Goal: Task Accomplishment & Management: Complete application form

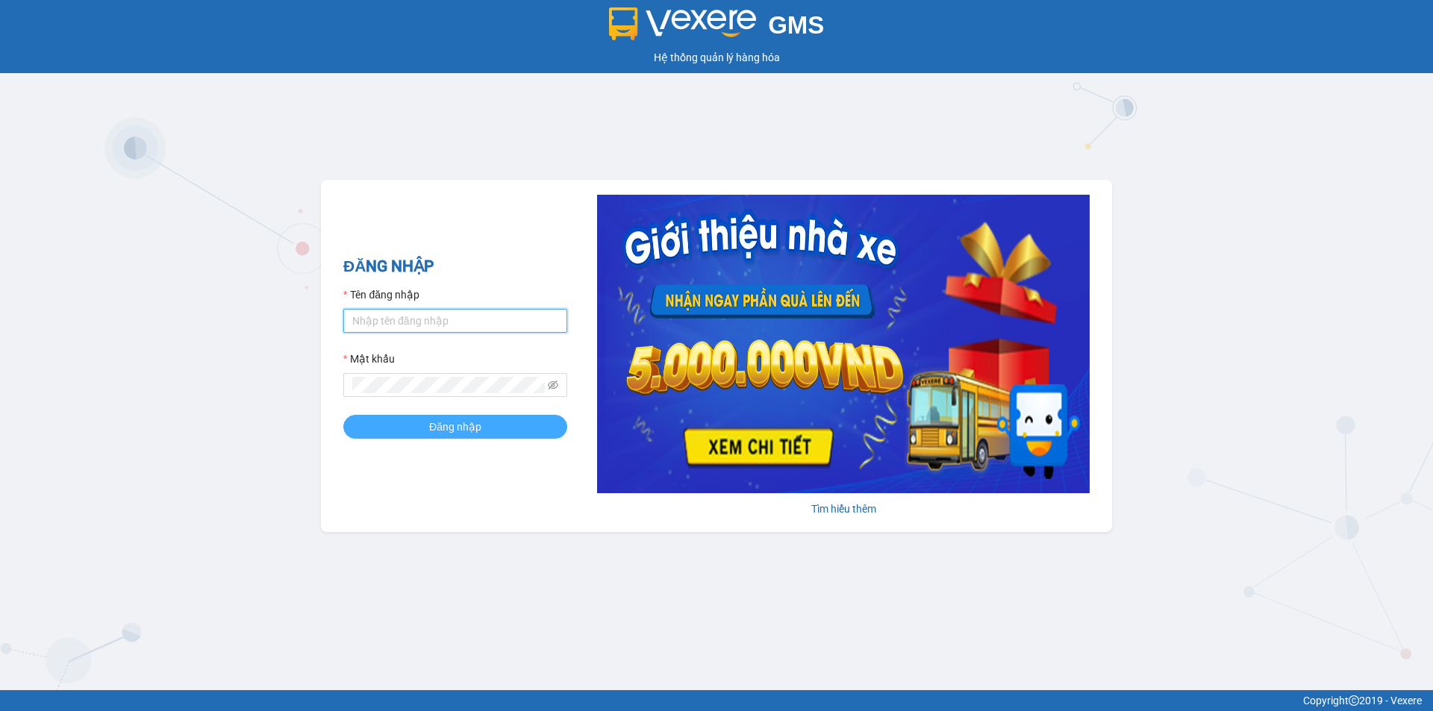
type input "trinh.hoanganh"
click at [466, 423] on span "Đăng nhập" at bounding box center [455, 427] width 52 height 16
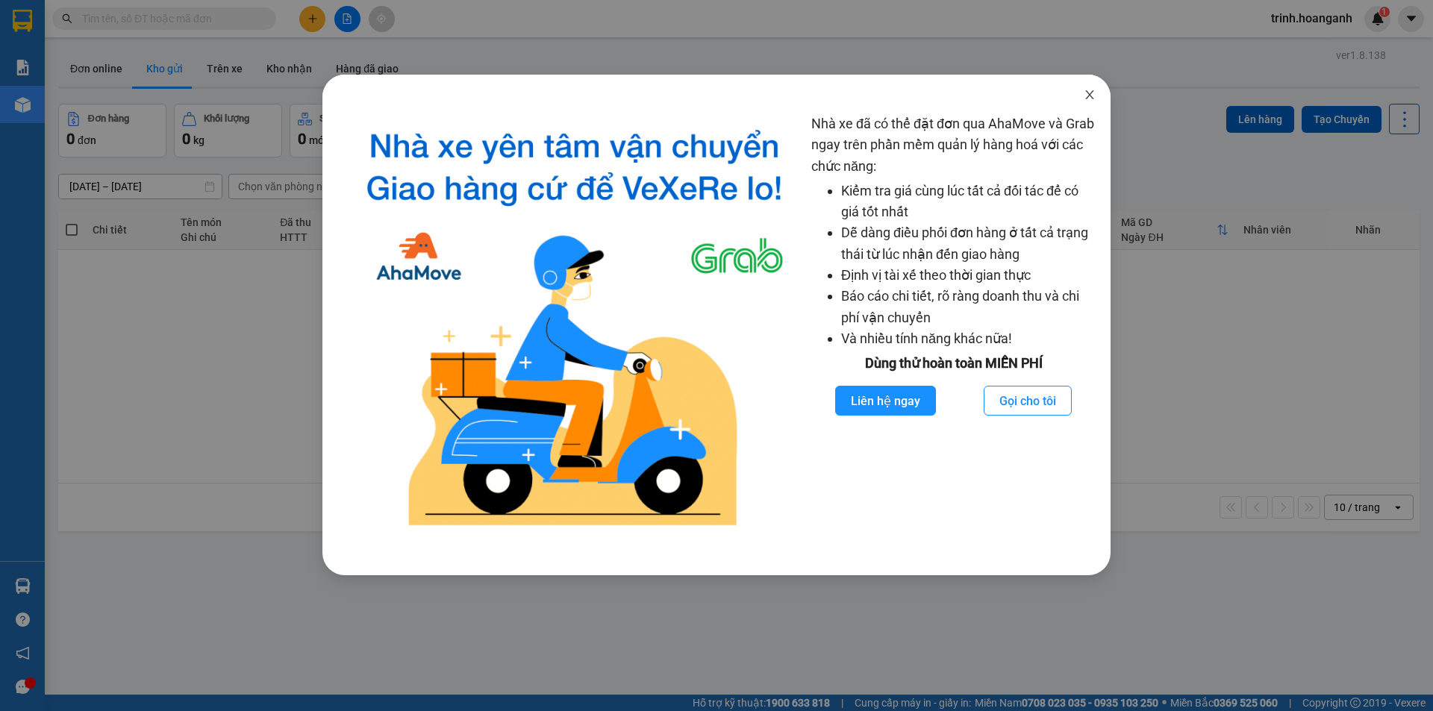
click at [1093, 99] on icon "close" at bounding box center [1090, 95] width 12 height 12
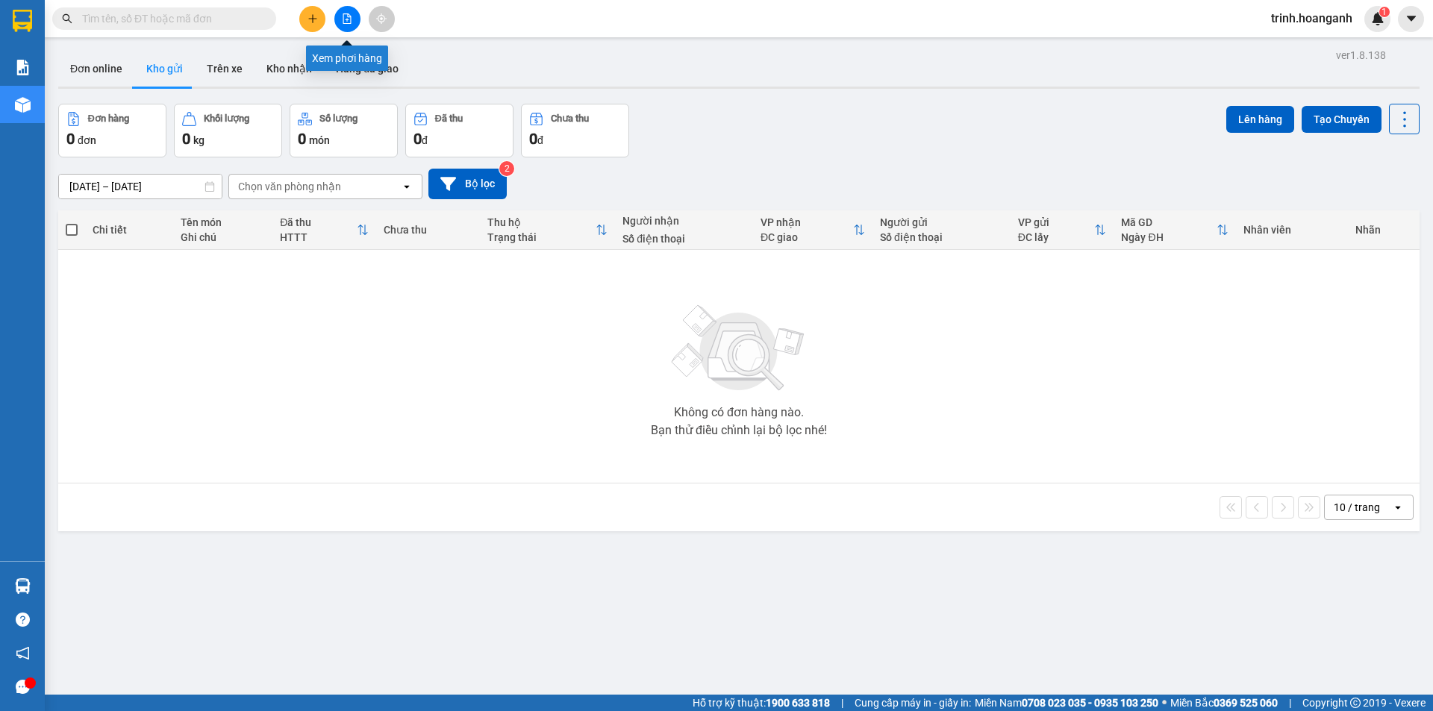
click at [346, 20] on icon "file-add" at bounding box center [347, 18] width 8 height 10
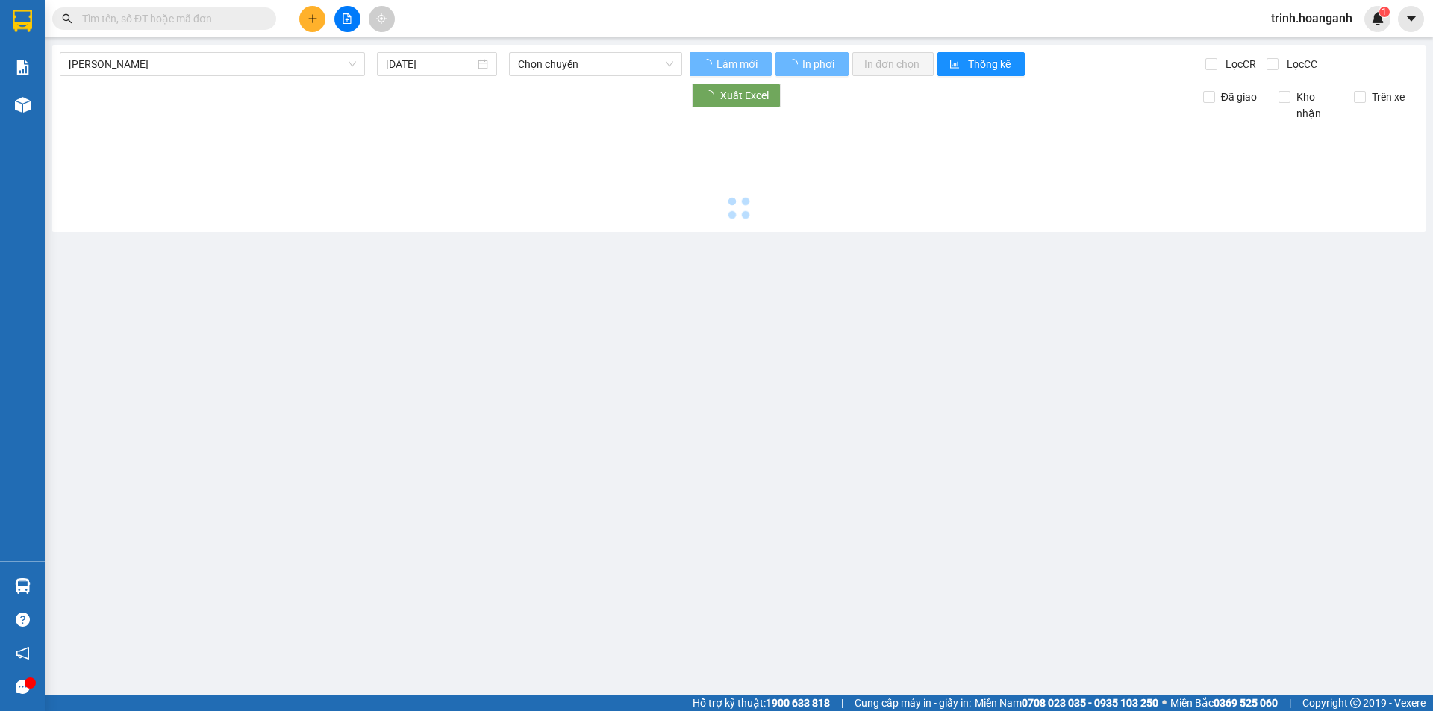
type input "[DATE]"
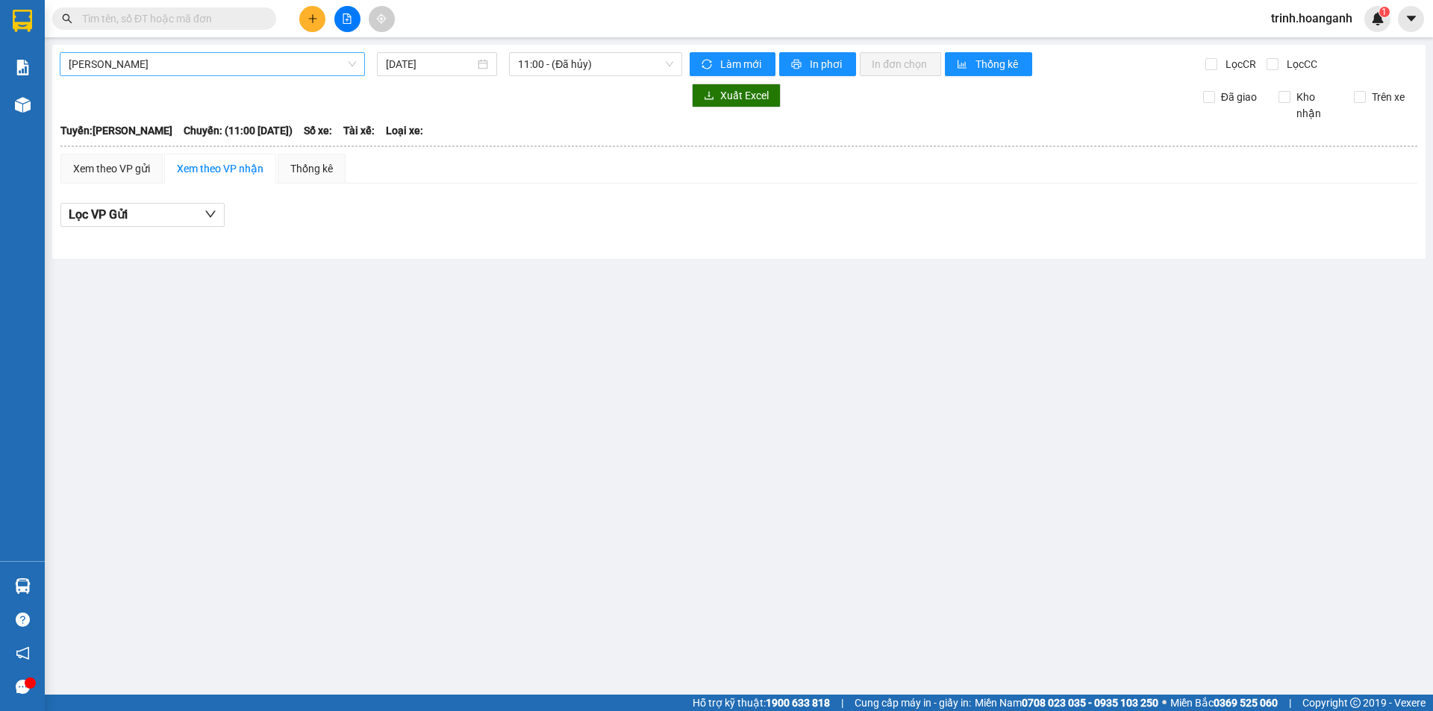
click at [256, 60] on span "[PERSON_NAME]" at bounding box center [212, 64] width 287 height 22
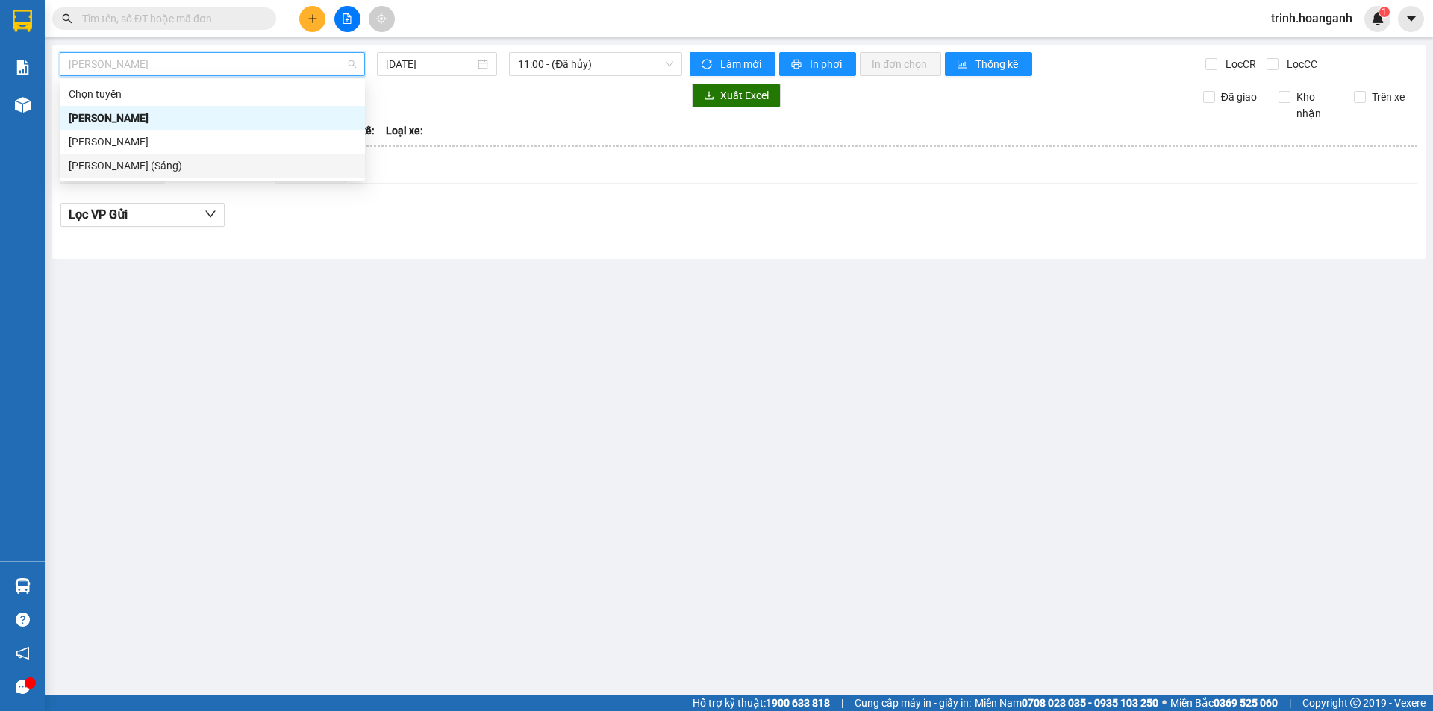
click at [163, 169] on div "[PERSON_NAME] (Sáng)" at bounding box center [212, 165] width 287 height 16
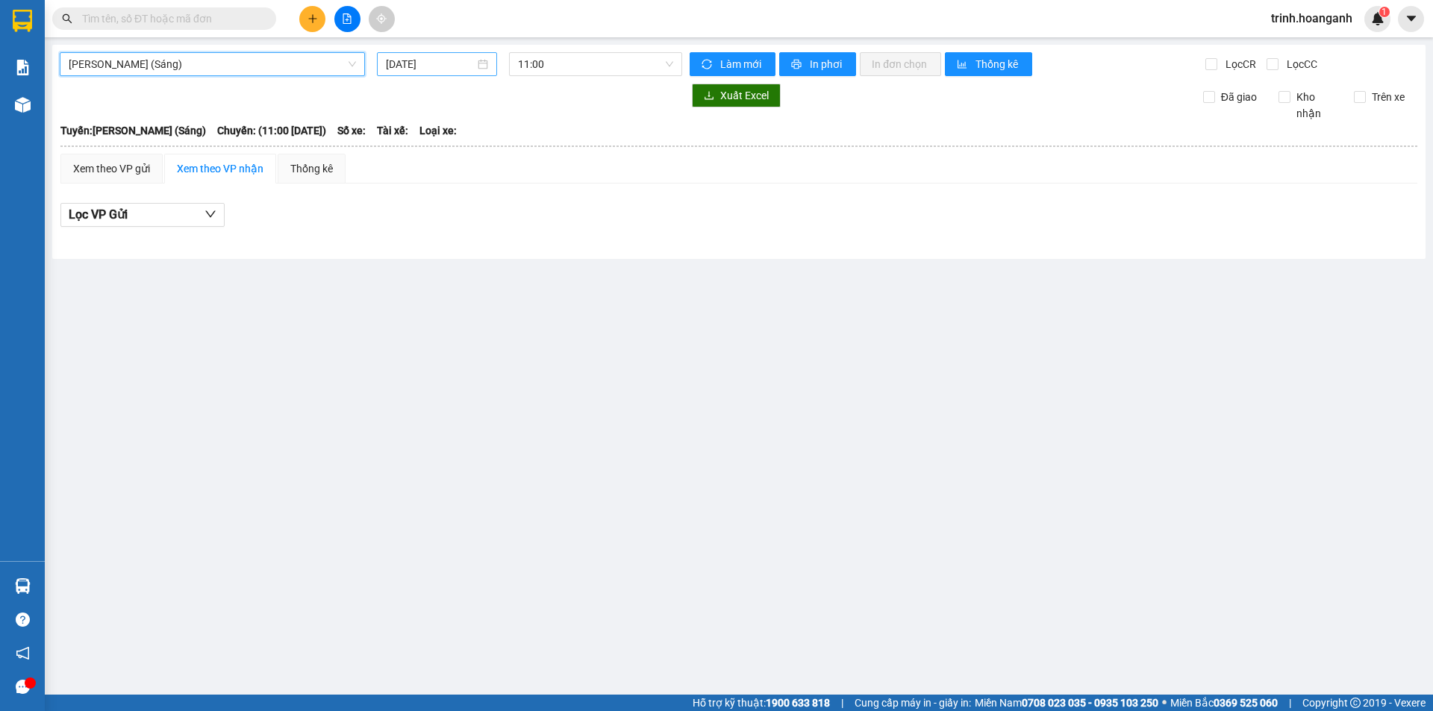
click at [419, 63] on input "[DATE]" at bounding box center [430, 64] width 89 height 16
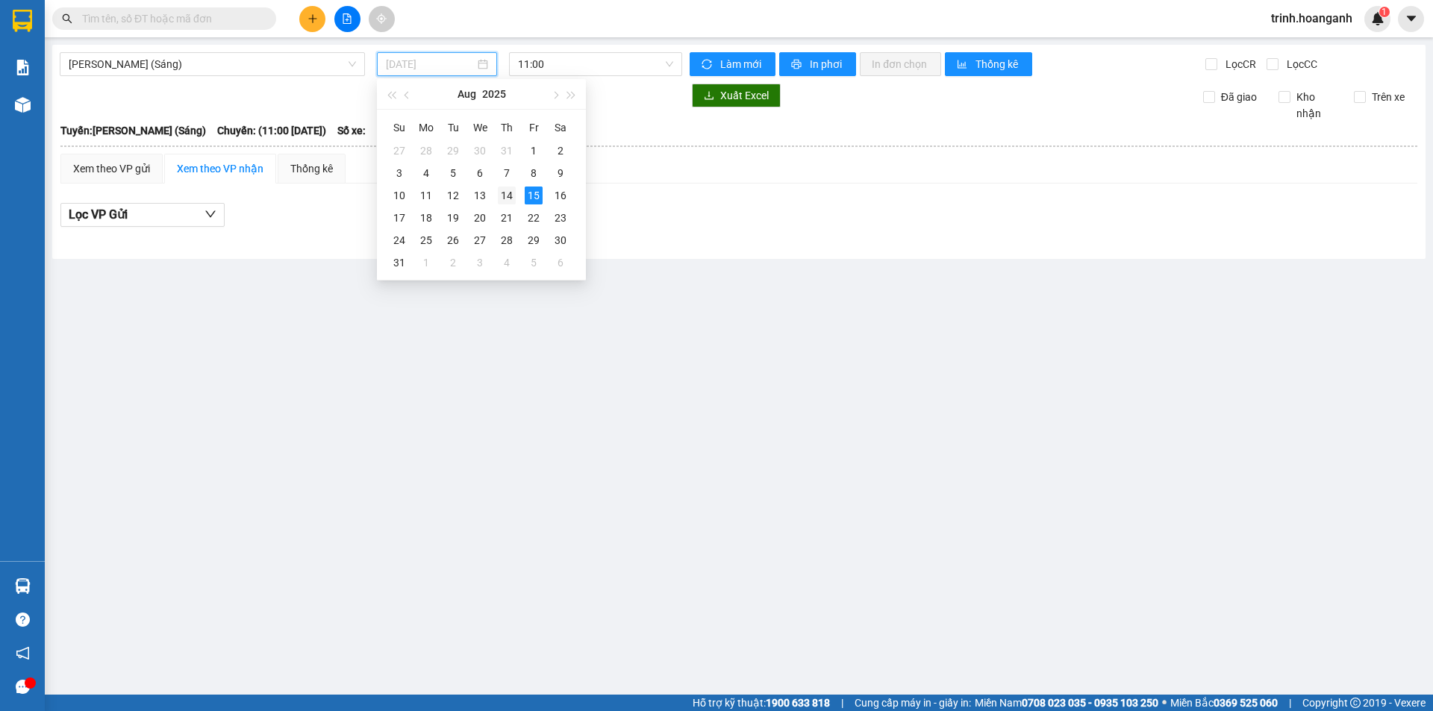
click at [505, 198] on div "14" at bounding box center [507, 196] width 18 height 18
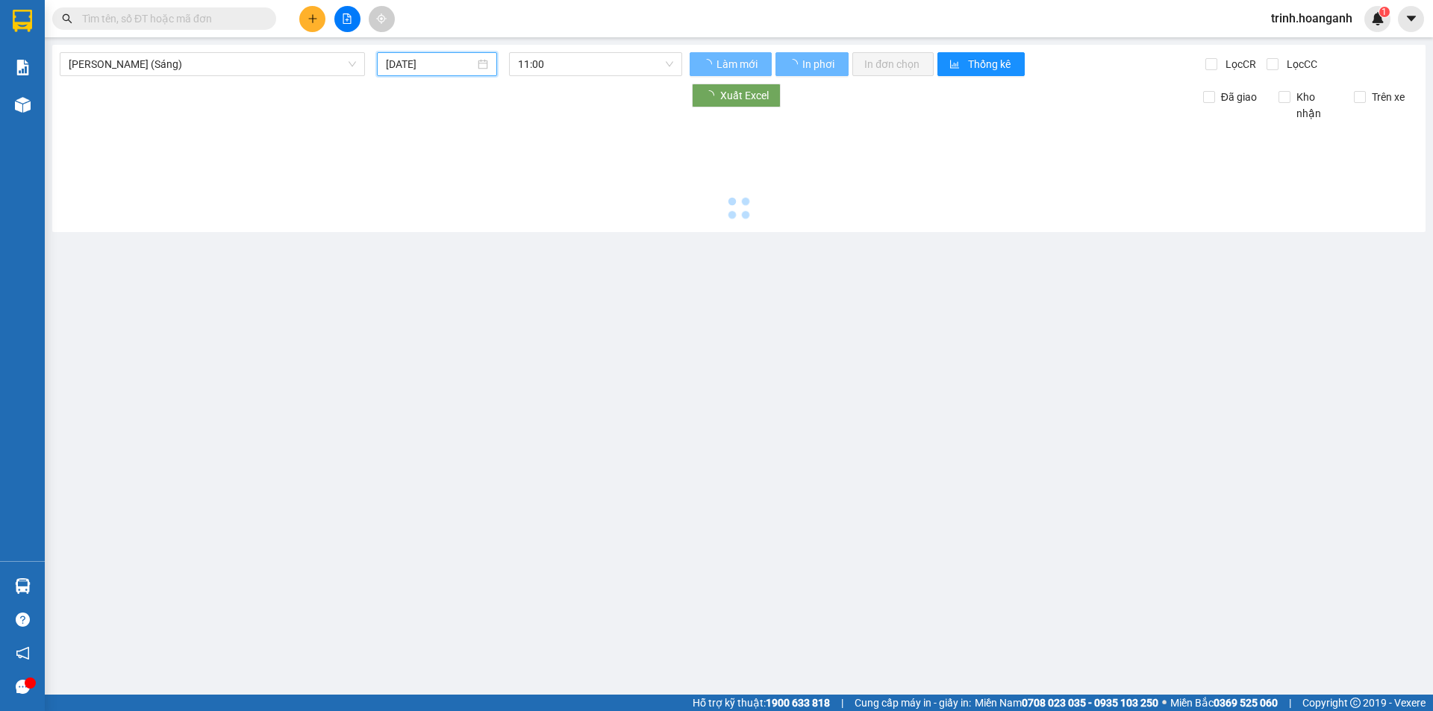
type input "14/08/2025"
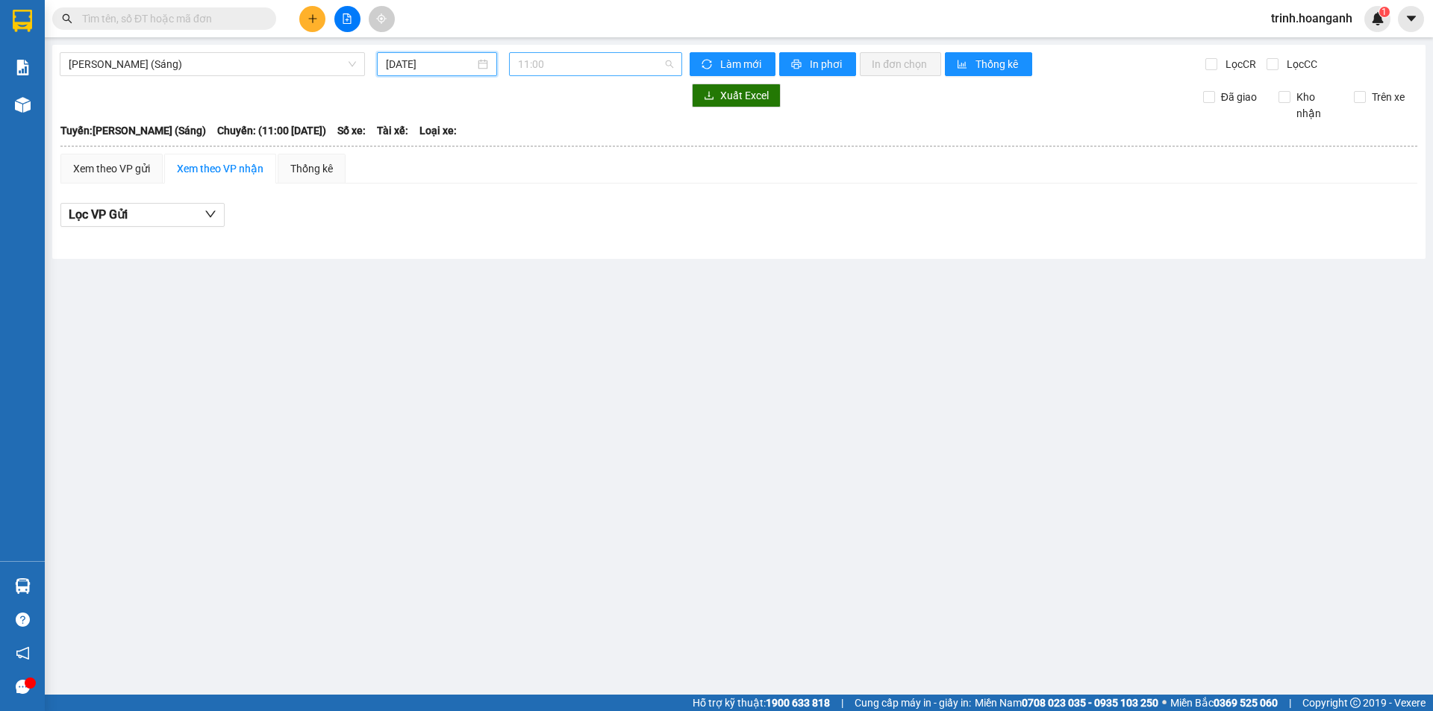
click at [539, 71] on span "11:00" at bounding box center [595, 64] width 155 height 22
click at [543, 140] on div "12:00 (TC) - 85H-011.55" at bounding box center [576, 142] width 116 height 16
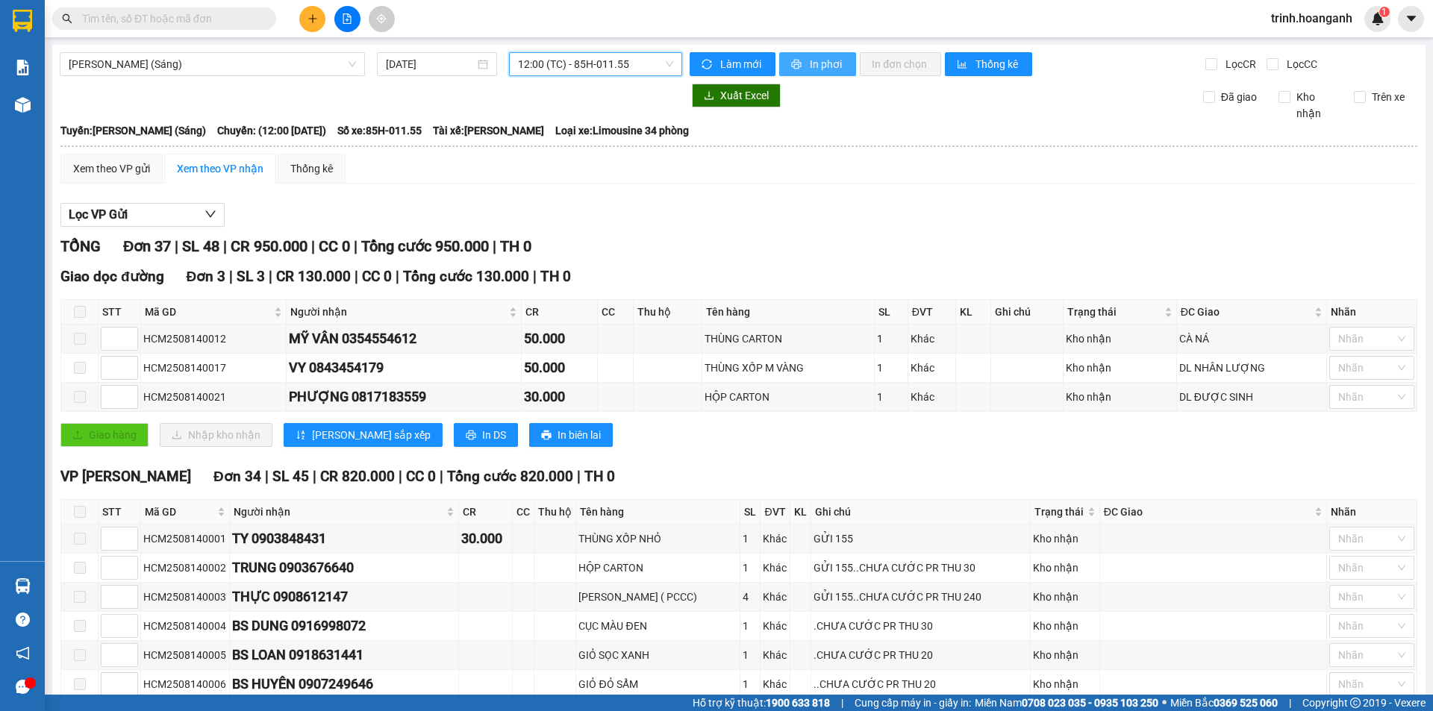
click at [810, 69] on span "In phơi" at bounding box center [827, 64] width 34 height 16
click at [814, 63] on span "In phơi" at bounding box center [827, 64] width 34 height 16
click at [1310, 23] on span "trinh.hoanganh" at bounding box center [1311, 18] width 105 height 19
click at [1285, 50] on span "Đăng xuất" at bounding box center [1319, 46] width 74 height 16
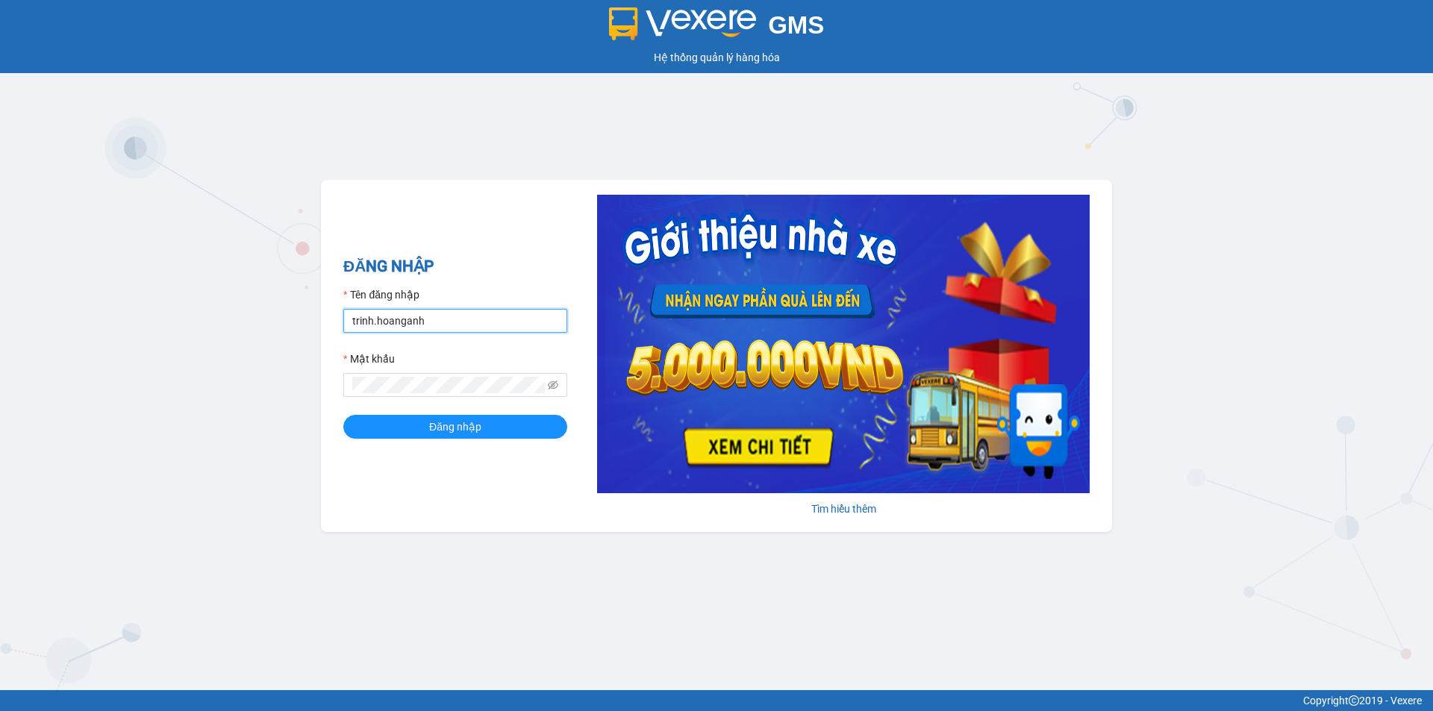
drag, startPoint x: 452, startPoint y: 320, endPoint x: 254, endPoint y: 330, distance: 198.8
click at [254, 330] on div "GMS Hệ thống quản lý hàng hóa ĐĂNG NHẬP Tên đăng nhập trinh.hoanganh Mật khẩu Đ…" at bounding box center [716, 345] width 1433 height 690
type input "thientrang.hoanganh"
click at [316, 412] on div "GMS Hệ thống quản lý hàng hóa ĐĂNG NHẬP Tên đăng nhập thientrang.hoanganh Mật k…" at bounding box center [716, 345] width 1433 height 690
click at [343, 415] on button "Đăng nhập" at bounding box center [455, 427] width 224 height 24
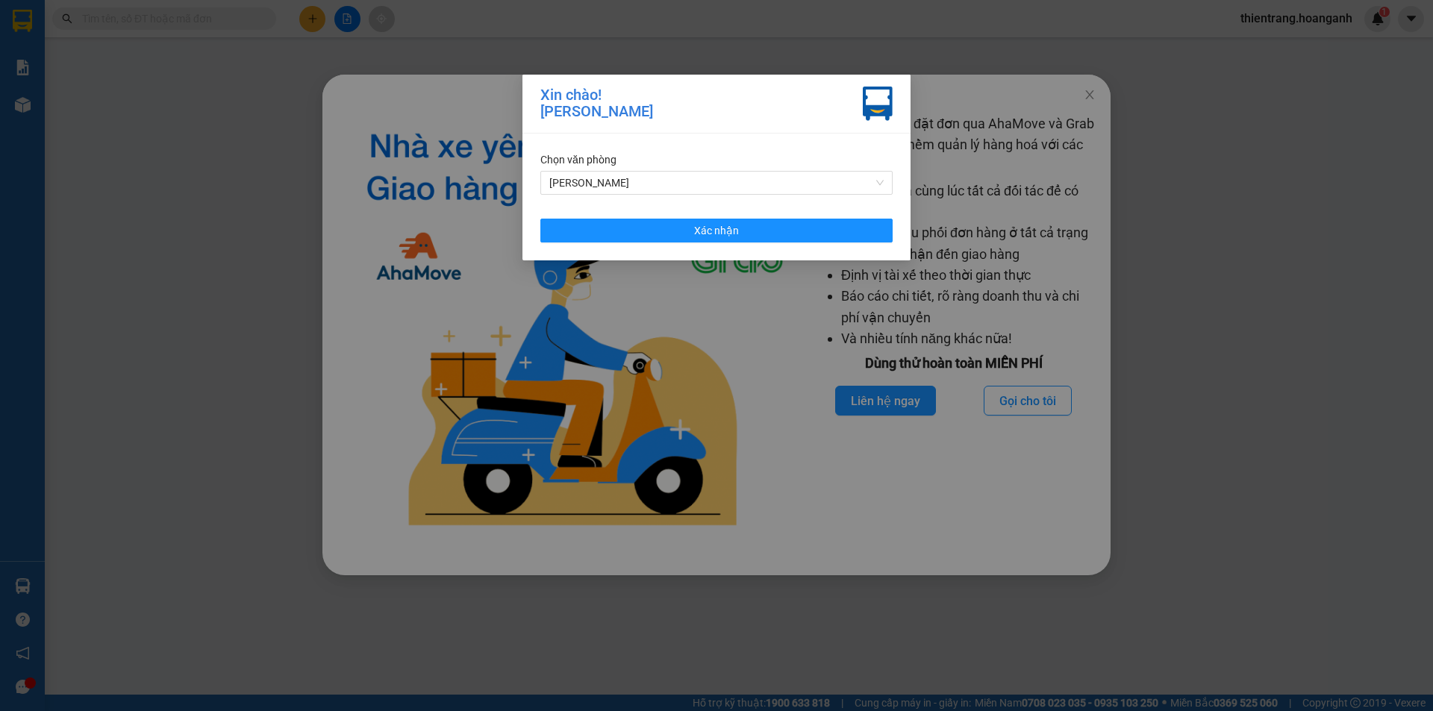
click at [565, 246] on div "Chọn văn phòng [PERSON_NAME] nhận" at bounding box center [716, 197] width 388 height 127
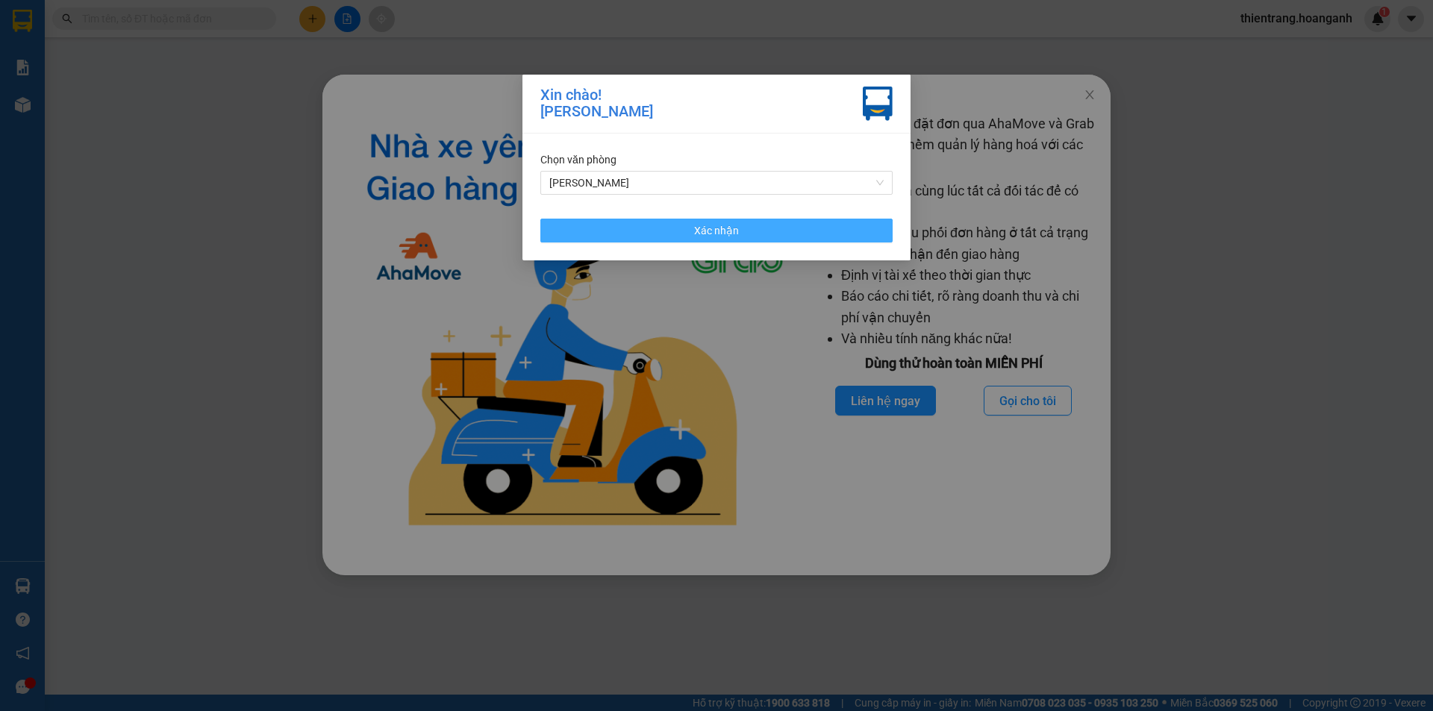
drag, startPoint x: 573, startPoint y: 228, endPoint x: 1432, endPoint y: 66, distance: 874.4
click at [575, 227] on button "Xác nhận" at bounding box center [716, 231] width 352 height 24
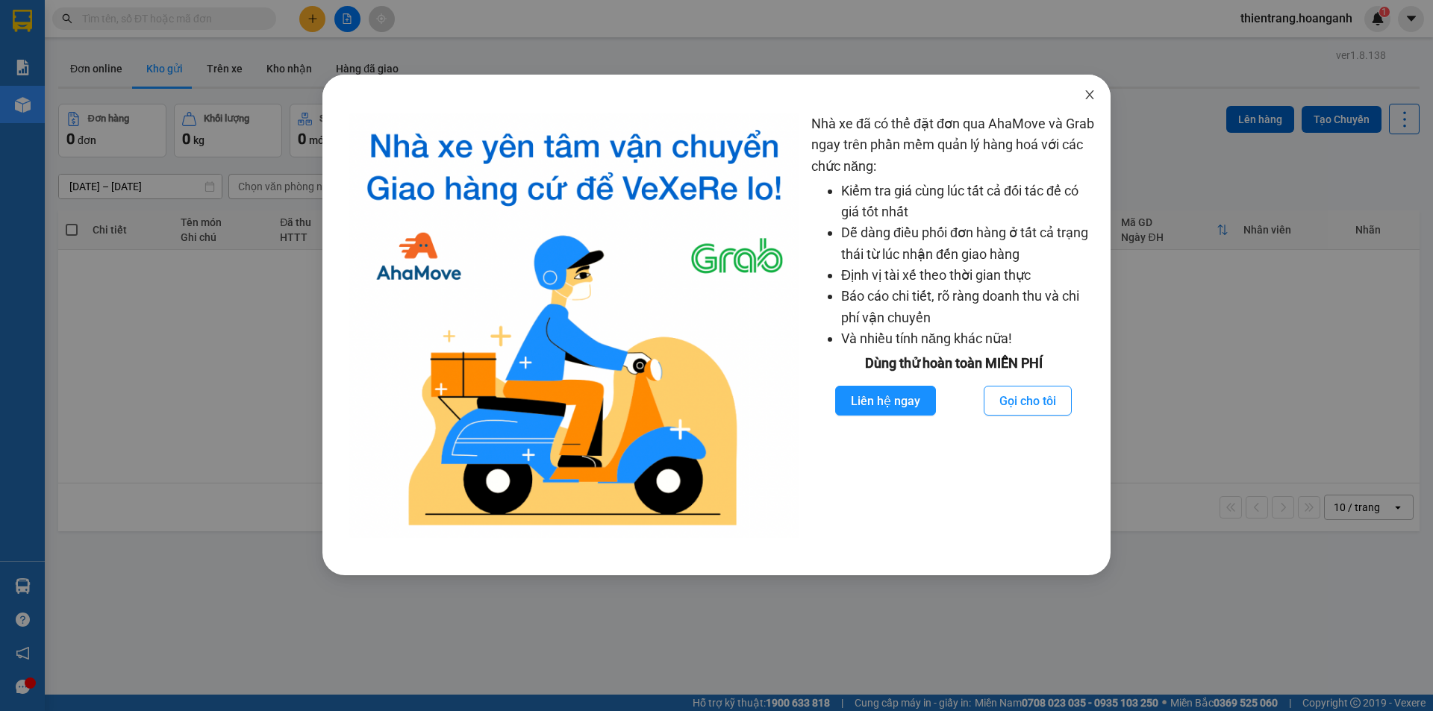
click at [1096, 93] on span "Close" at bounding box center [1090, 96] width 42 height 42
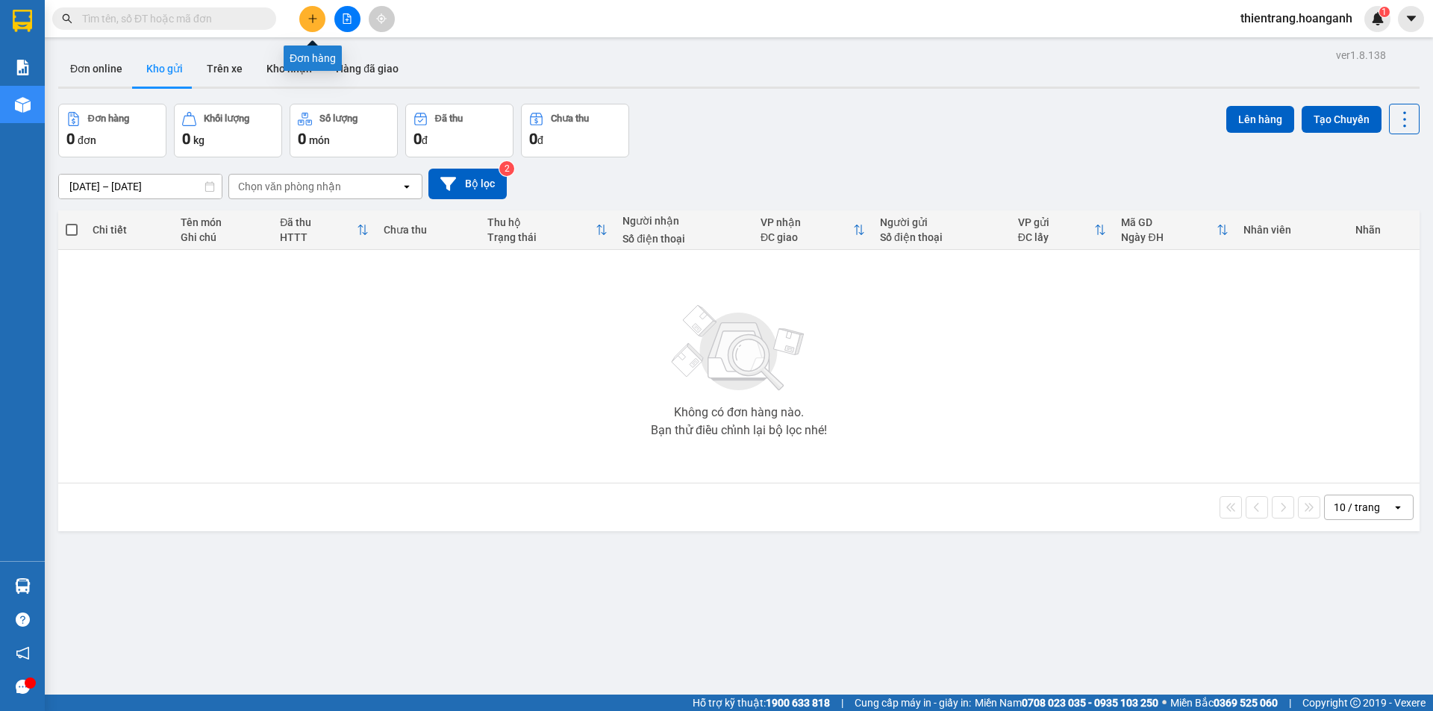
click at [333, 14] on div at bounding box center [347, 19] width 112 height 26
click at [334, 13] on div at bounding box center [347, 19] width 112 height 26
click at [335, 13] on button at bounding box center [347, 19] width 26 height 26
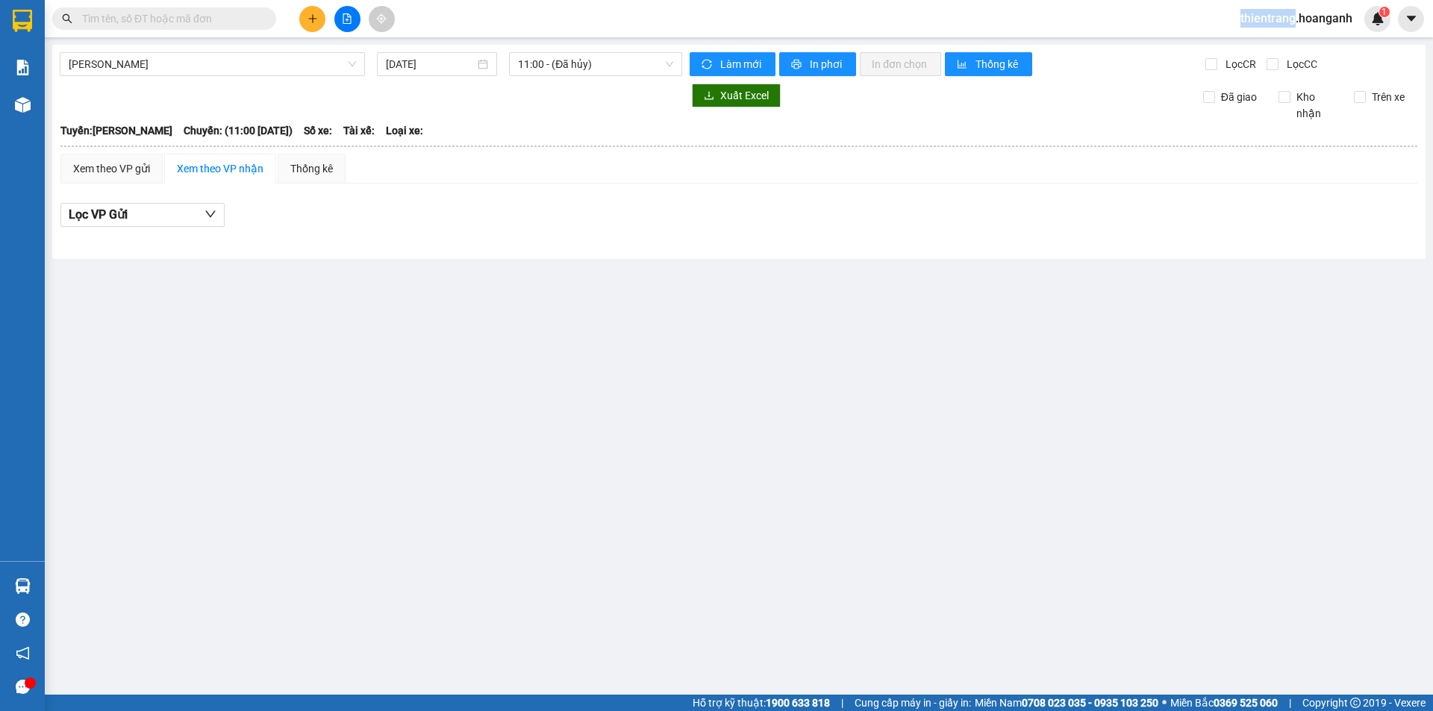
click at [356, 22] on button at bounding box center [347, 19] width 26 height 26
drag, startPoint x: 266, startPoint y: 59, endPoint x: 271, endPoint y: 75, distance: 16.5
click at [267, 59] on span "[PERSON_NAME]" at bounding box center [212, 64] width 287 height 22
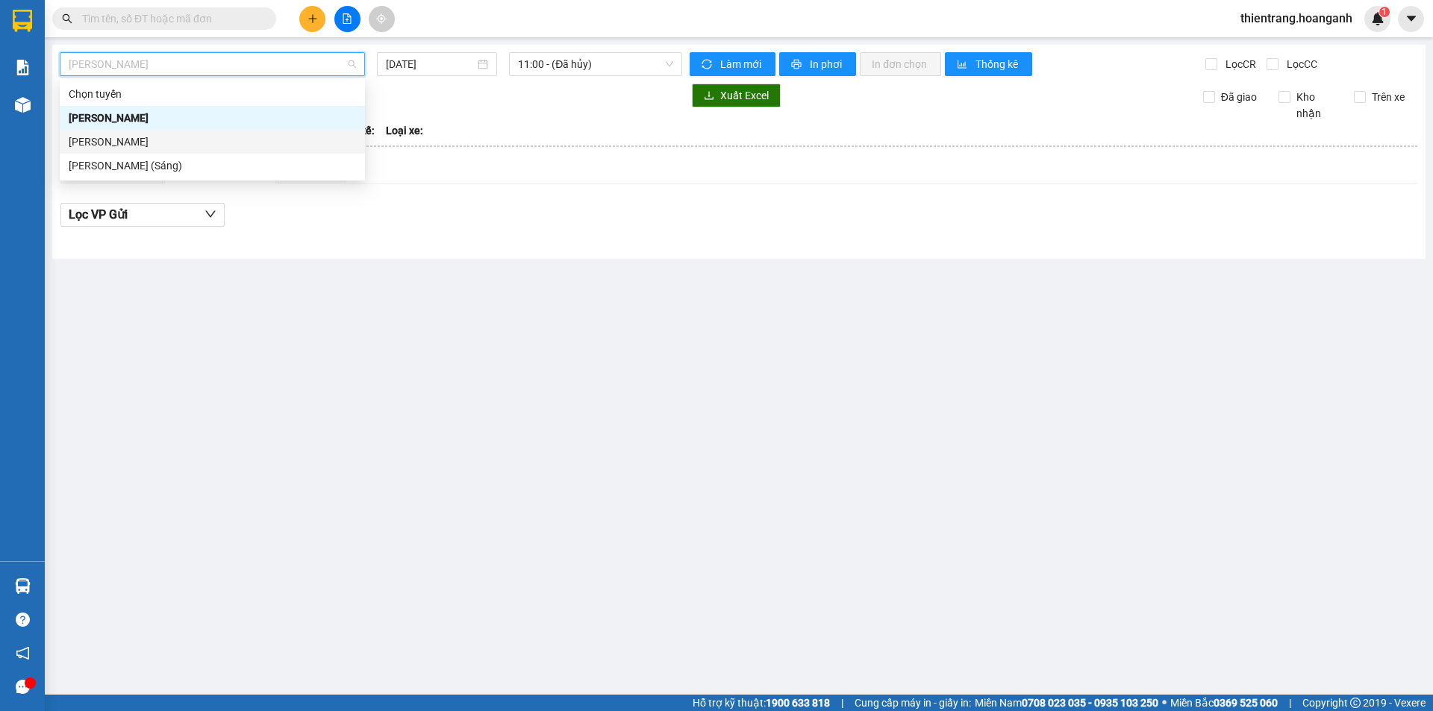
click at [269, 143] on div "[PERSON_NAME]" at bounding box center [212, 142] width 287 height 16
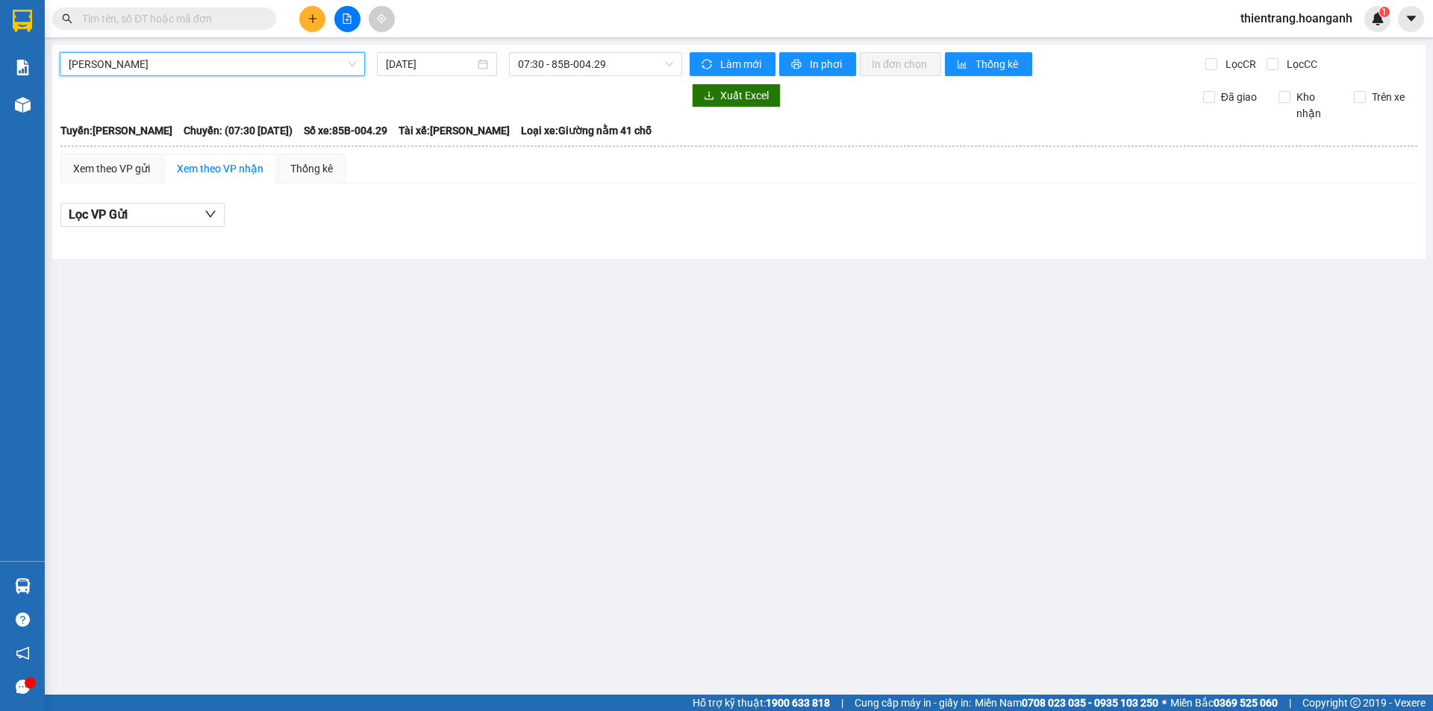
click at [438, 84] on div at bounding box center [371, 96] width 622 height 24
click at [446, 77] on div "[PERSON_NAME] [DATE] 07:30 - 85B-004.29 Làm mới In phơi In đơn chọn Thống kê Lọ…" at bounding box center [738, 152] width 1373 height 214
click at [452, 59] on input "[DATE]" at bounding box center [430, 64] width 89 height 16
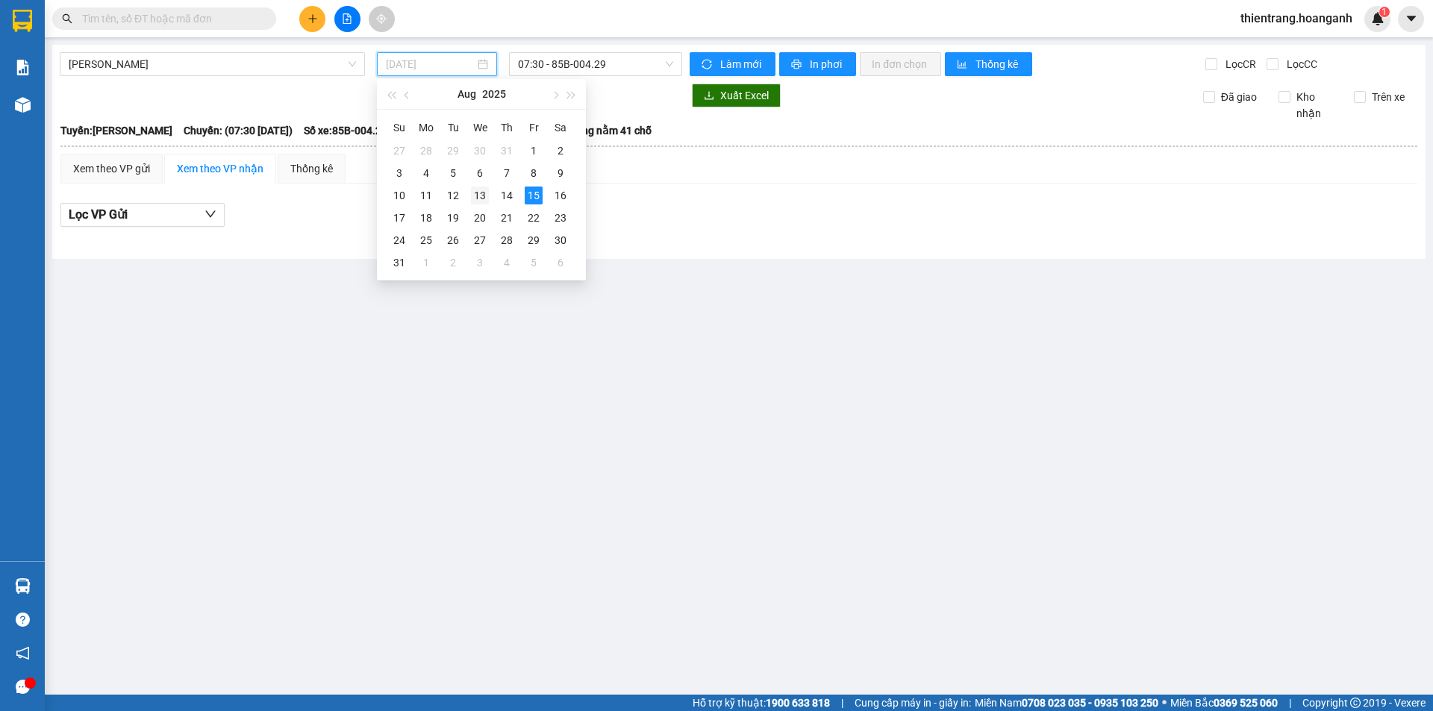
click at [487, 194] on div "13" at bounding box center [480, 196] width 18 height 18
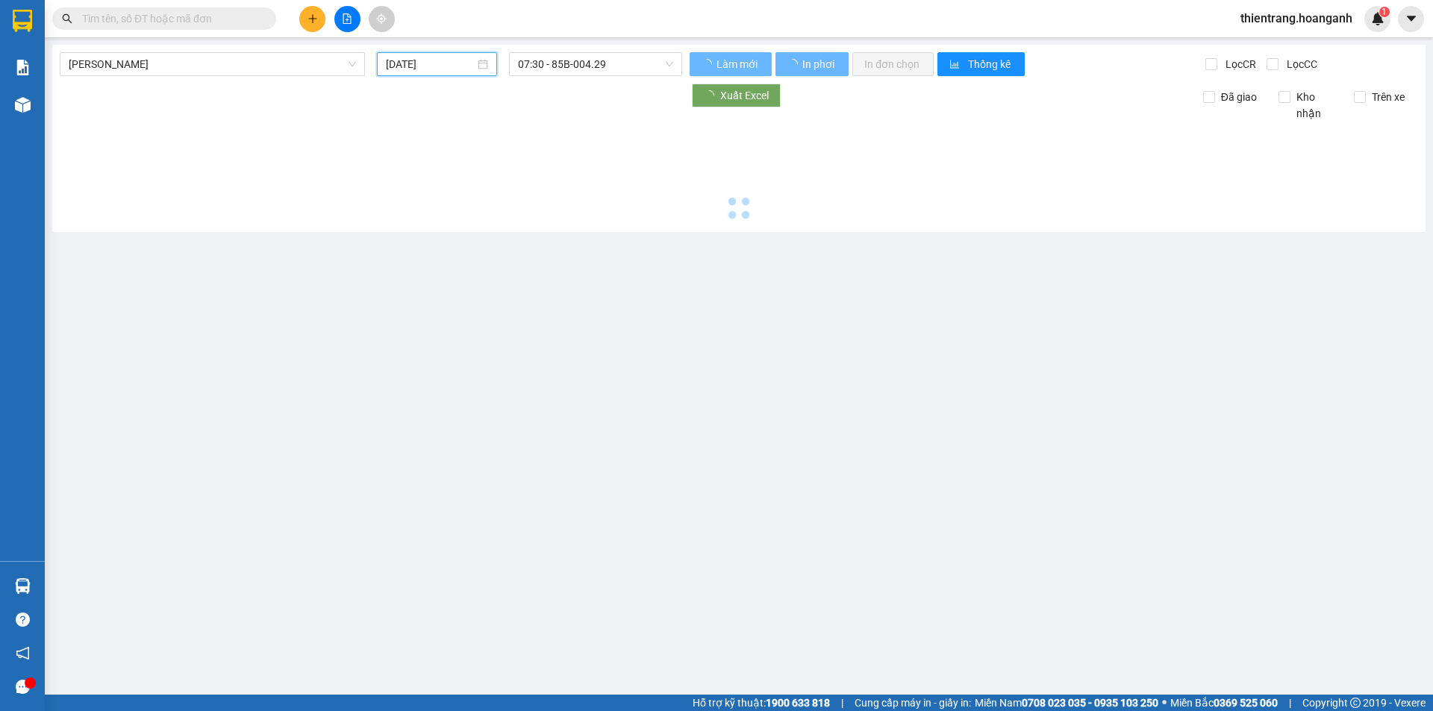
type input "[DATE]"
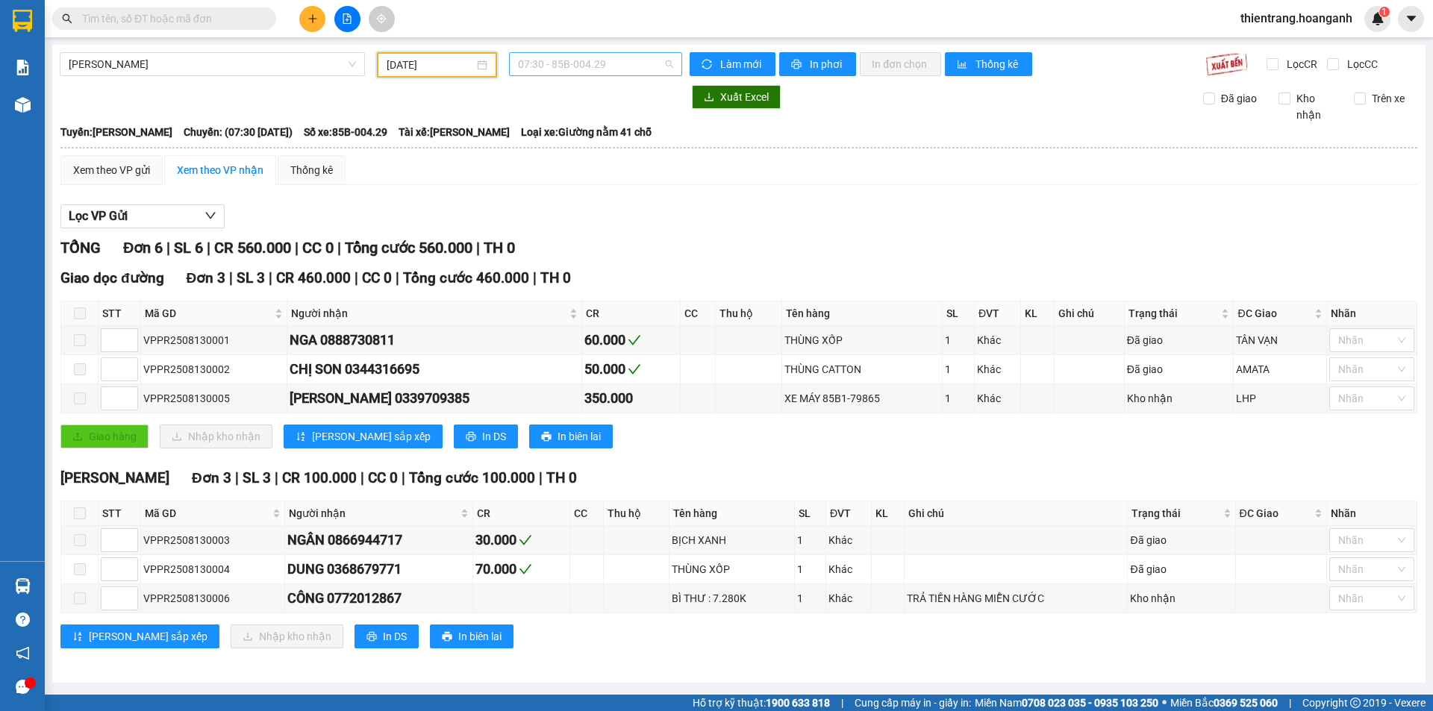
click at [543, 70] on span "07:30 - 85B-004.29" at bounding box center [595, 64] width 155 height 22
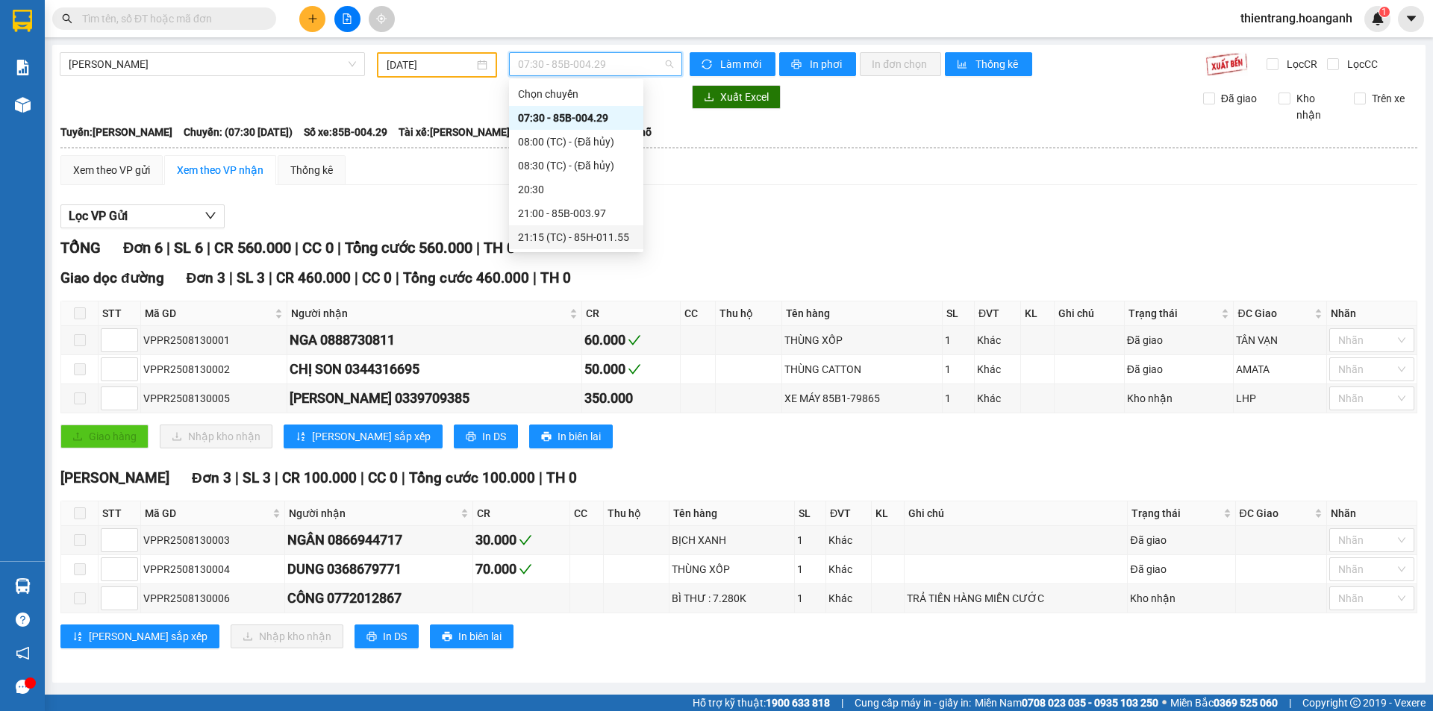
click at [589, 234] on div "21:15 (TC) - 85H-011.55" at bounding box center [576, 237] width 116 height 16
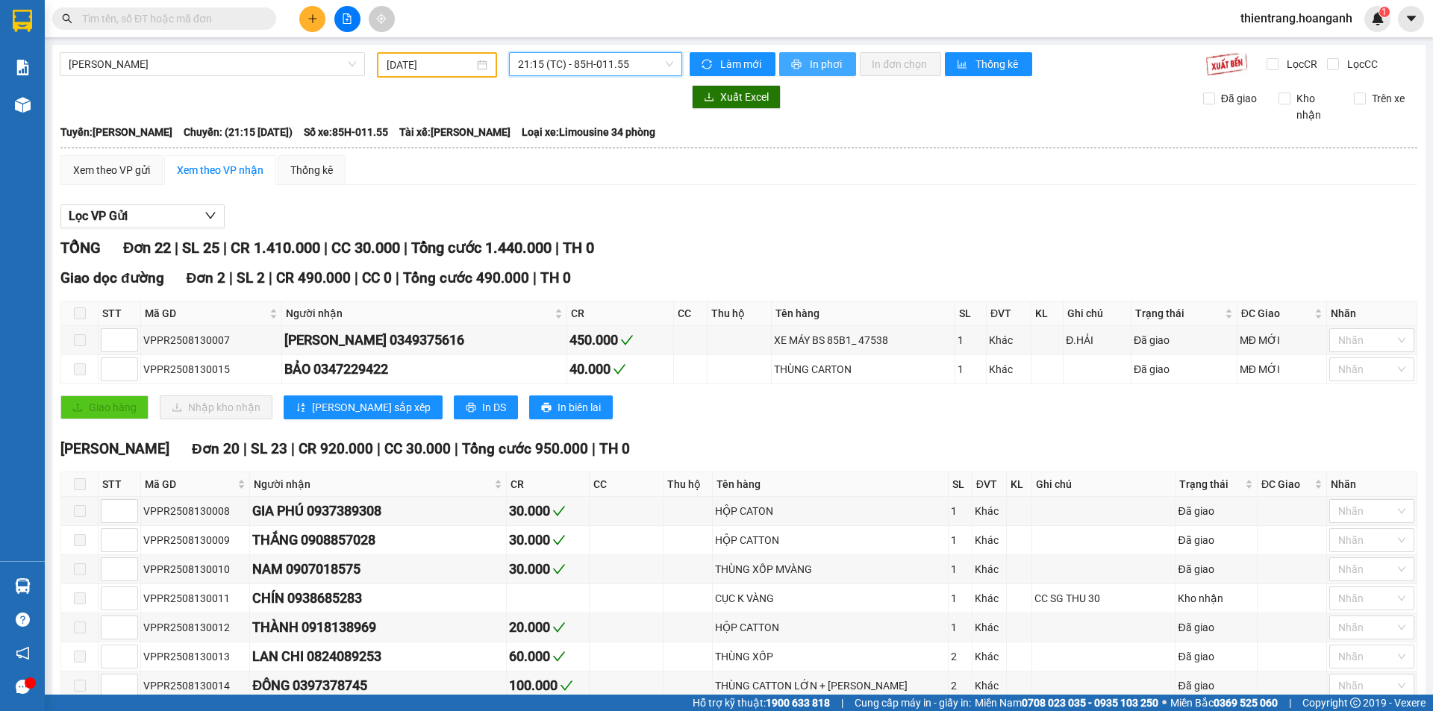
click at [824, 66] on span "In phơi" at bounding box center [827, 64] width 34 height 16
click at [159, 66] on span "[PERSON_NAME]" at bounding box center [212, 64] width 287 height 22
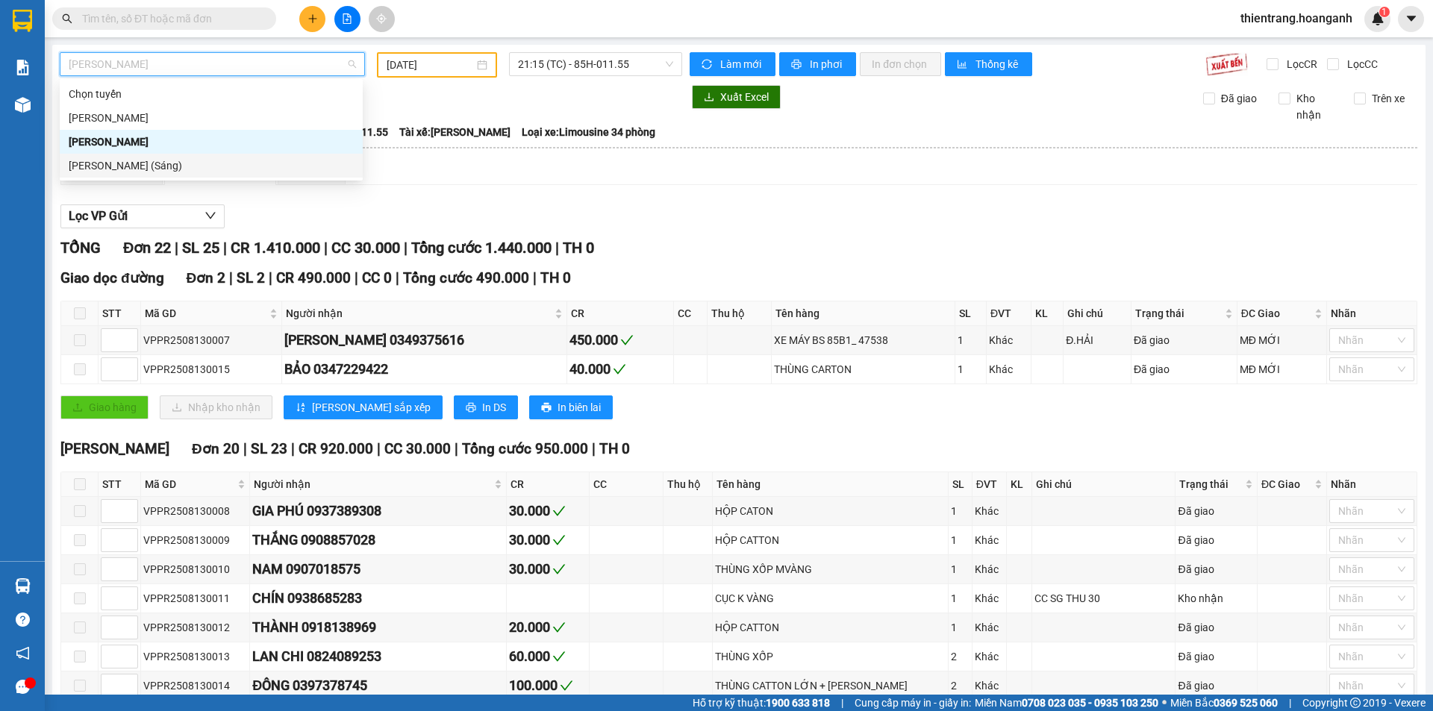
click at [161, 167] on div "[PERSON_NAME] (Sáng)" at bounding box center [211, 165] width 285 height 16
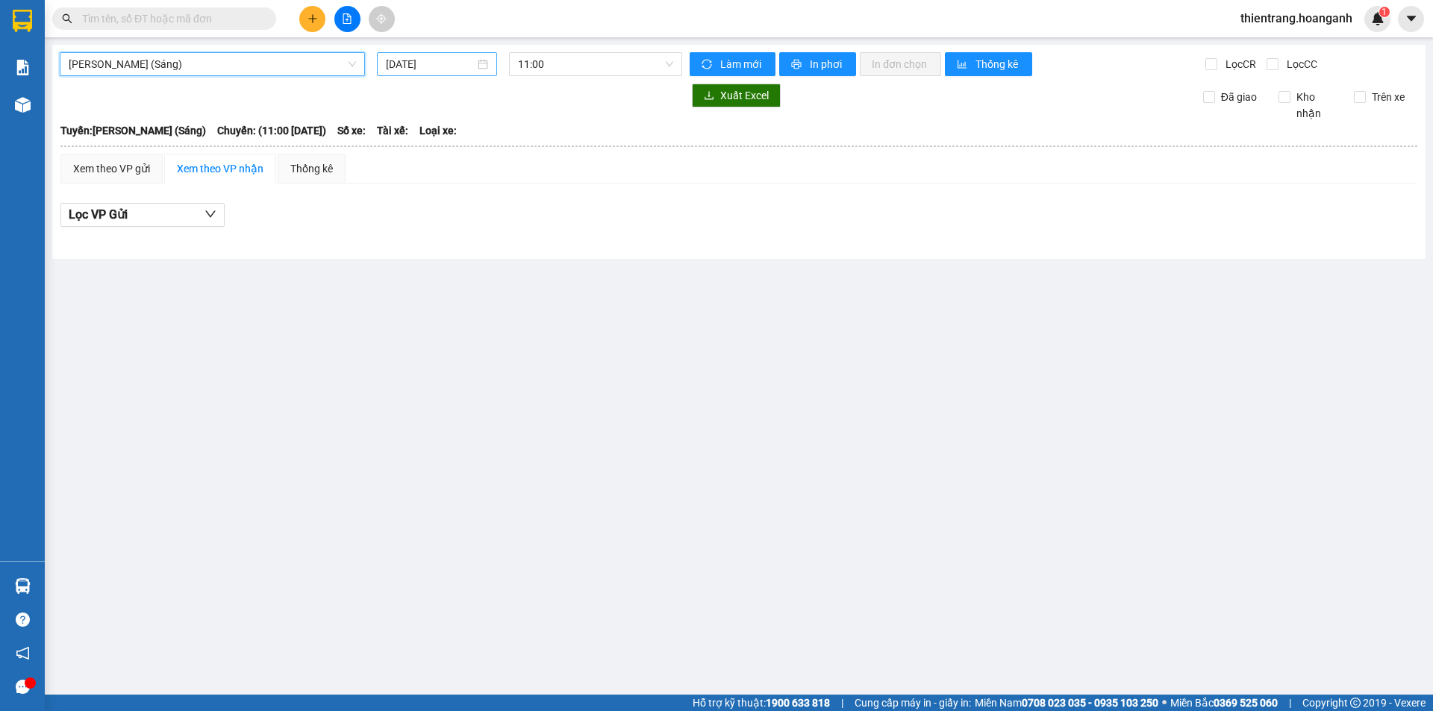
click at [411, 61] on input "[DATE]" at bounding box center [430, 64] width 89 height 16
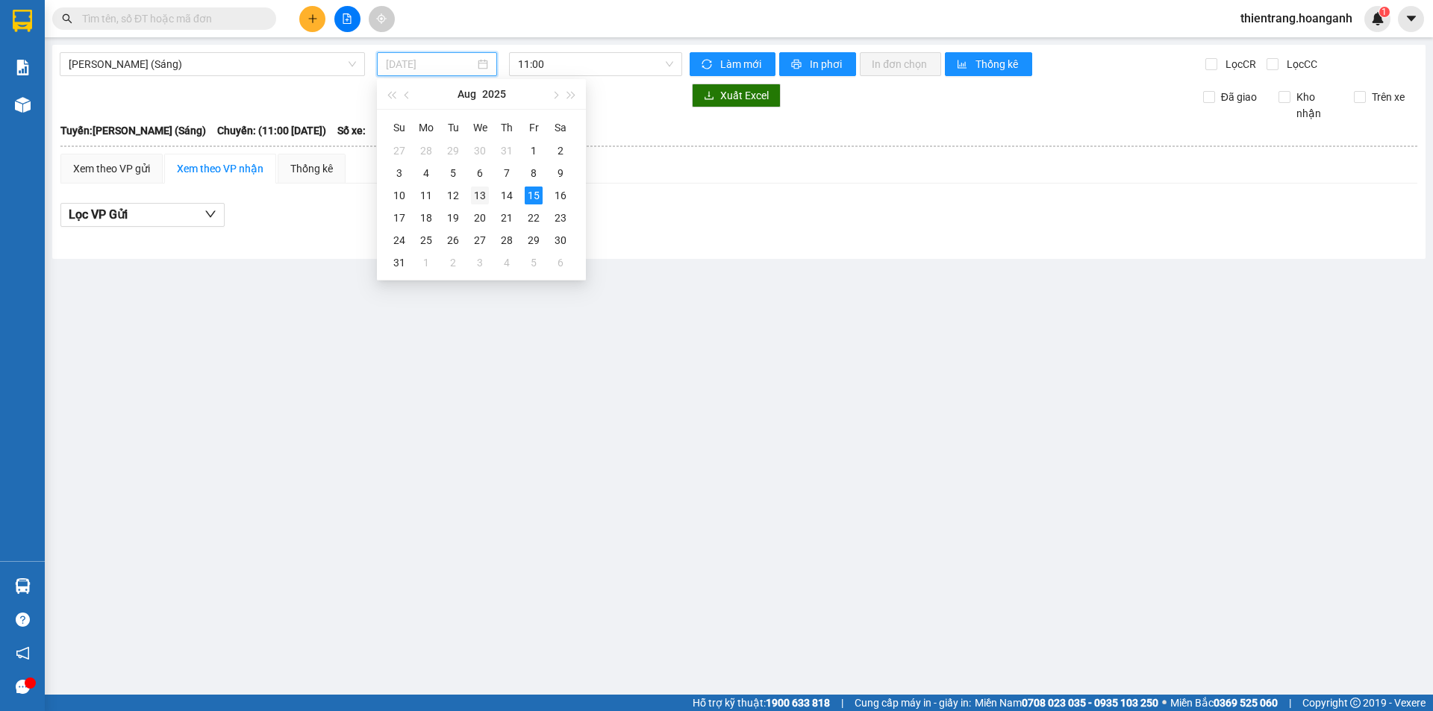
click at [474, 199] on div "13" at bounding box center [480, 196] width 18 height 18
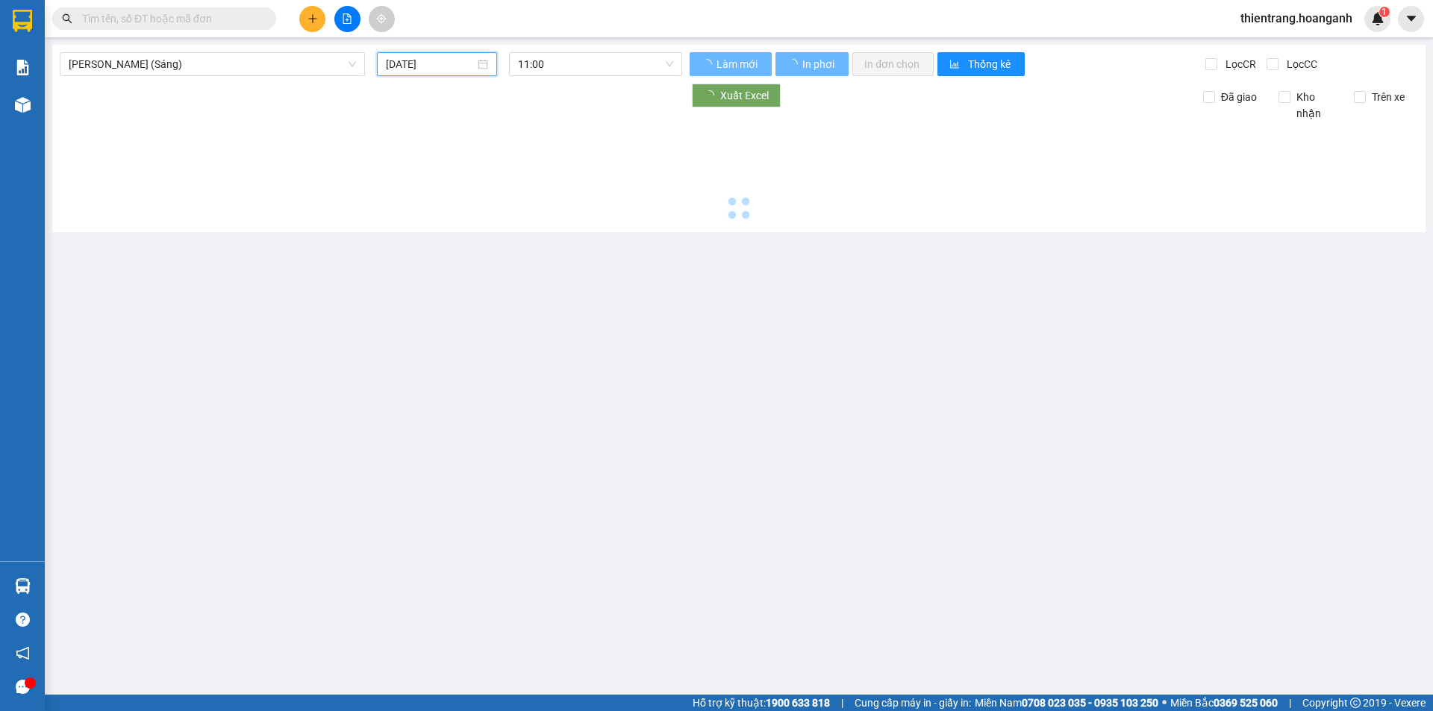
type input "[DATE]"
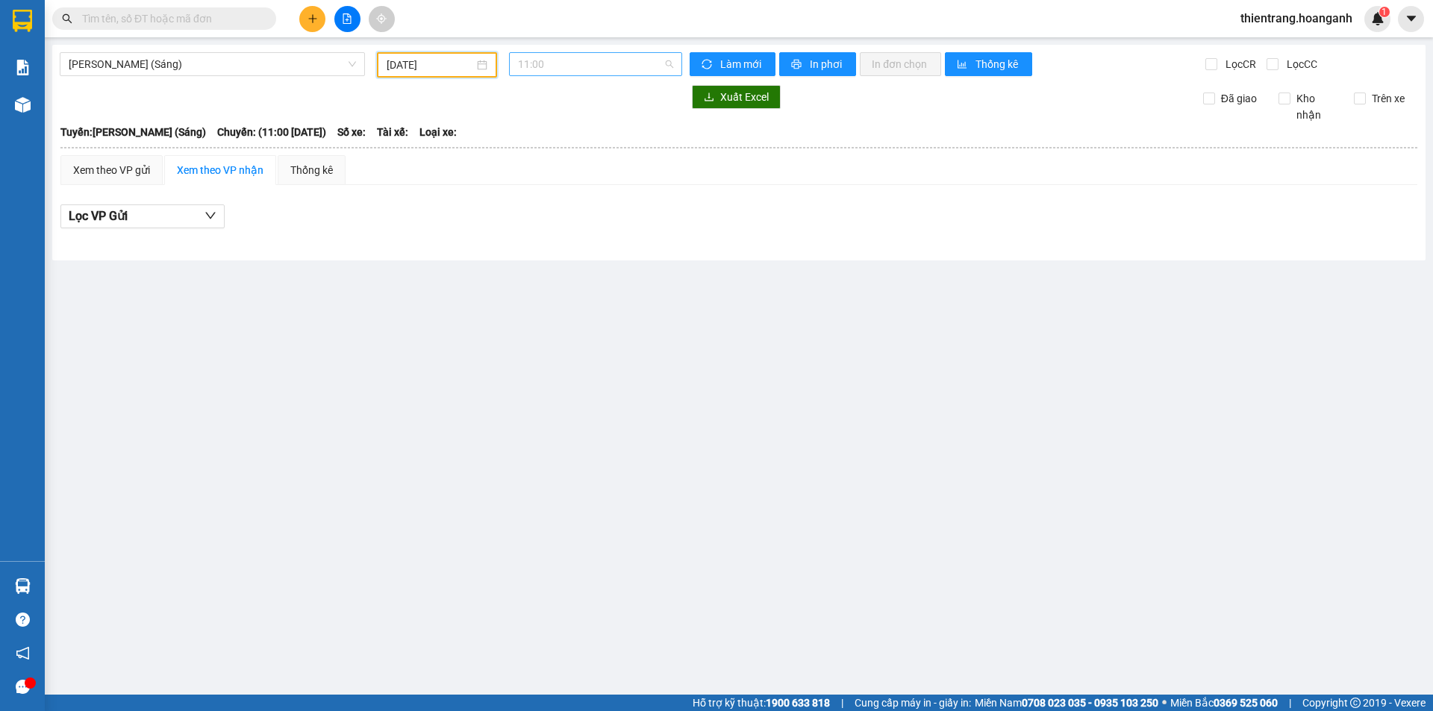
click at [598, 63] on span "11:00" at bounding box center [595, 64] width 155 height 22
click at [591, 152] on div "12:00 (TC) - 85H-011.55" at bounding box center [576, 142] width 134 height 24
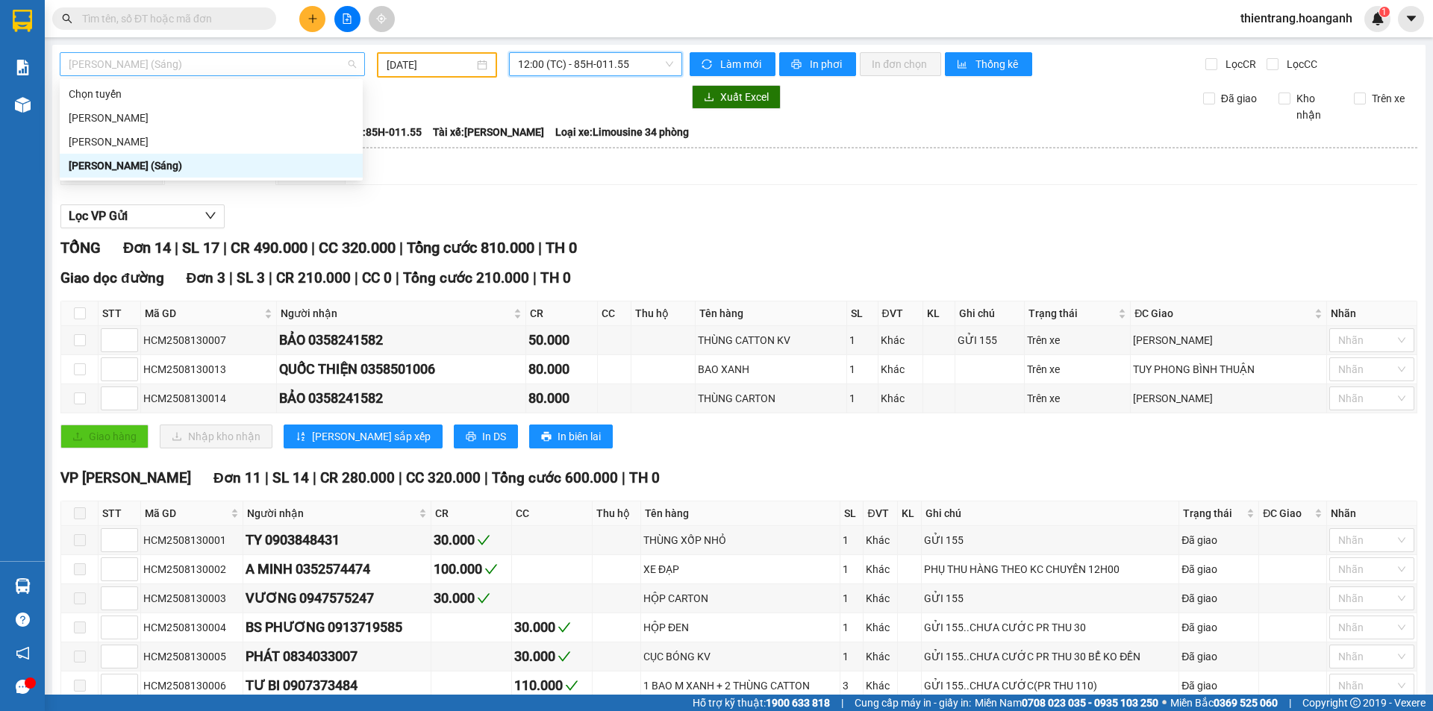
click at [280, 70] on span "[PERSON_NAME] (Sáng)" at bounding box center [212, 64] width 287 height 22
click at [264, 112] on div "[PERSON_NAME]" at bounding box center [211, 118] width 285 height 16
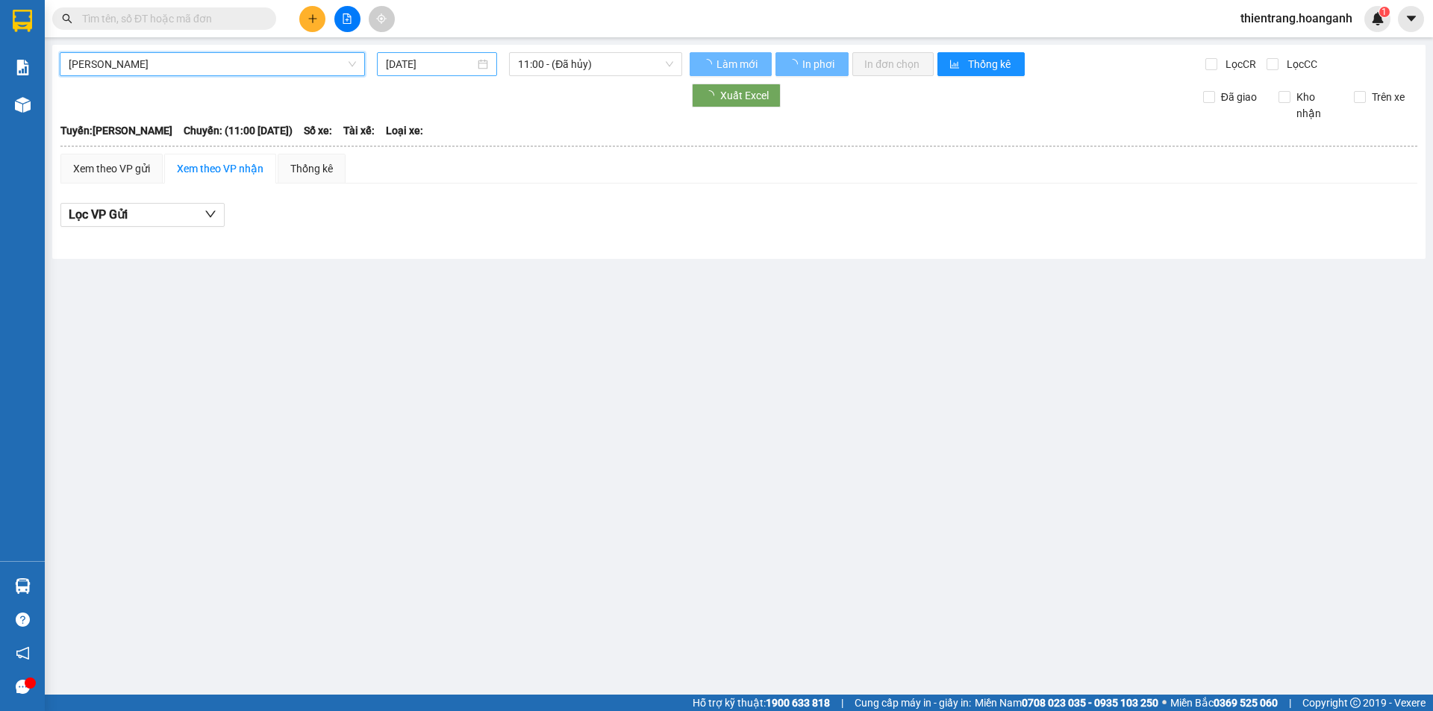
click at [411, 71] on input "[DATE]" at bounding box center [430, 64] width 89 height 16
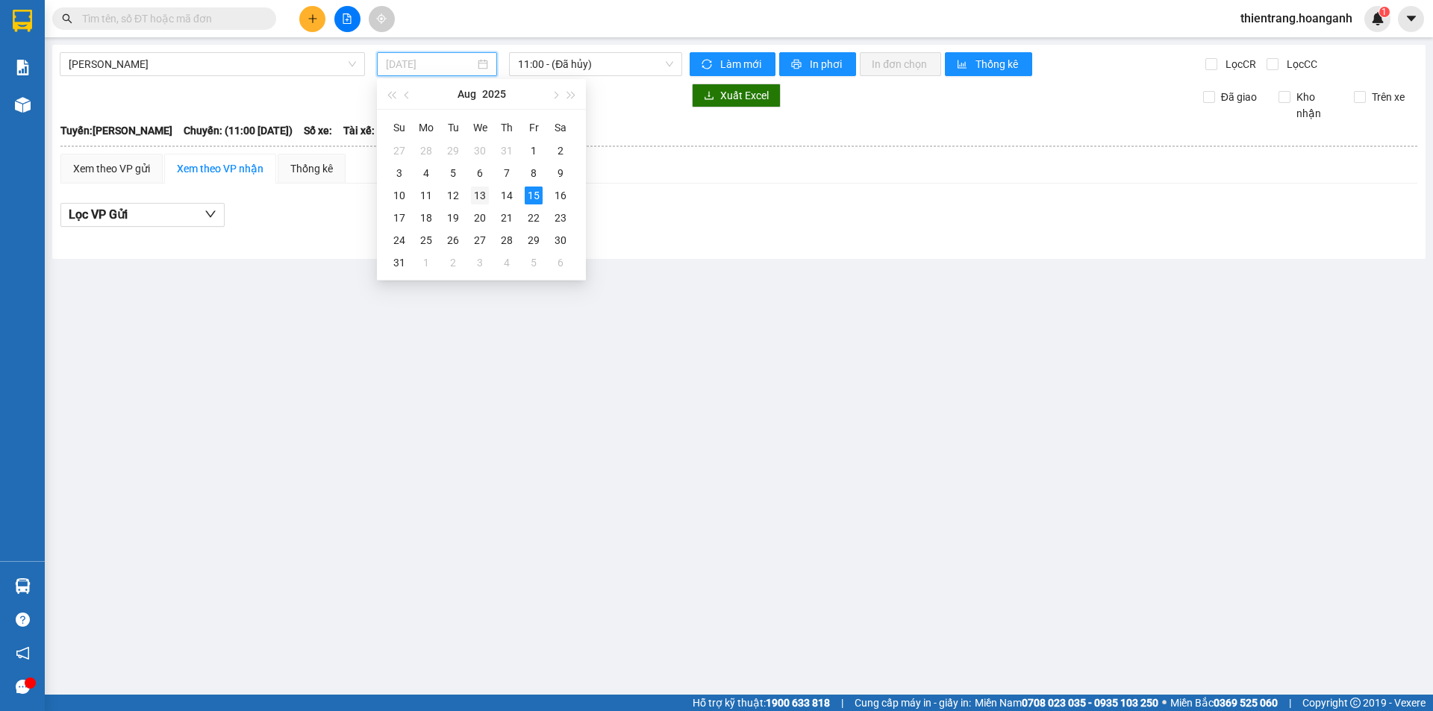
click at [484, 203] on div "13" at bounding box center [480, 196] width 18 height 18
type input "[DATE]"
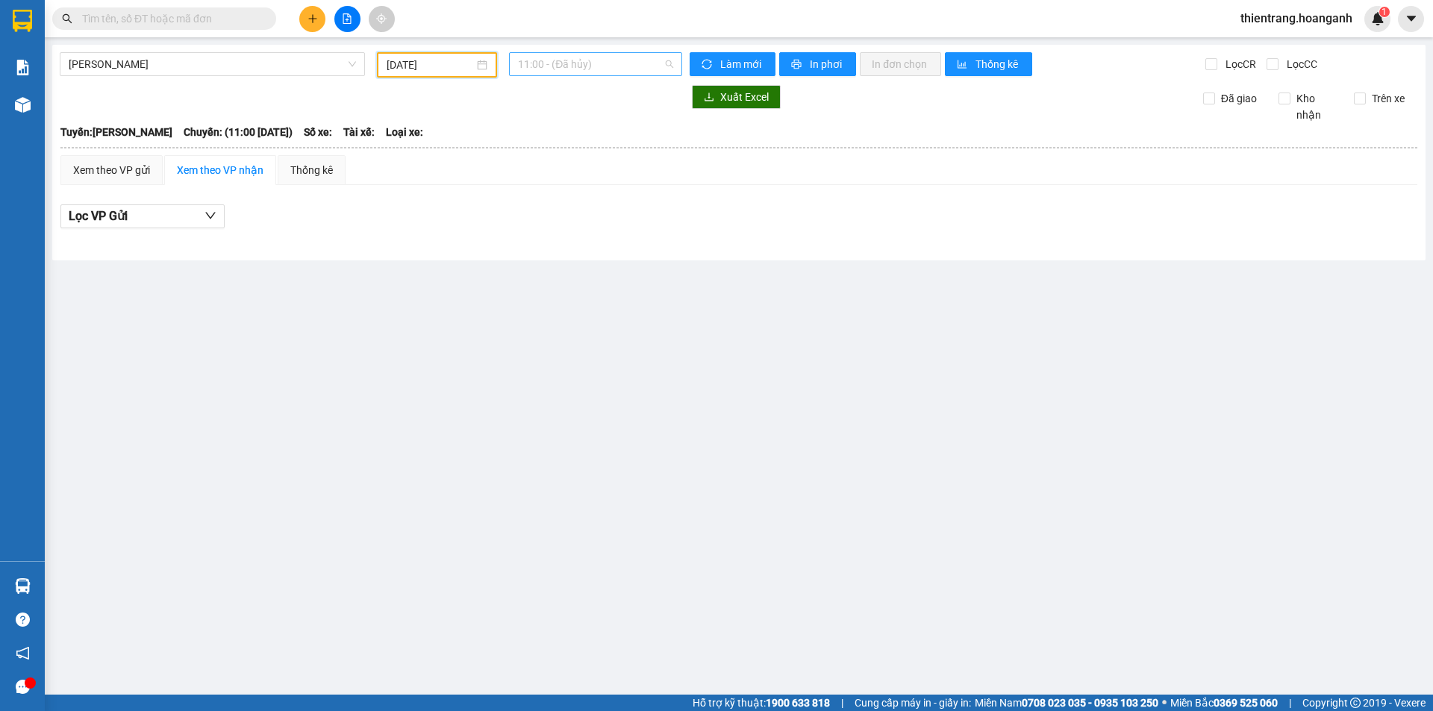
click at [635, 67] on span "11:00 - (Đã hủy)" at bounding box center [595, 64] width 155 height 22
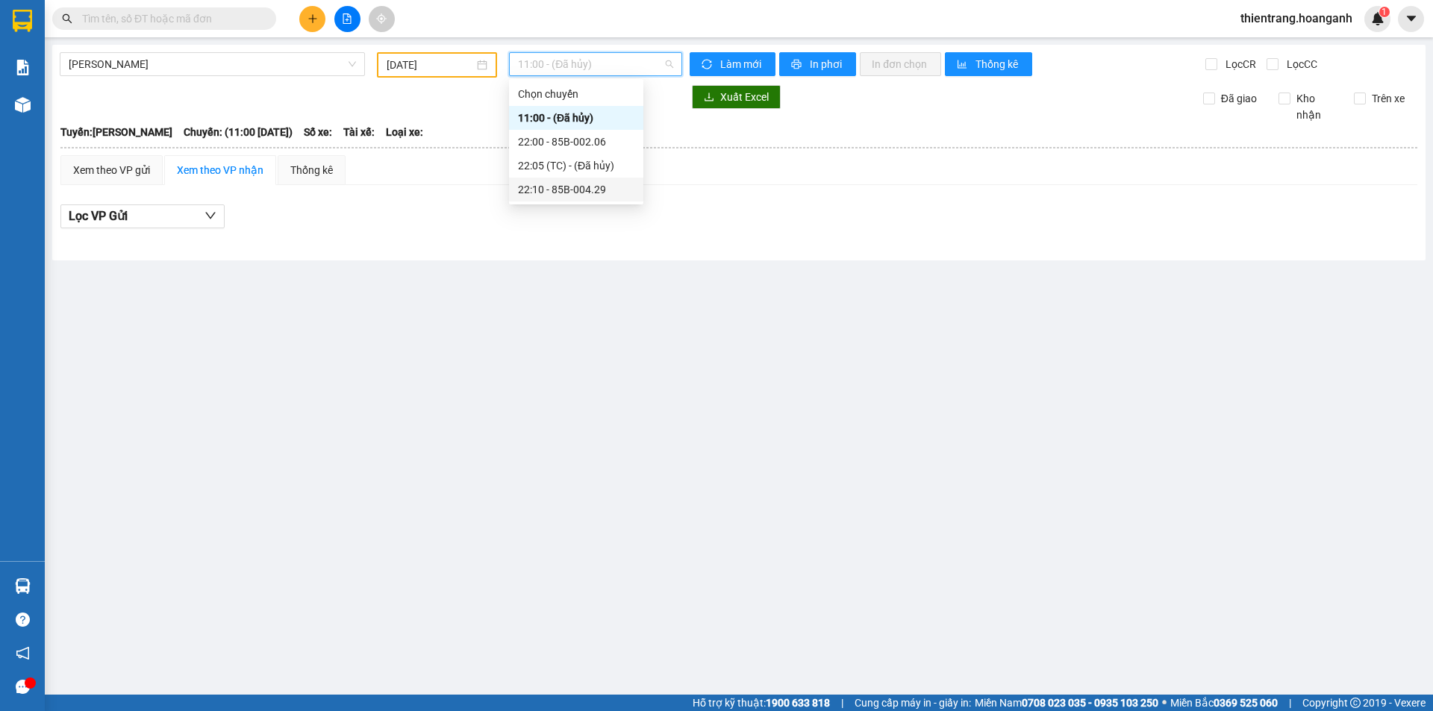
click at [599, 192] on div "22:10 - 85B-004.29" at bounding box center [576, 189] width 116 height 16
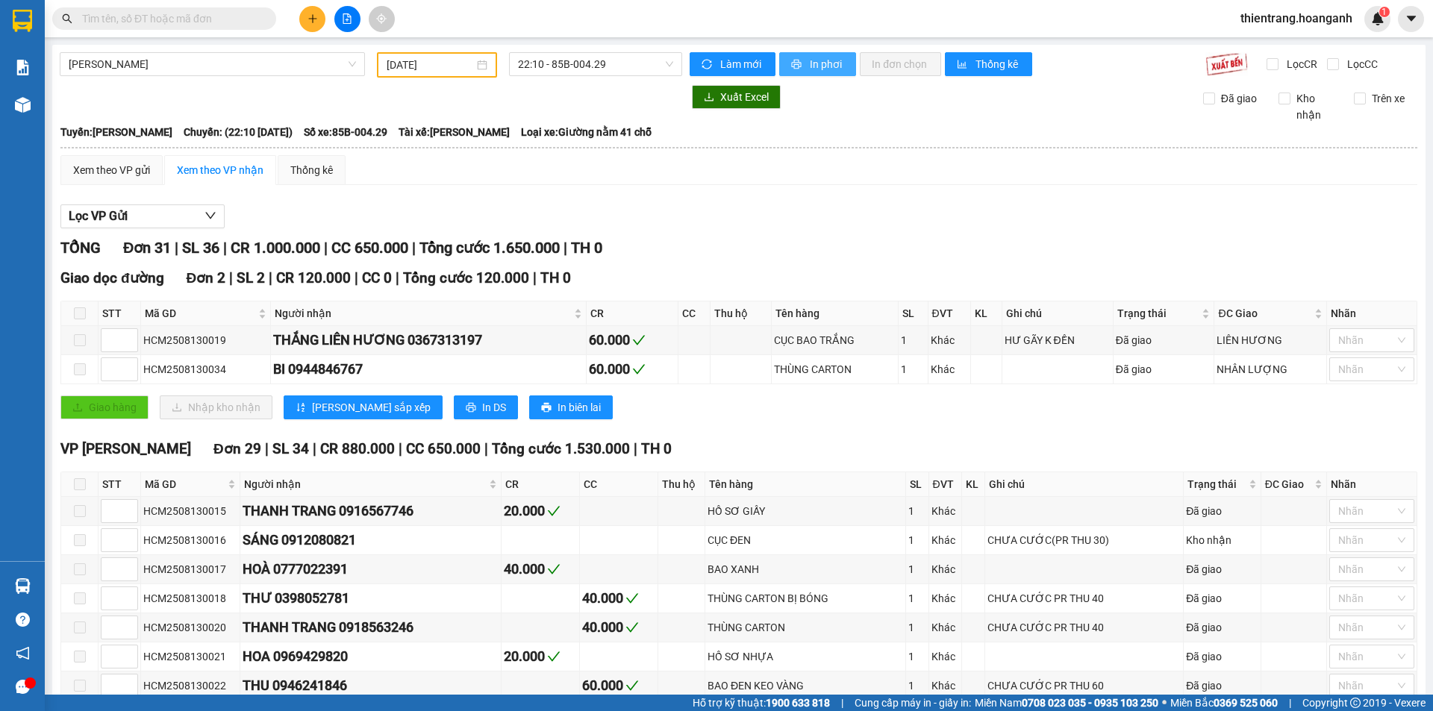
click at [791, 66] on icon "printer" at bounding box center [796, 64] width 10 height 10
click at [187, 11] on input "text" at bounding box center [170, 18] width 176 height 16
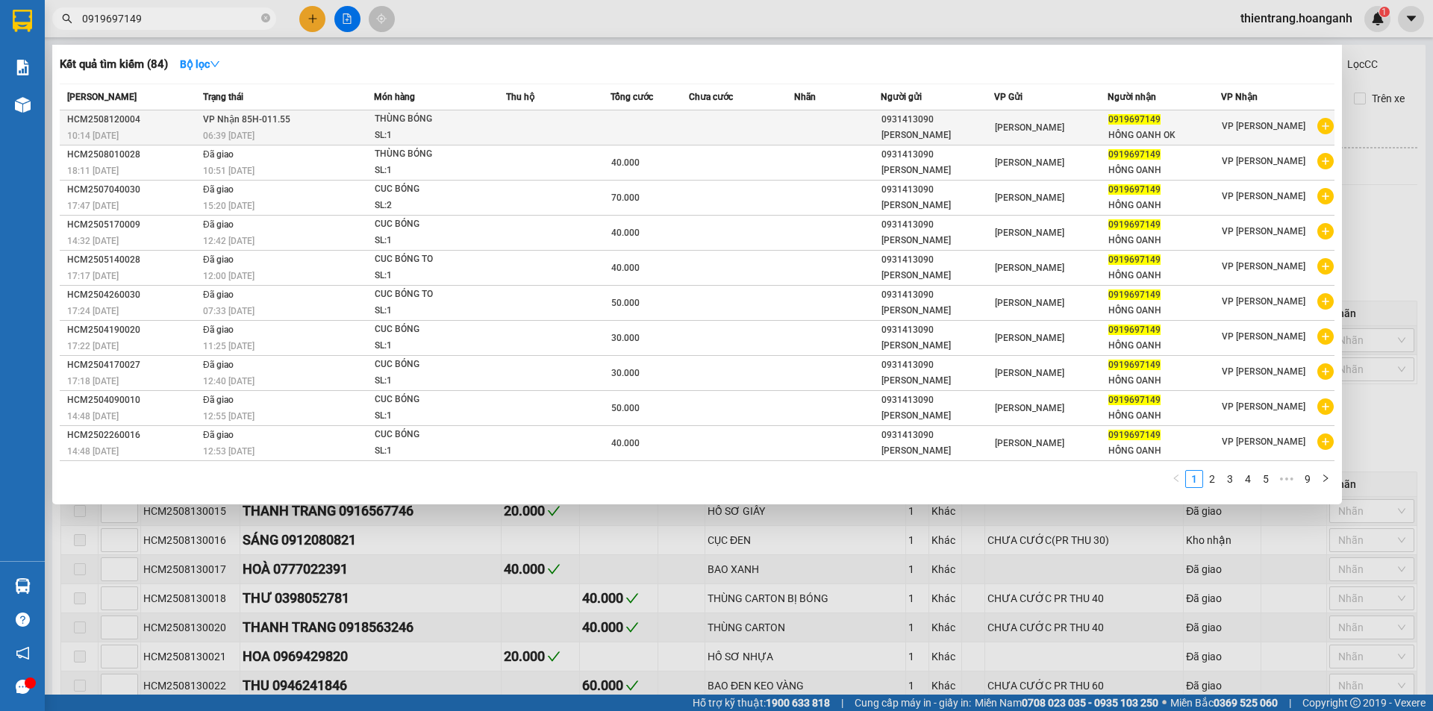
type input "0919697149"
click at [449, 113] on div "THÙNG BÓNG" at bounding box center [431, 119] width 112 height 16
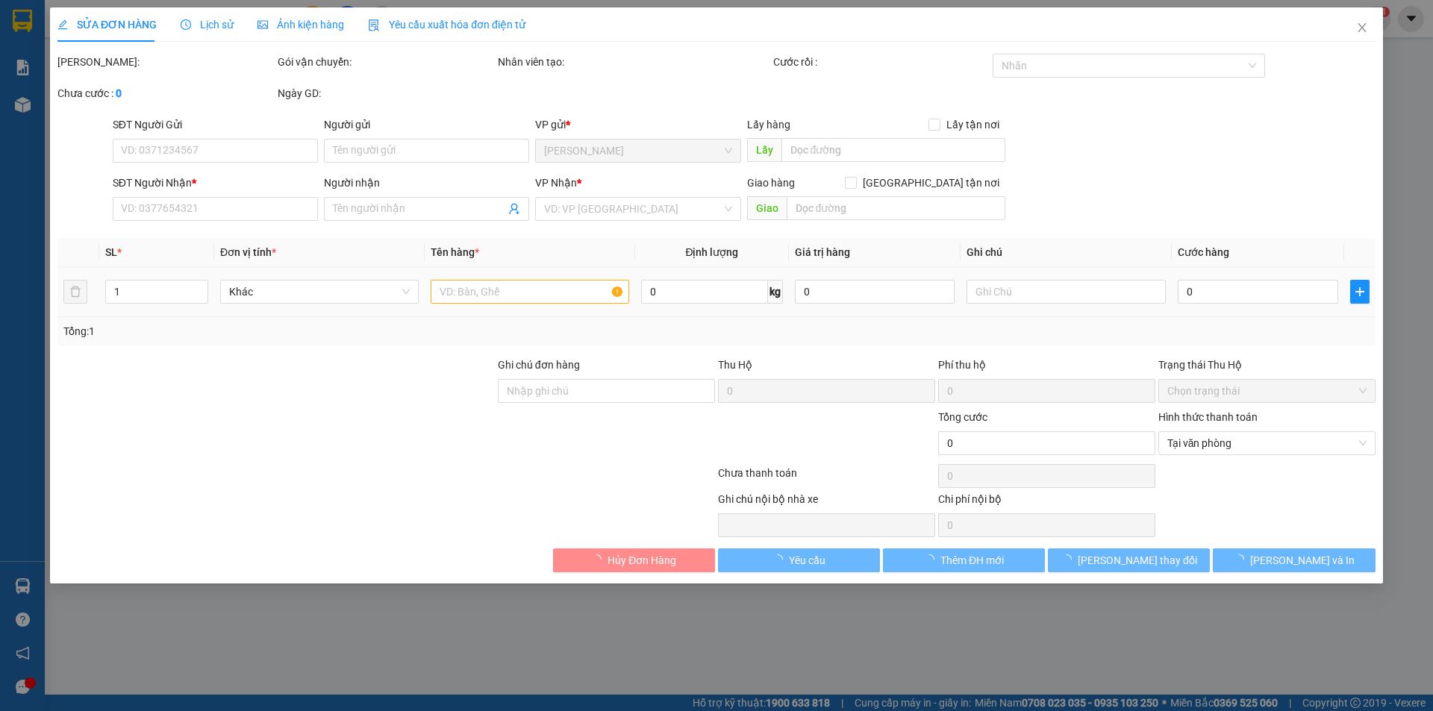
type input "0931413090"
type input "[PERSON_NAME]"
type input "0919697149"
type input "HỒNG OANH OK"
type input "GIAO 14/8=40K"
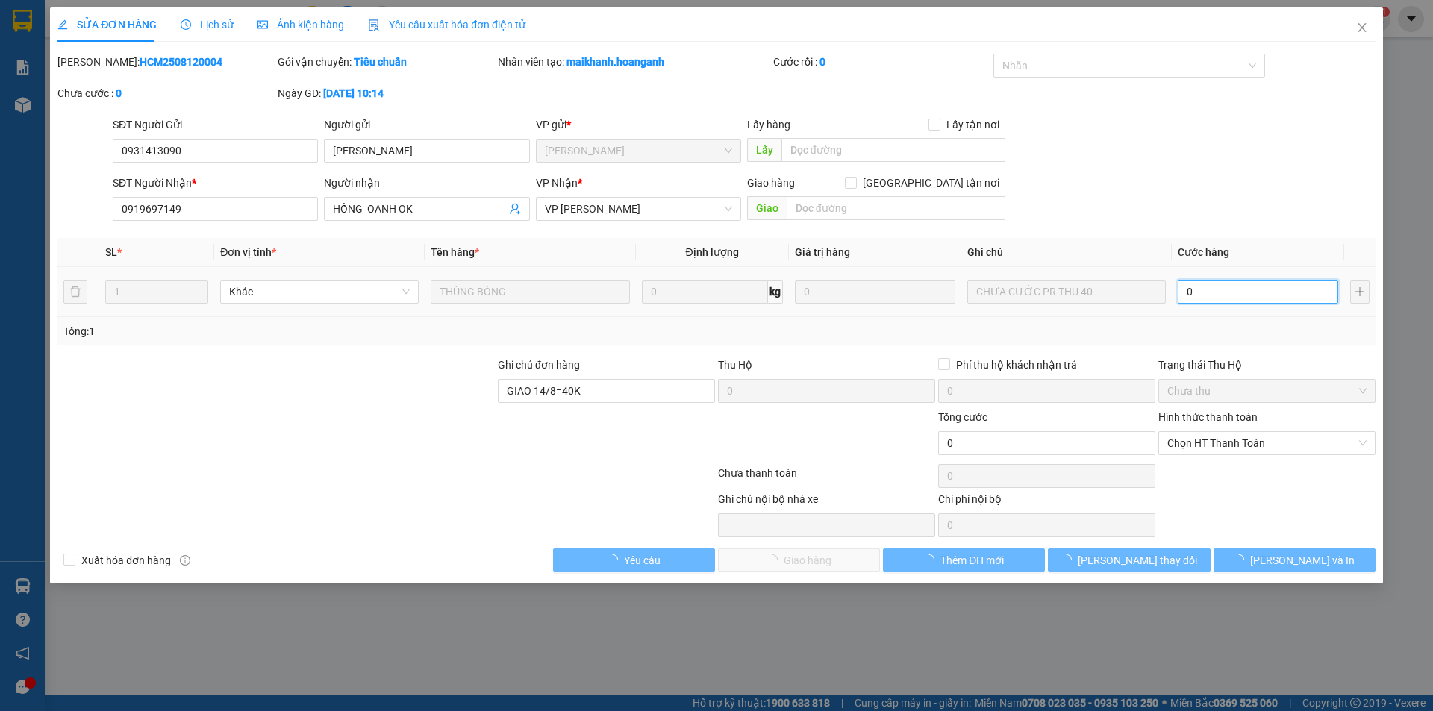
drag, startPoint x: 1214, startPoint y: 301, endPoint x: 1235, endPoint y: 284, distance: 27.2
click at [1235, 284] on input "0" at bounding box center [1258, 292] width 160 height 24
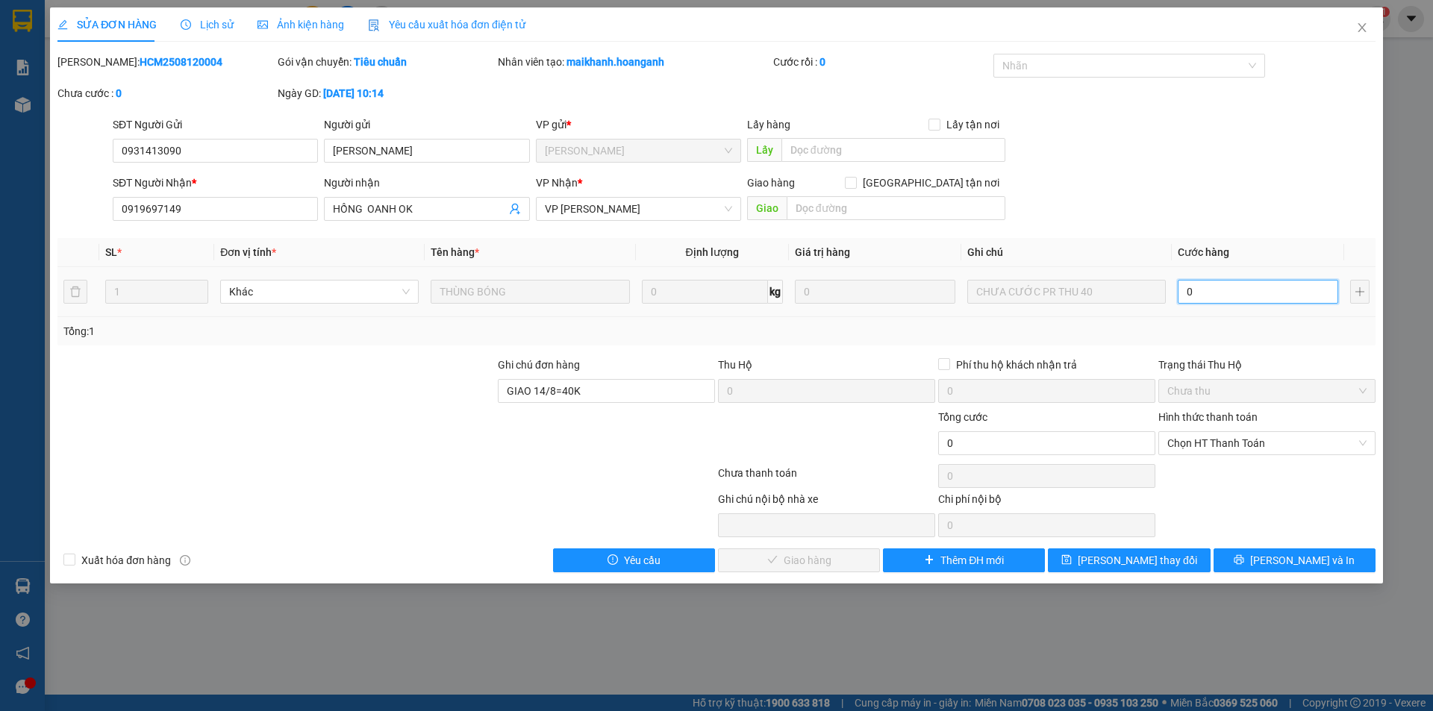
type input "4"
type input "40"
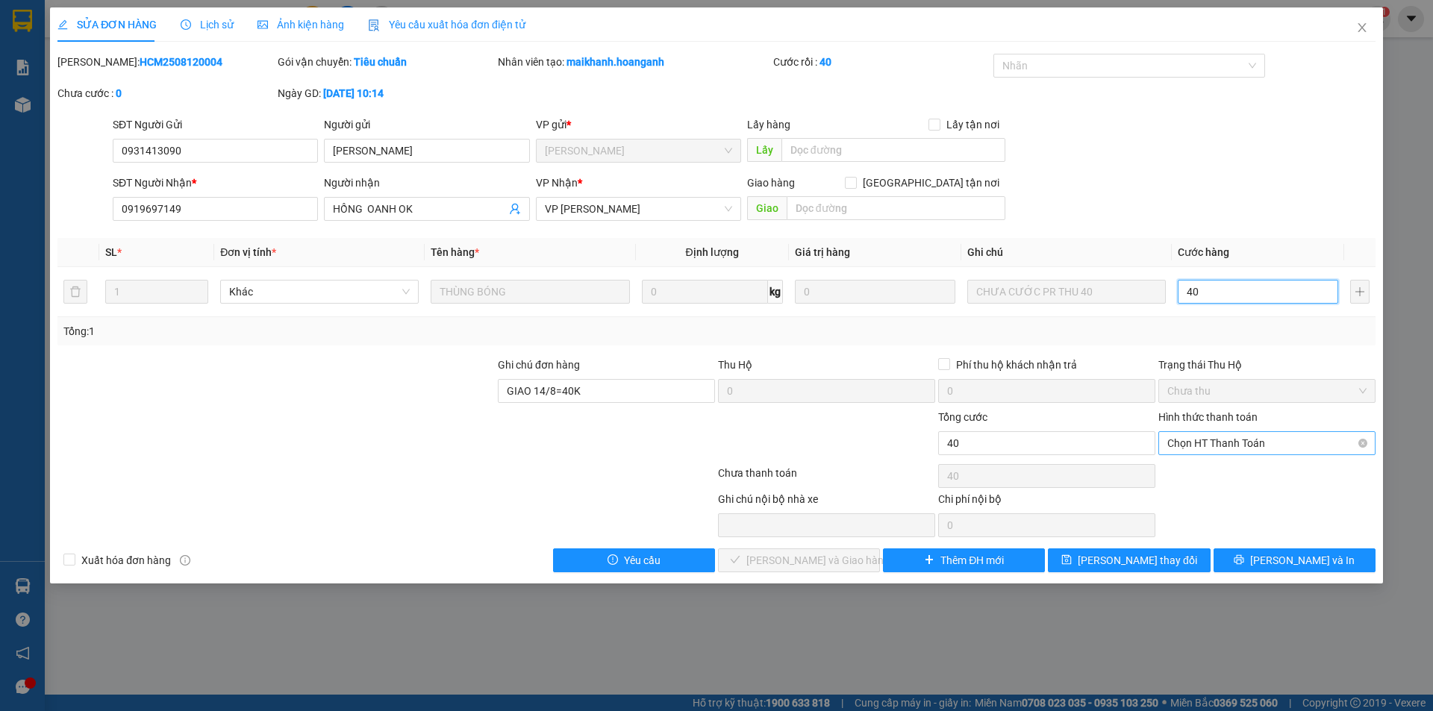
click at [1254, 444] on span "Chọn HT Thanh Toán" at bounding box center [1266, 443] width 199 height 22
type input "40"
type input "40.000"
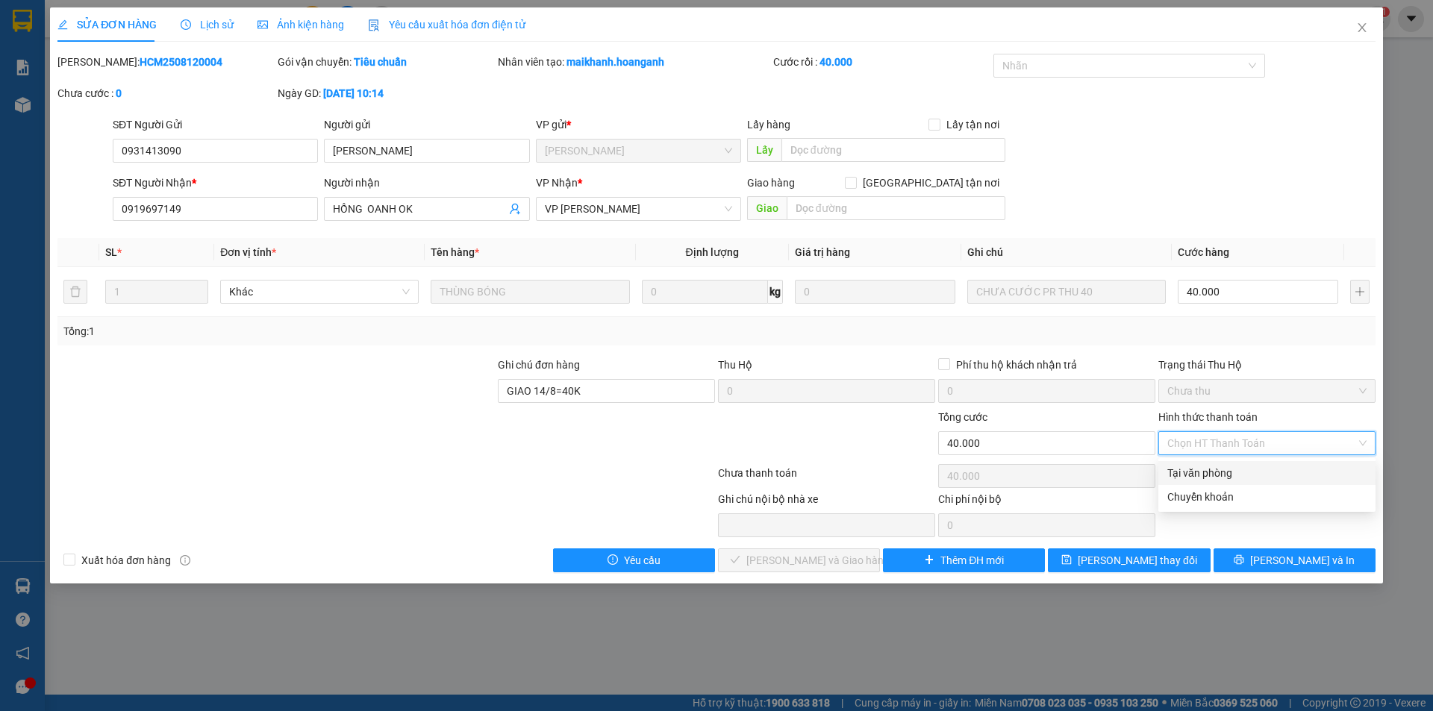
click at [1238, 470] on div "Tại văn phòng" at bounding box center [1266, 473] width 199 height 16
type input "0"
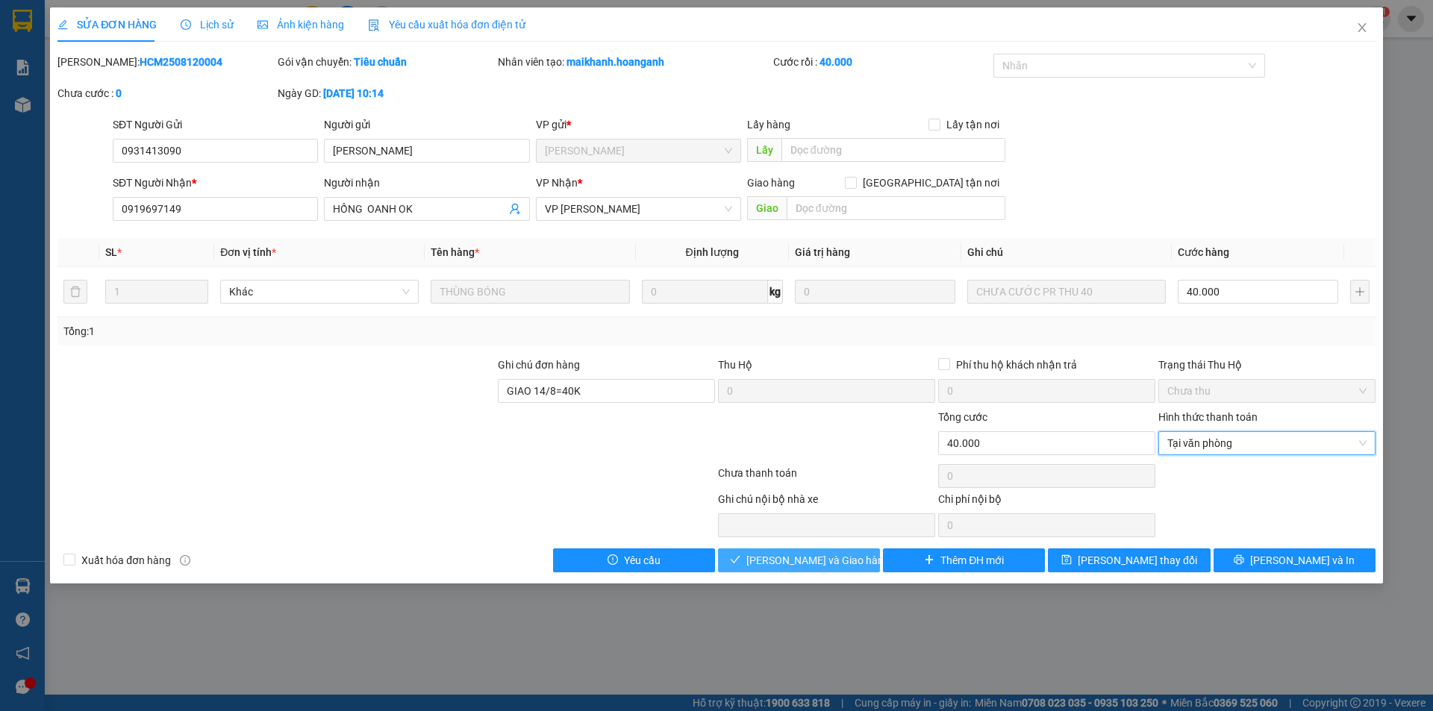
click at [844, 561] on span "[PERSON_NAME] và Giao hàng" at bounding box center [817, 560] width 143 height 16
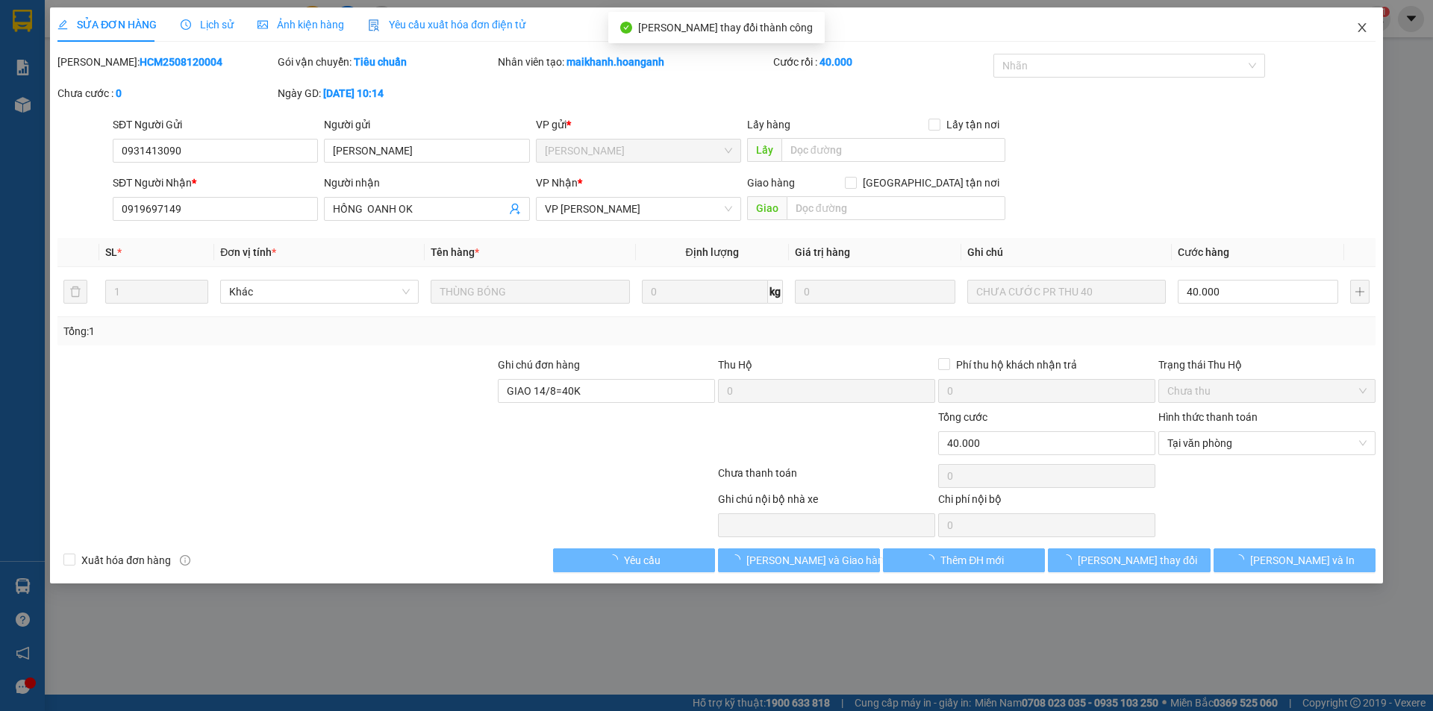
click at [1364, 28] on icon "close" at bounding box center [1362, 28] width 12 height 12
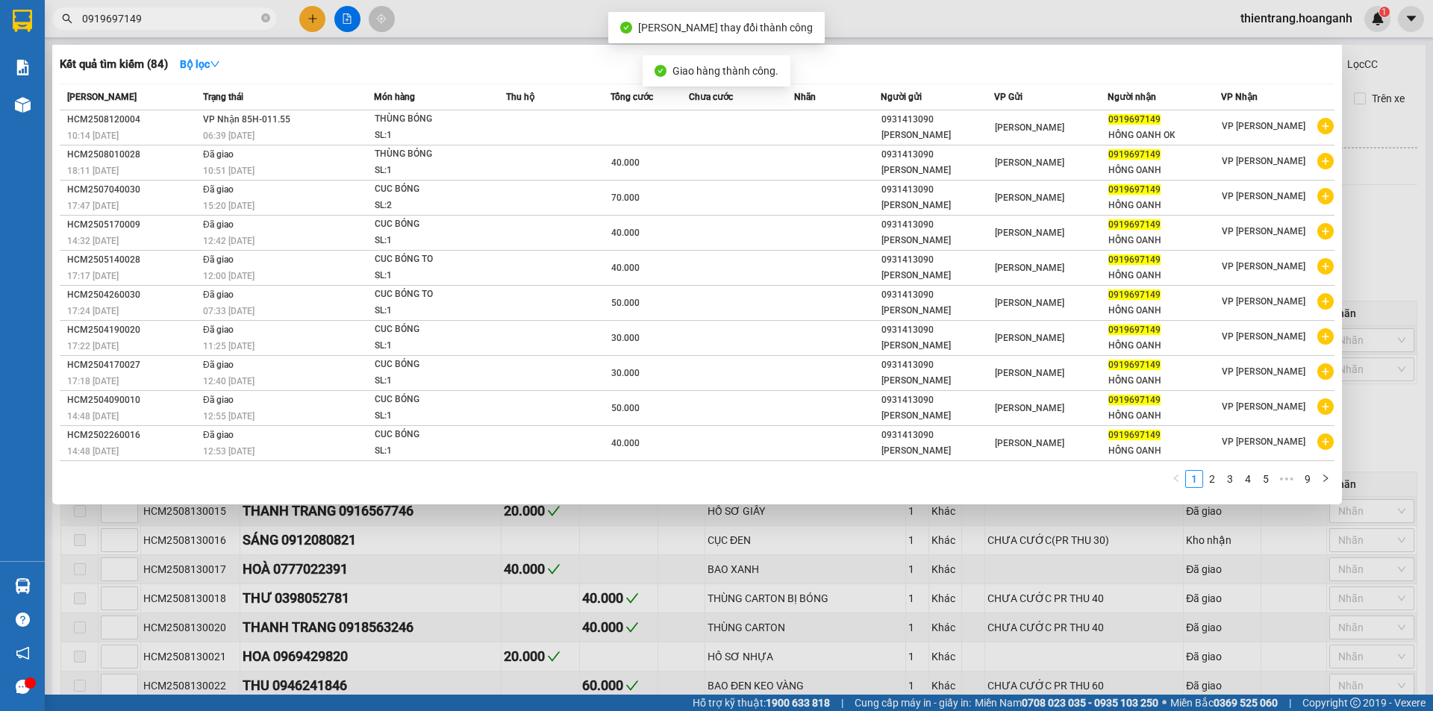
click at [210, 16] on input "0919697149" at bounding box center [170, 18] width 176 height 16
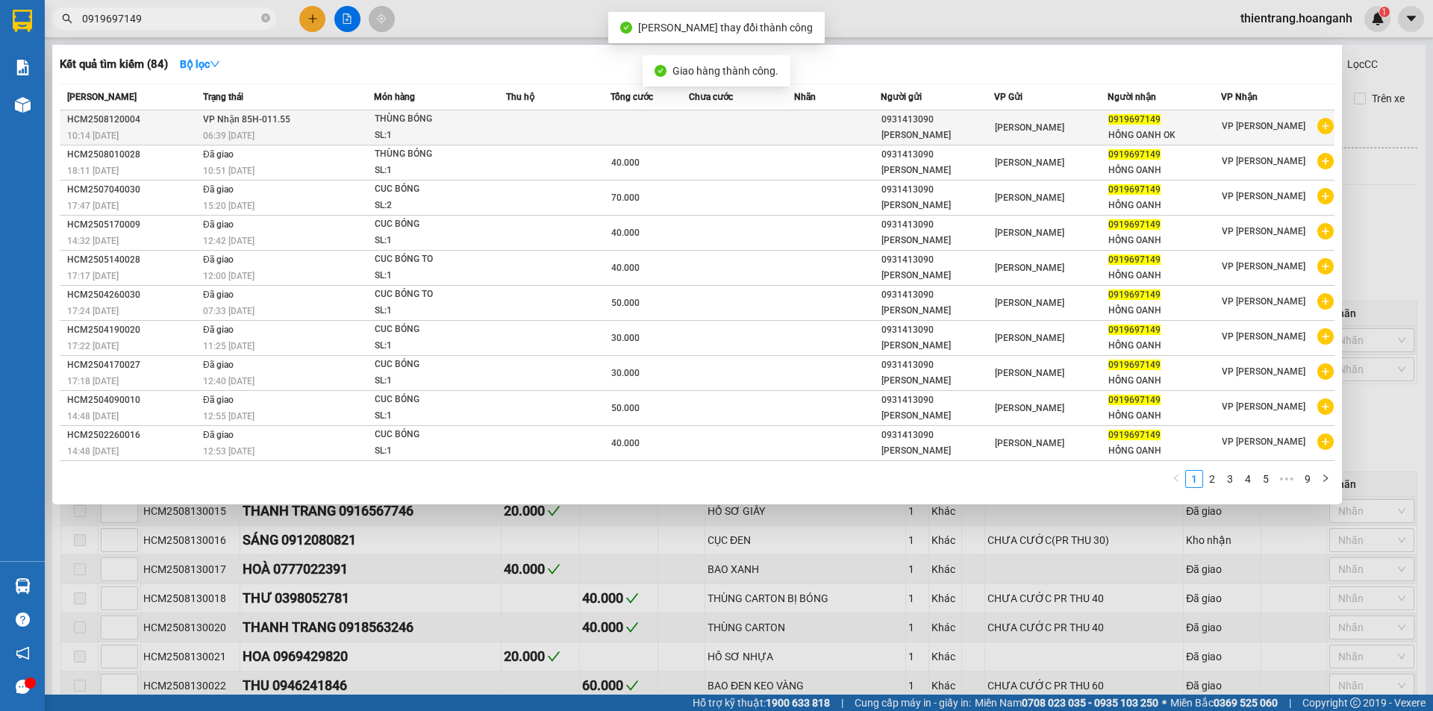
click at [503, 123] on span "THÙNG BÓNG SL: 1" at bounding box center [440, 127] width 131 height 32
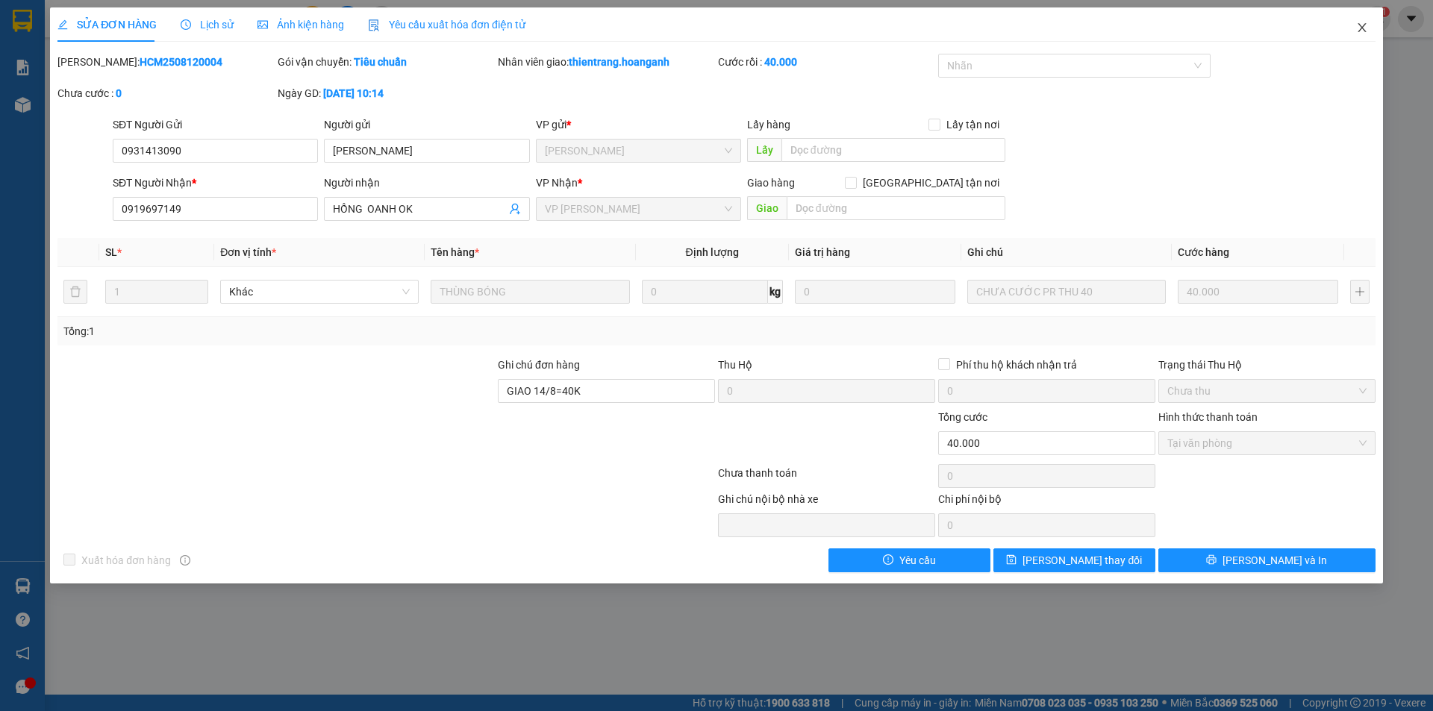
click at [1367, 30] on icon "close" at bounding box center [1362, 28] width 12 height 12
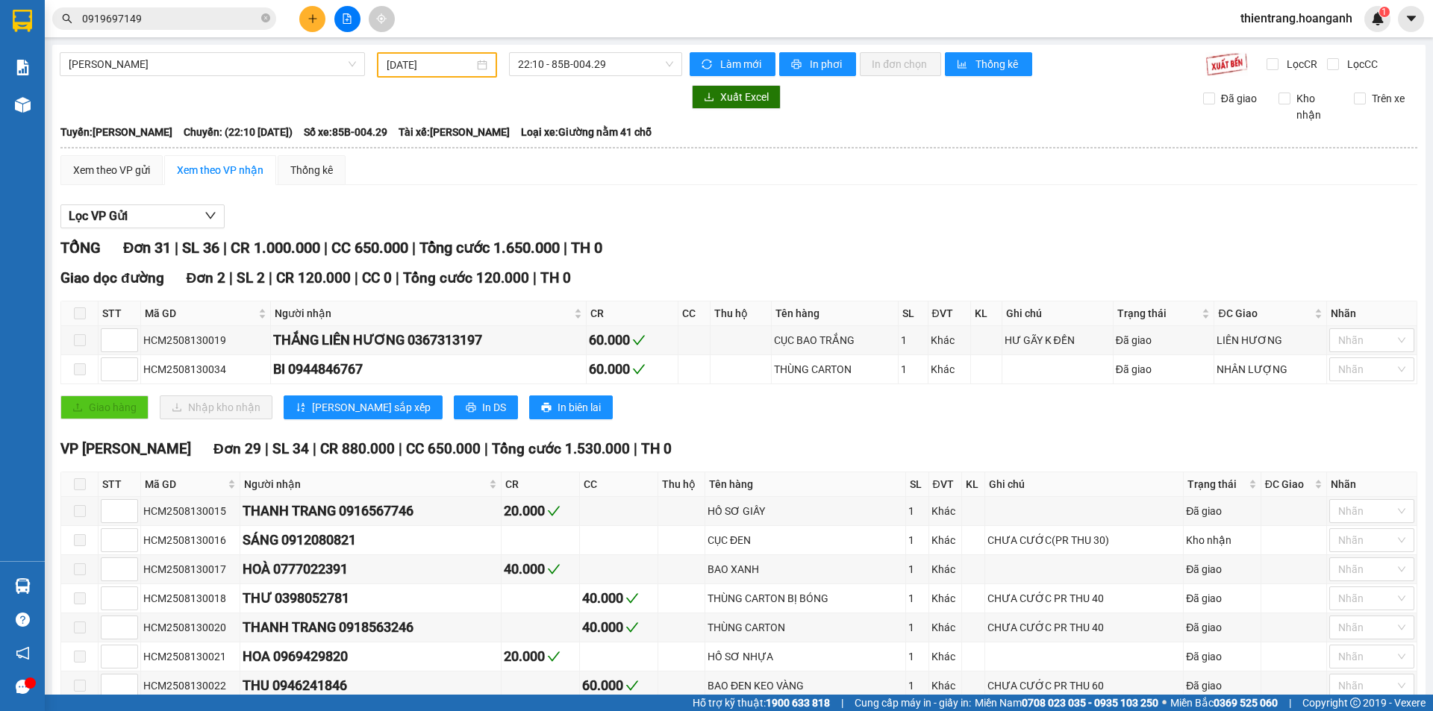
click at [266, 16] on icon "close-circle" at bounding box center [265, 17] width 9 height 9
drag, startPoint x: 266, startPoint y: 16, endPoint x: 255, endPoint y: 19, distance: 11.8
click at [265, 16] on span at bounding box center [265, 18] width 9 height 16
click at [255, 19] on input "text" at bounding box center [170, 18] width 176 height 16
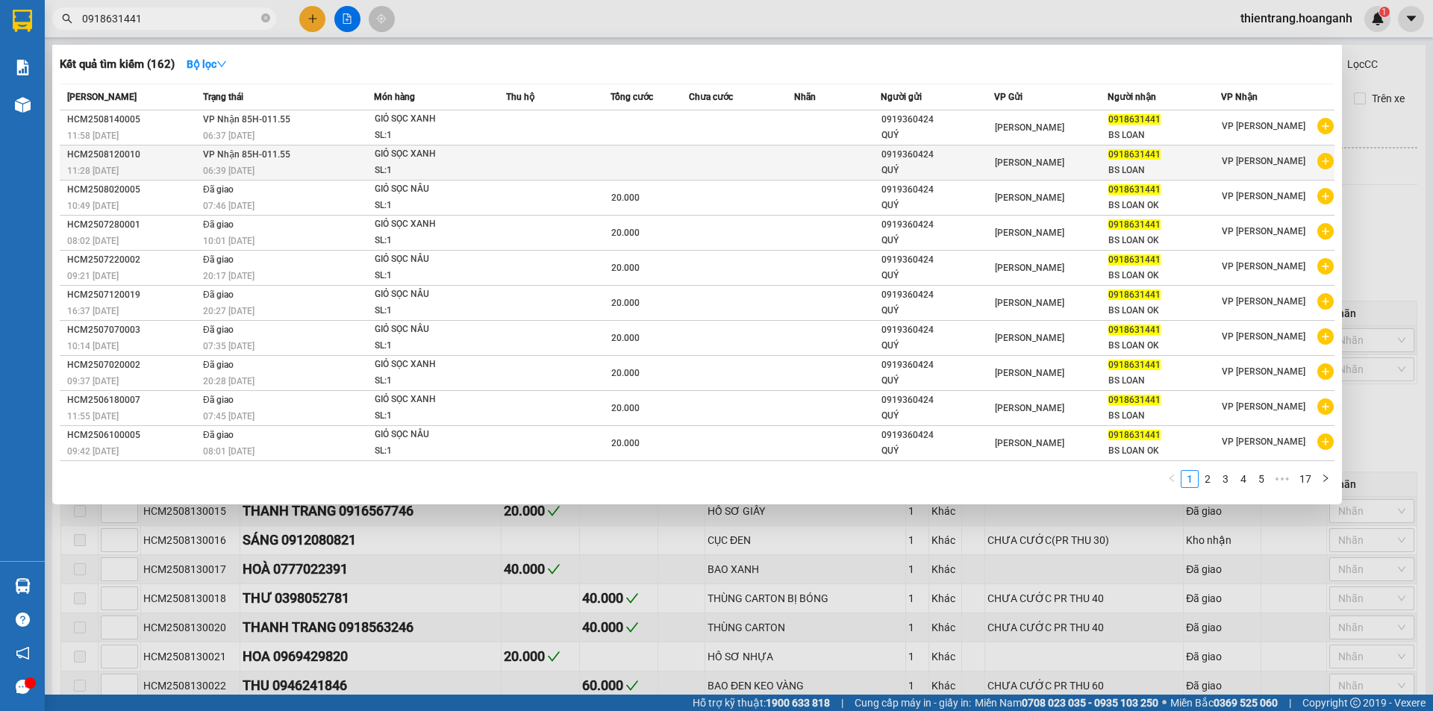
type input "0918631441"
click at [375, 166] on div "SL: 1" at bounding box center [431, 171] width 112 height 16
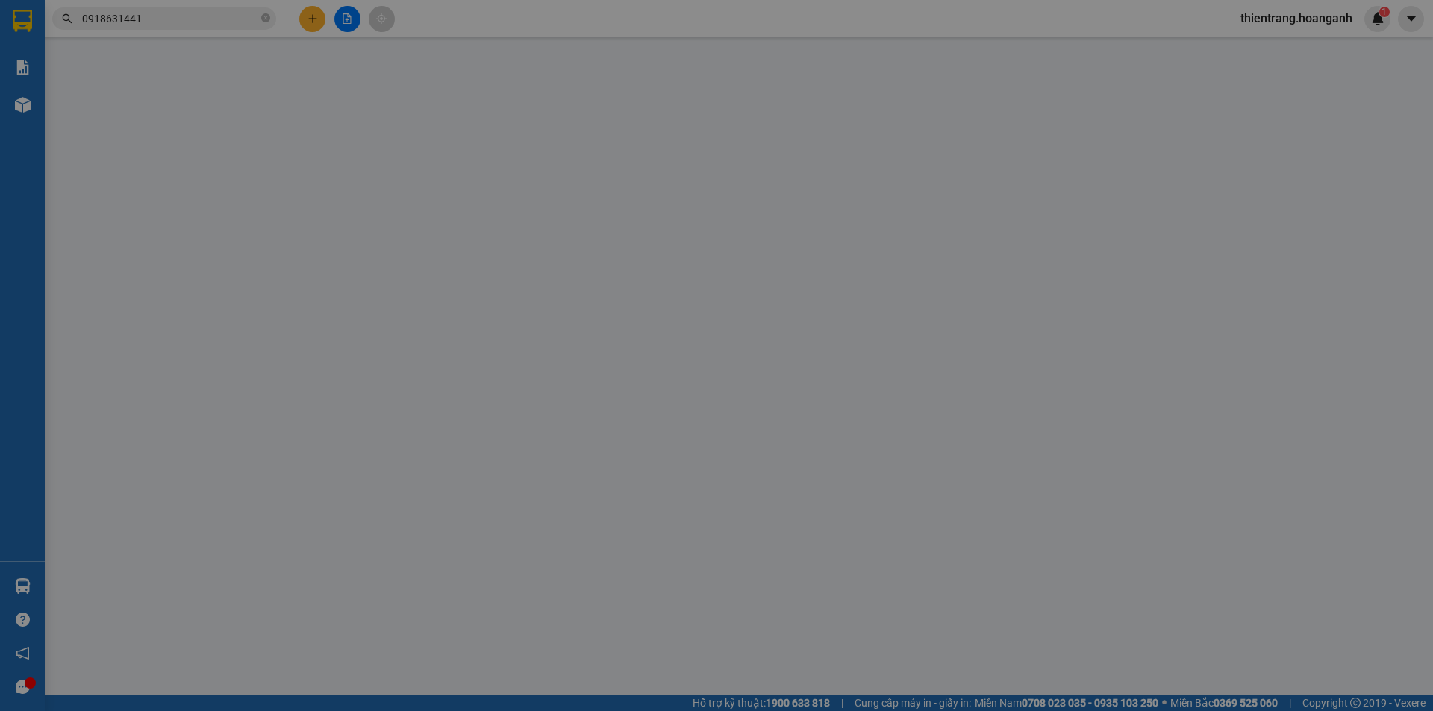
type input "0919360424"
type input "QUÝ"
type input "0918631441"
type input "BS LOAN"
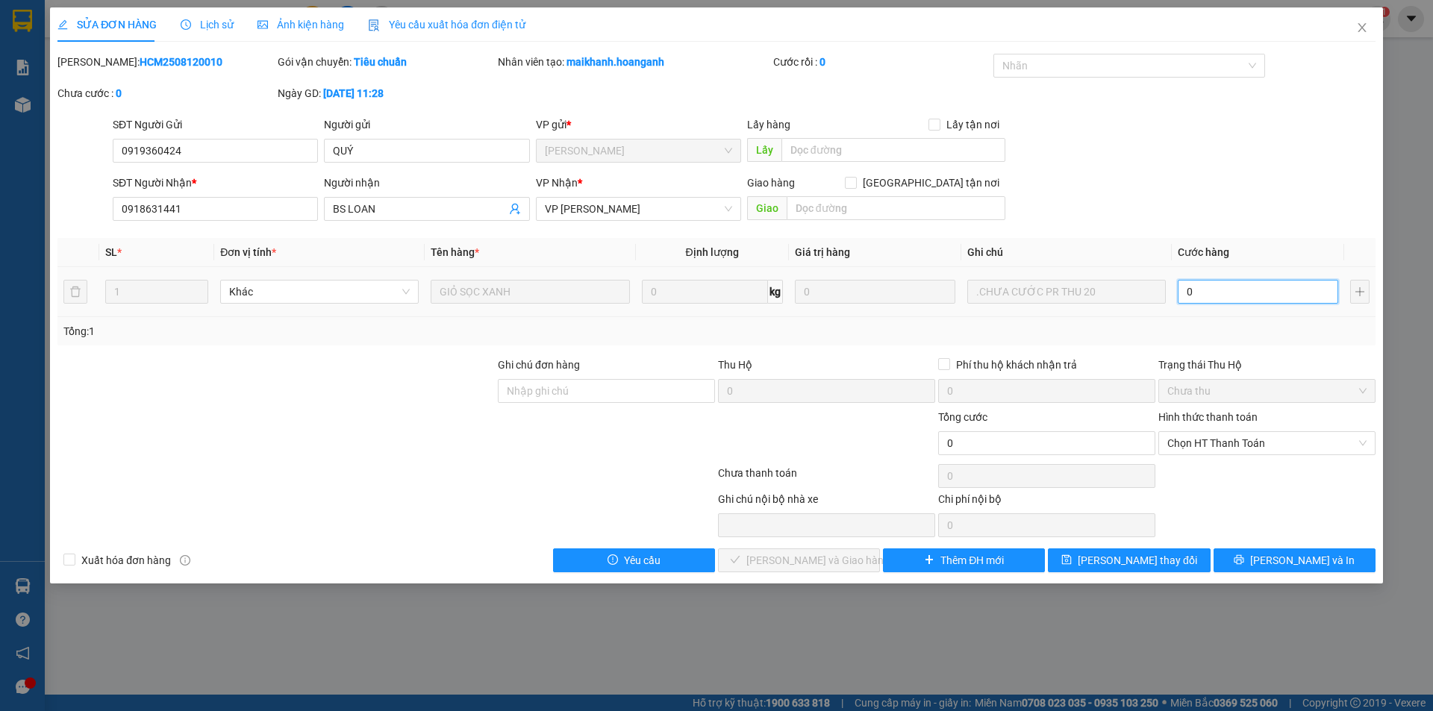
click at [1229, 298] on input "0" at bounding box center [1258, 292] width 160 height 24
type input "2"
type input "20"
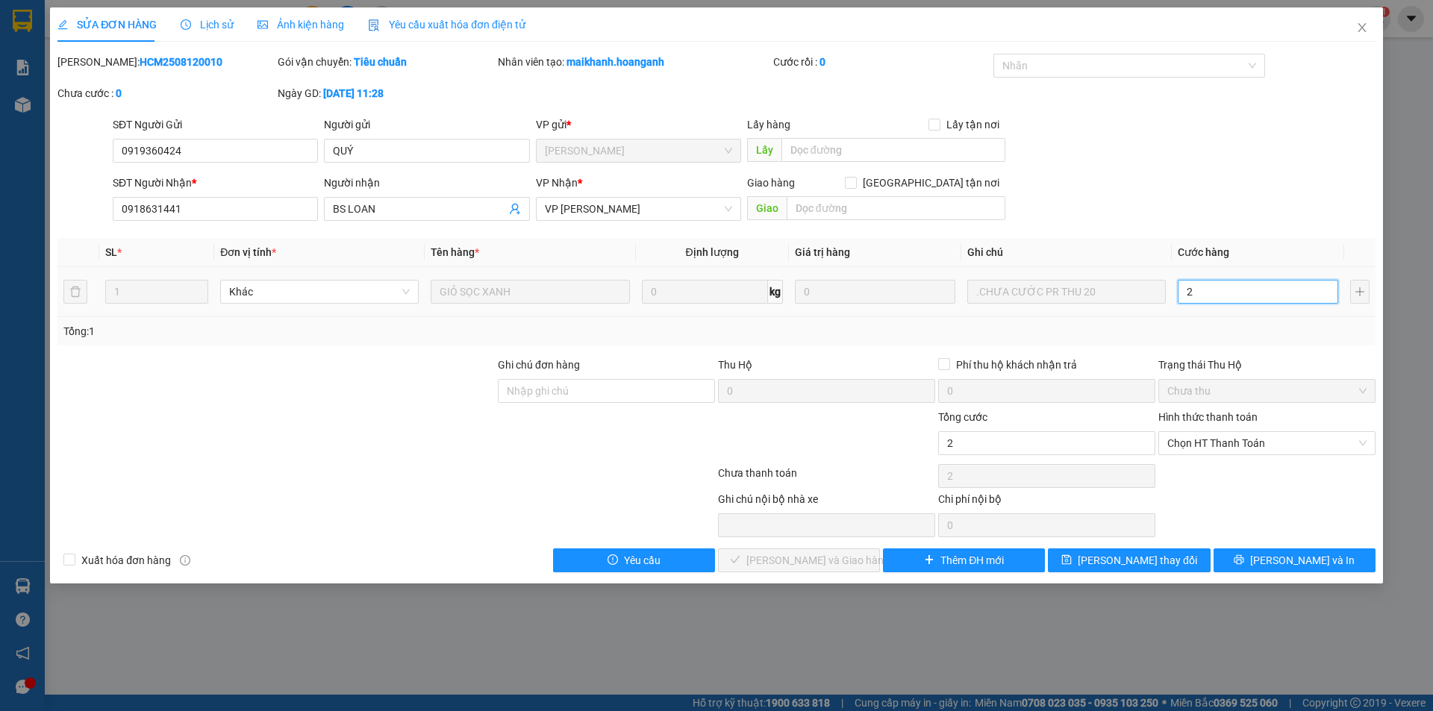
type input "20"
click at [1243, 443] on span "Chọn HT Thanh Toán" at bounding box center [1266, 443] width 199 height 22
type input "20"
type input "20.000"
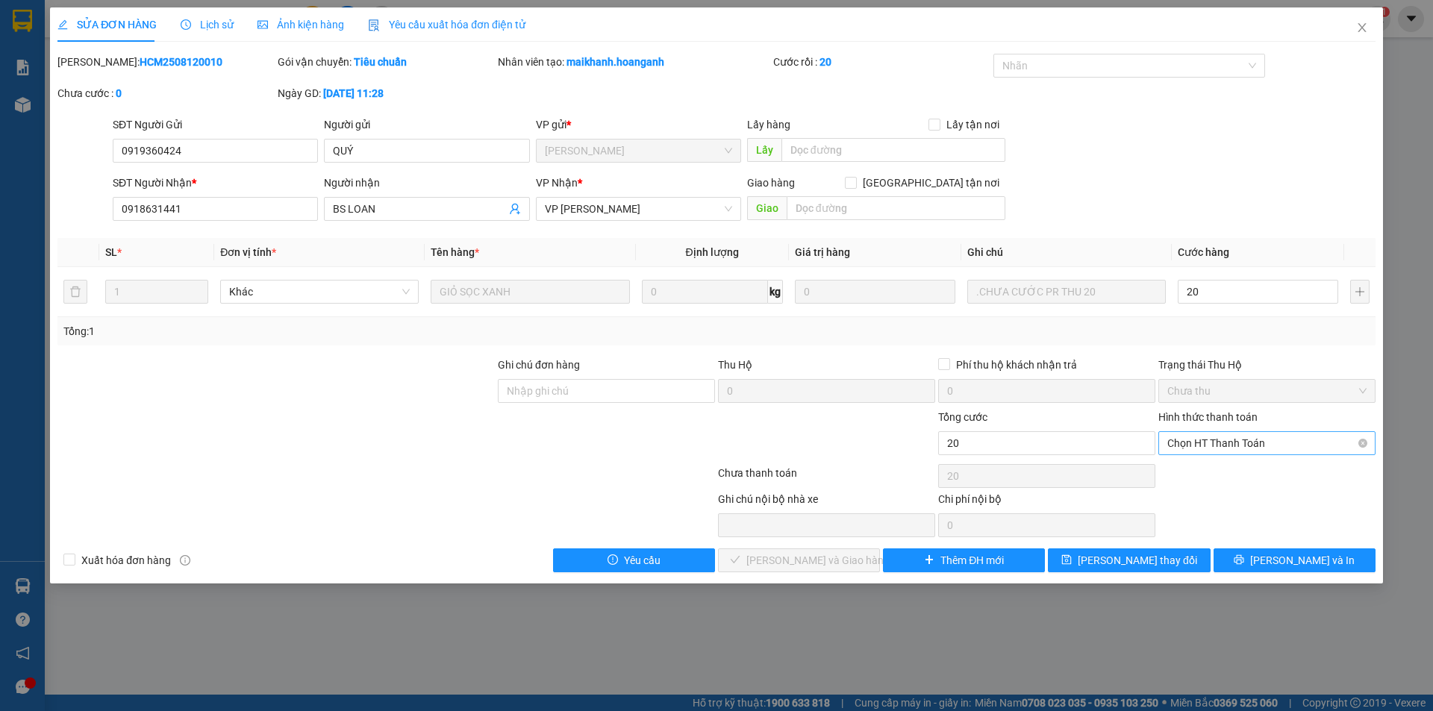
type input "20.000"
click at [1216, 499] on div "Chuyển khoản" at bounding box center [1266, 497] width 199 height 16
type input "0"
click at [773, 555] on span "[PERSON_NAME] và Giao hàng" at bounding box center [817, 560] width 143 height 16
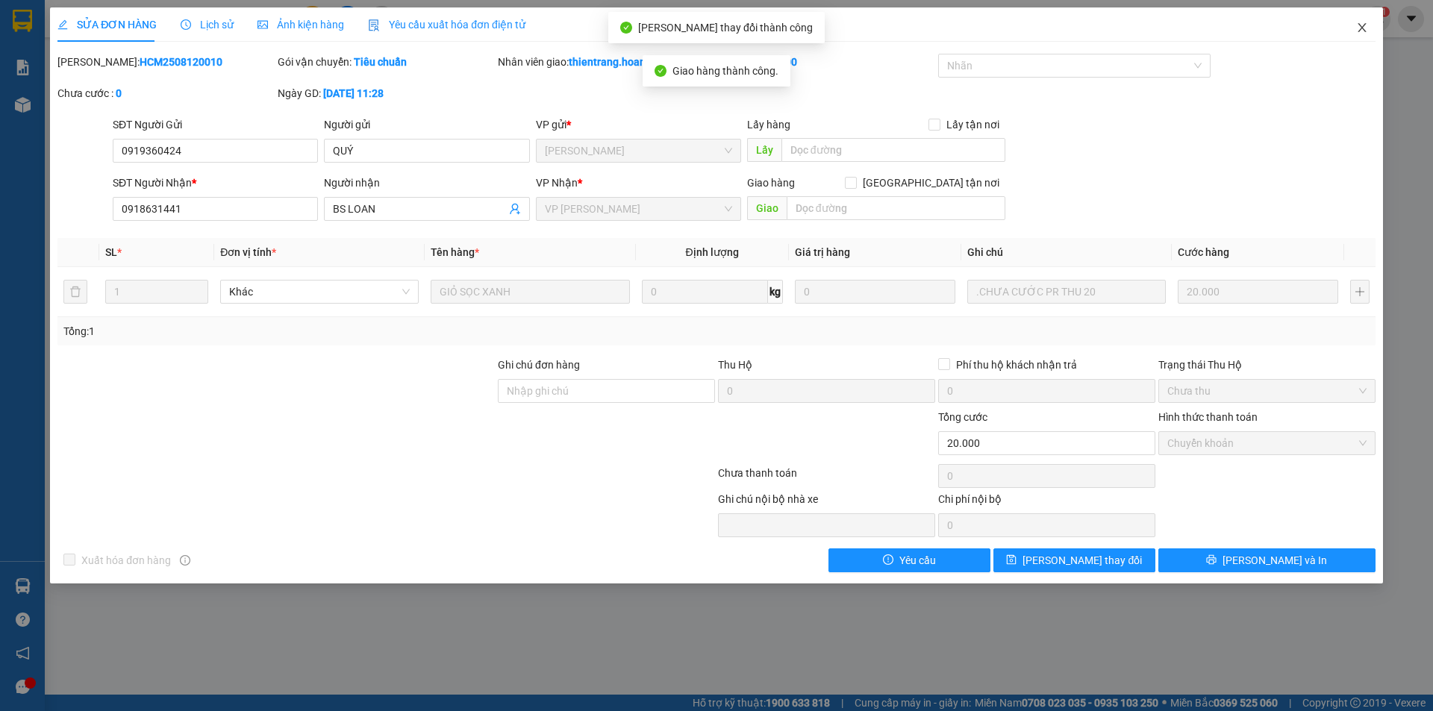
click at [1370, 24] on span "Close" at bounding box center [1362, 28] width 42 height 42
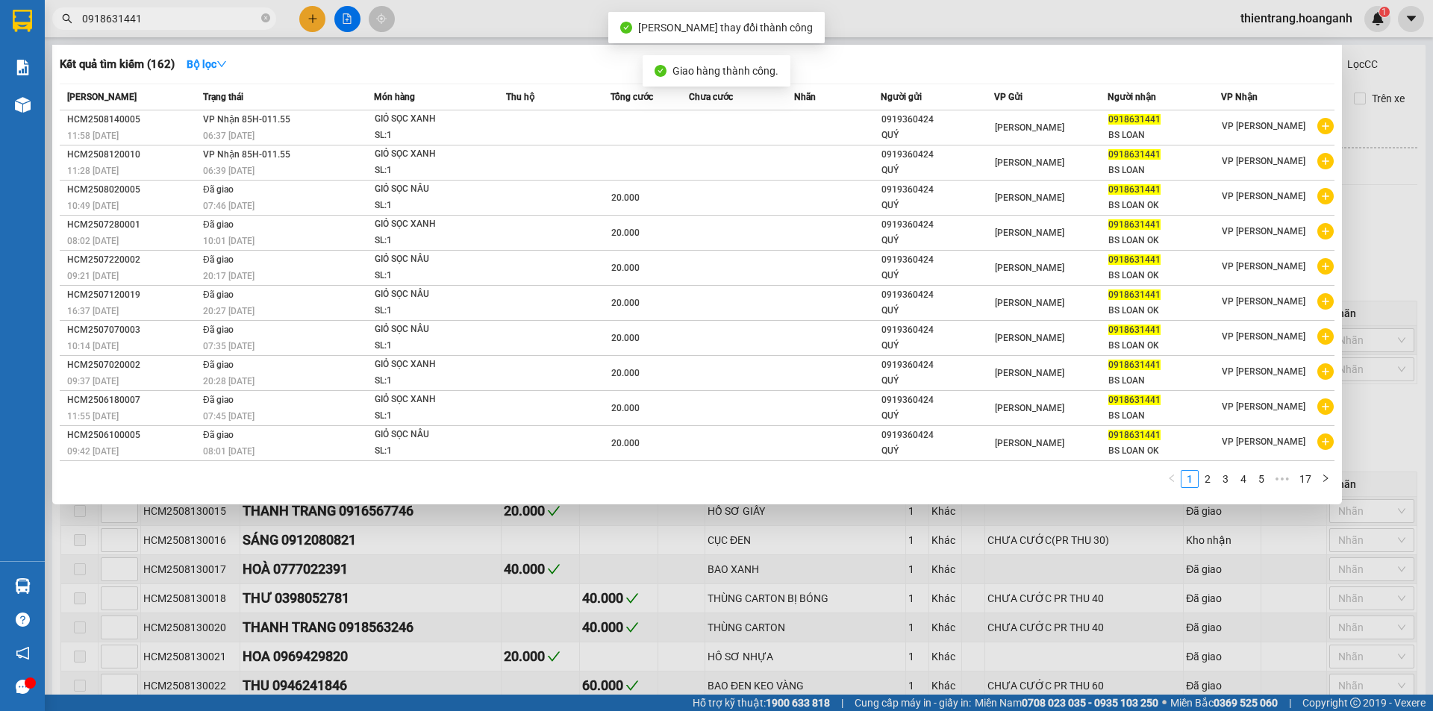
click at [273, 19] on span "0918631441" at bounding box center [164, 18] width 224 height 22
click at [268, 21] on icon "close-circle" at bounding box center [265, 17] width 9 height 9
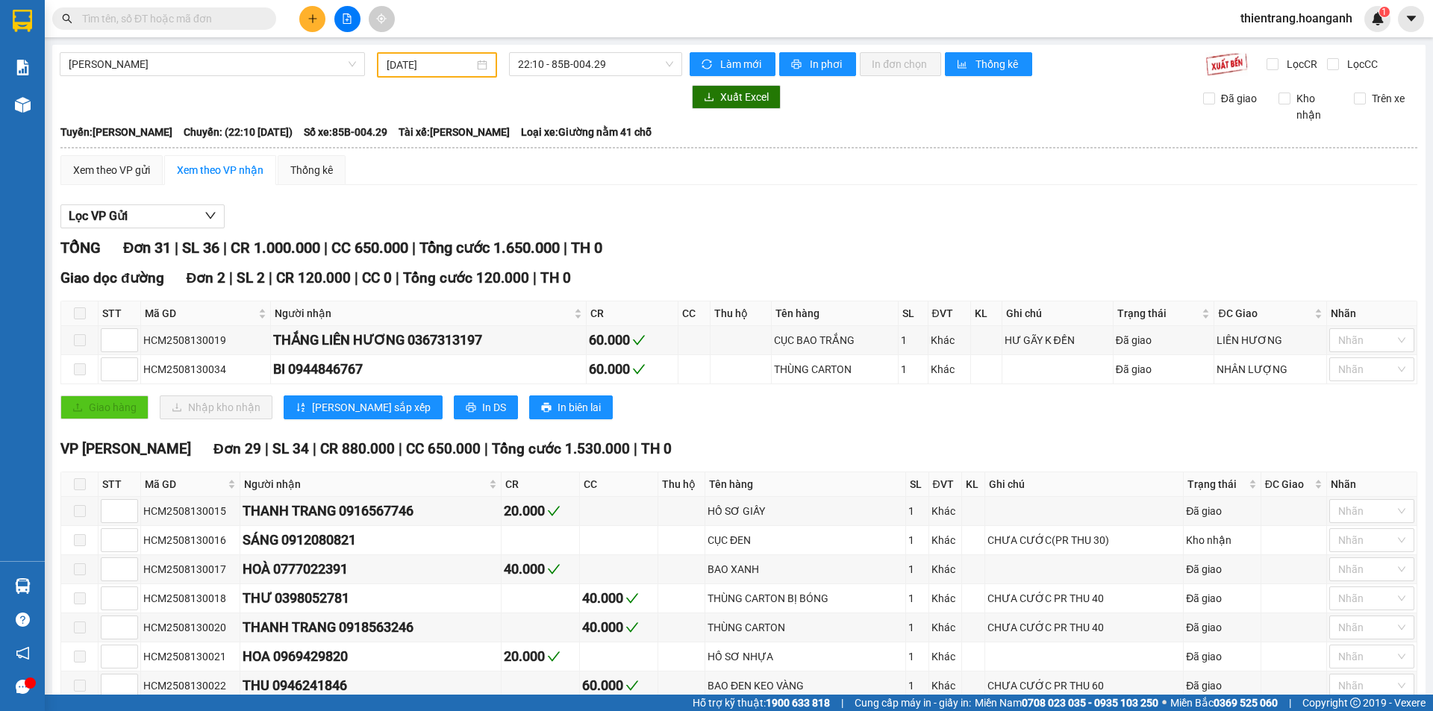
click at [252, 27] on span at bounding box center [164, 18] width 224 height 22
click at [258, 22] on input "text" at bounding box center [170, 18] width 176 height 16
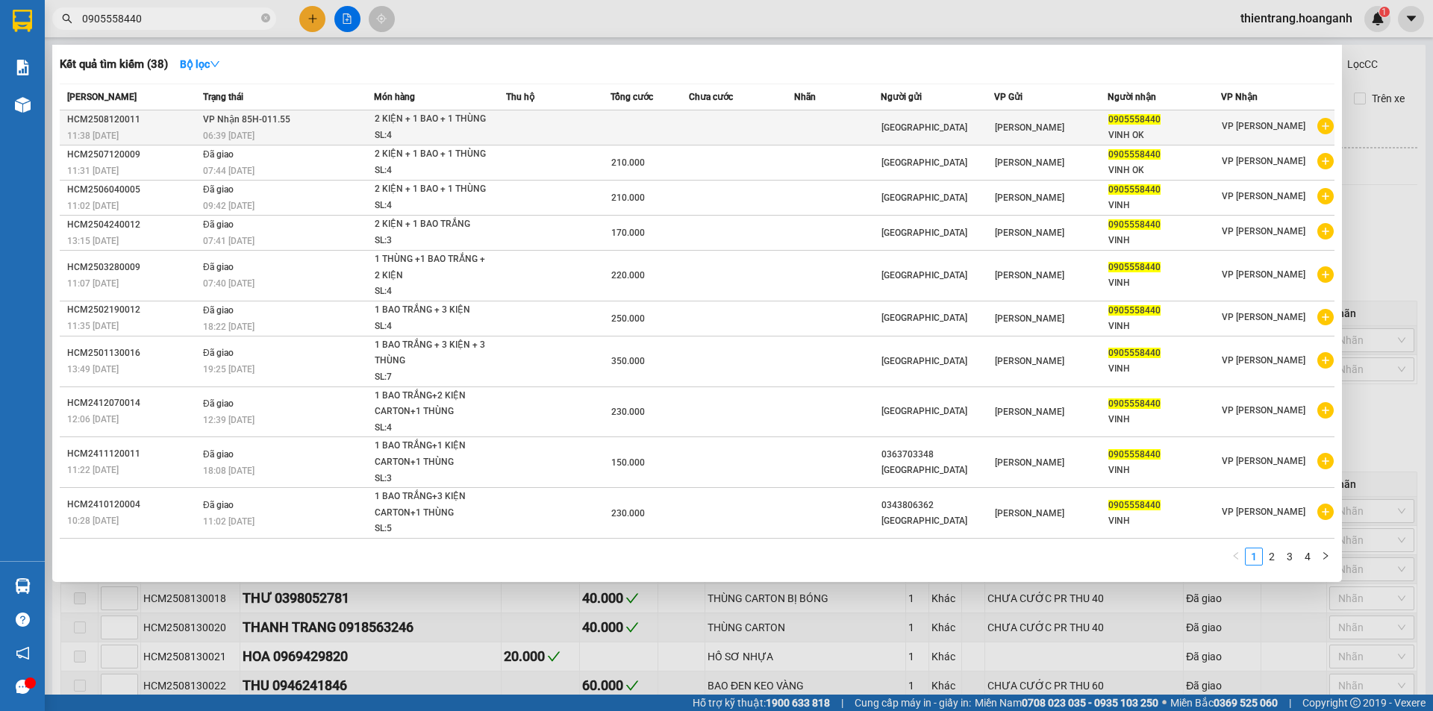
type input "0905558440"
click at [359, 120] on td "VP Nhận 85H-011.55 06:39 [DATE]" at bounding box center [286, 127] width 175 height 35
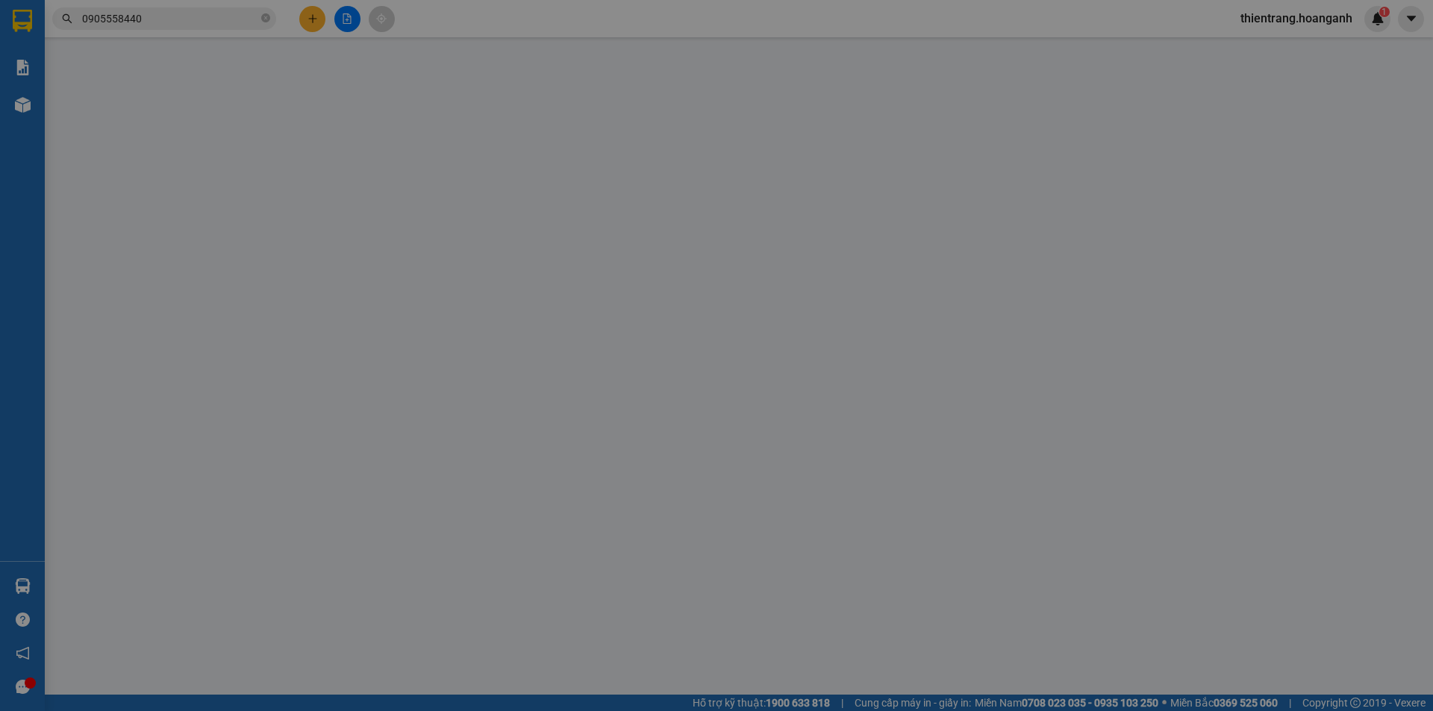
type input "[GEOGRAPHIC_DATA]"
type input "0905558440"
type input "VINH OK"
type input "GIAO 14/8=210K"
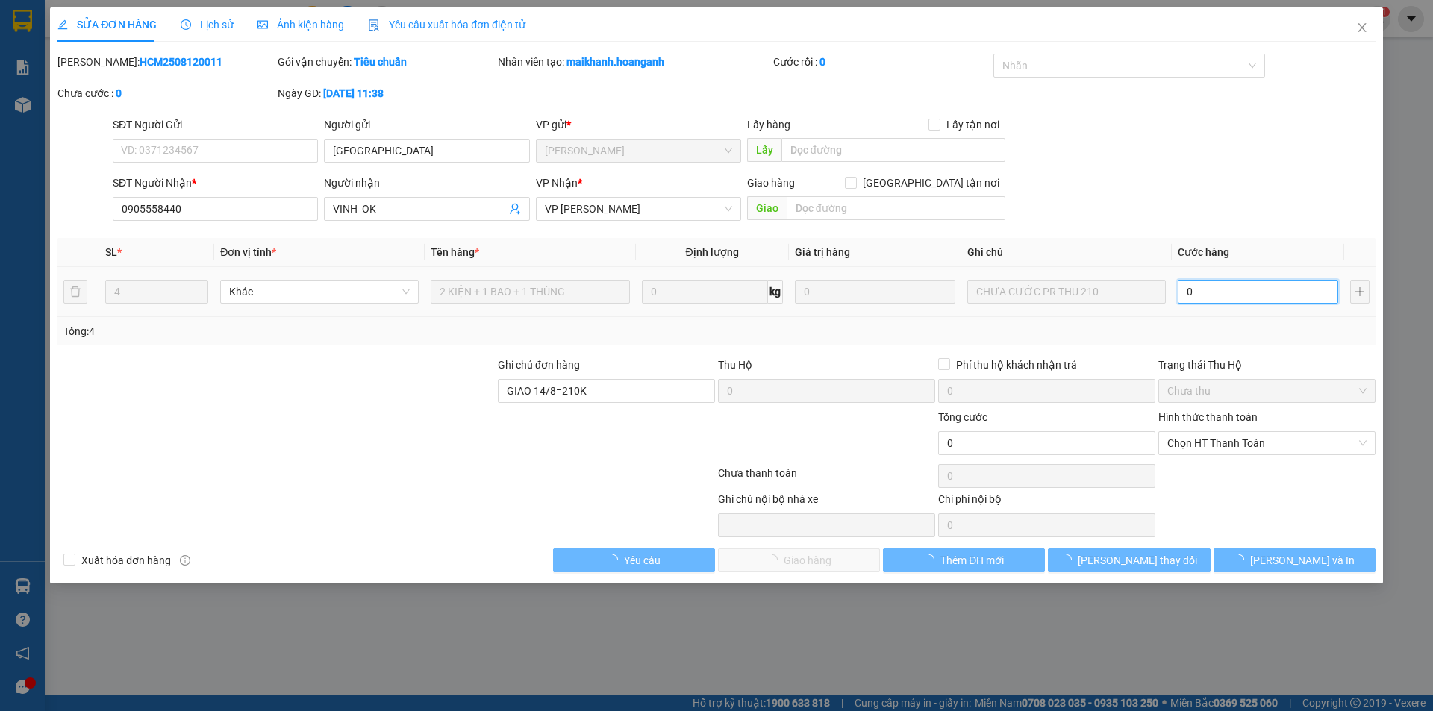
click at [1212, 286] on input "0" at bounding box center [1258, 292] width 160 height 24
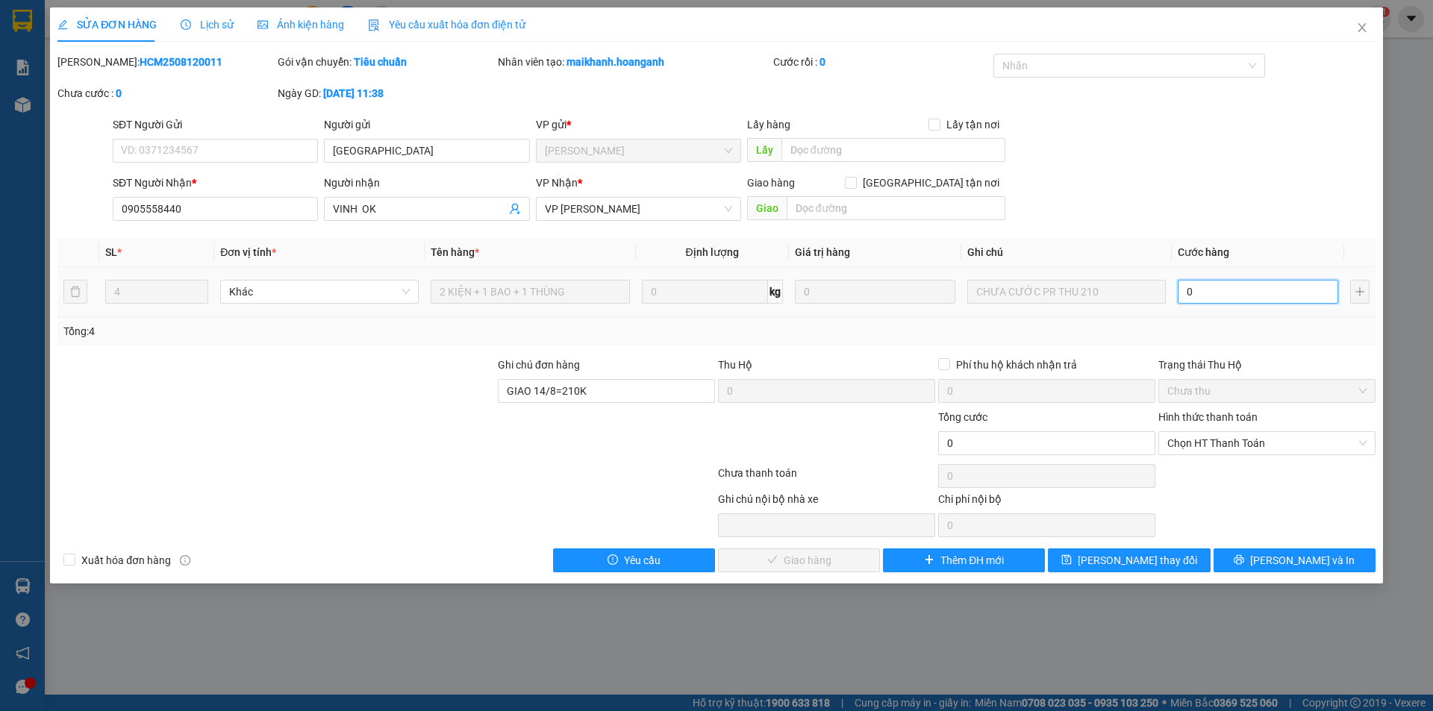
type input "2"
type input "21"
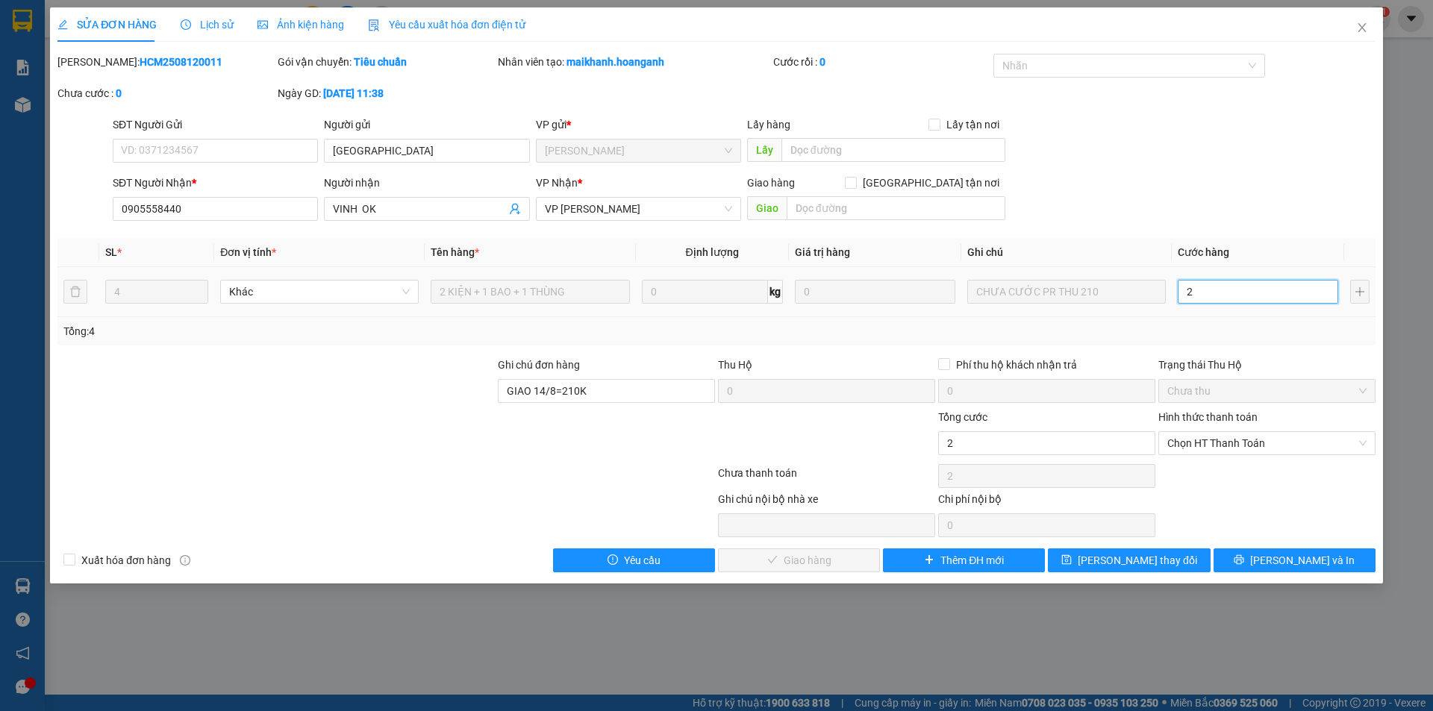
type input "21"
type input "210"
click at [1226, 437] on span "Chọn HT Thanh Toán" at bounding box center [1266, 443] width 199 height 22
type input "210"
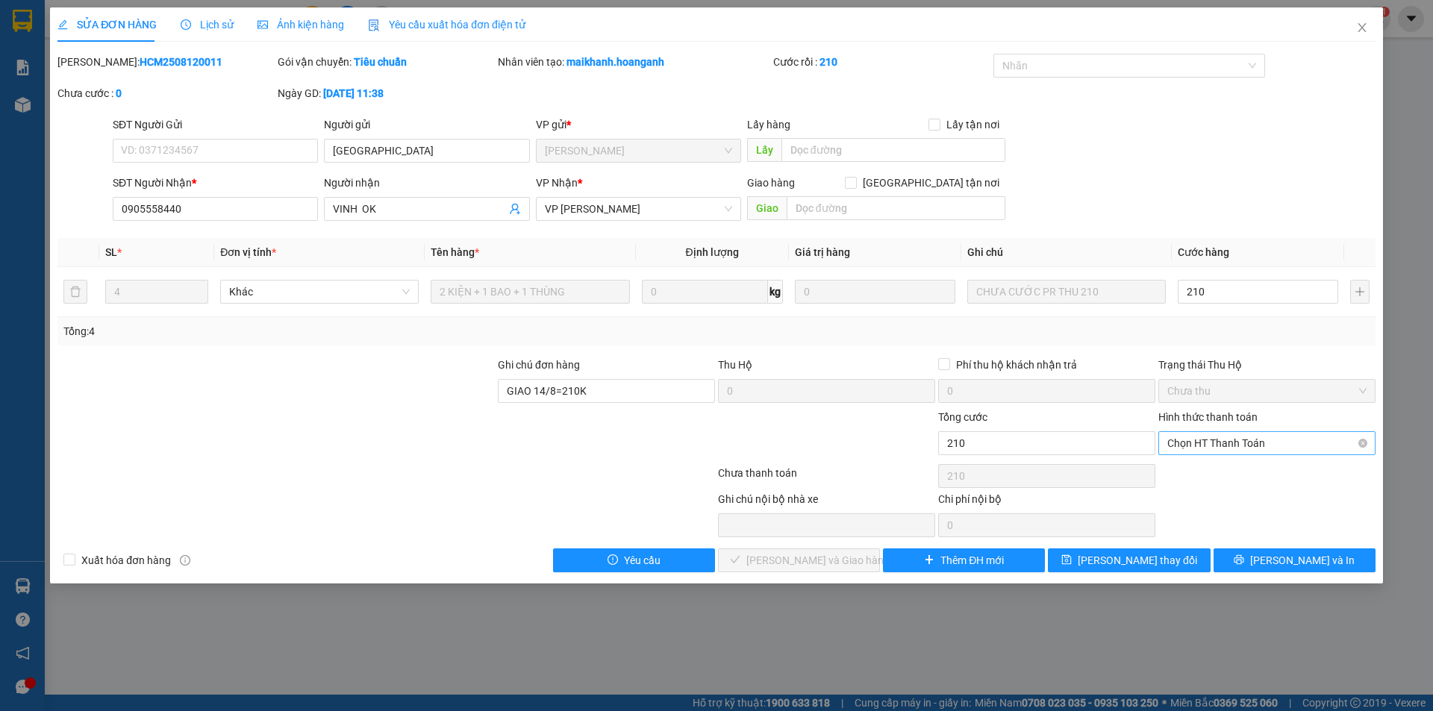
type input "210.000"
click at [1226, 464] on div "Tại văn phòng" at bounding box center [1266, 473] width 217 height 24
type input "0"
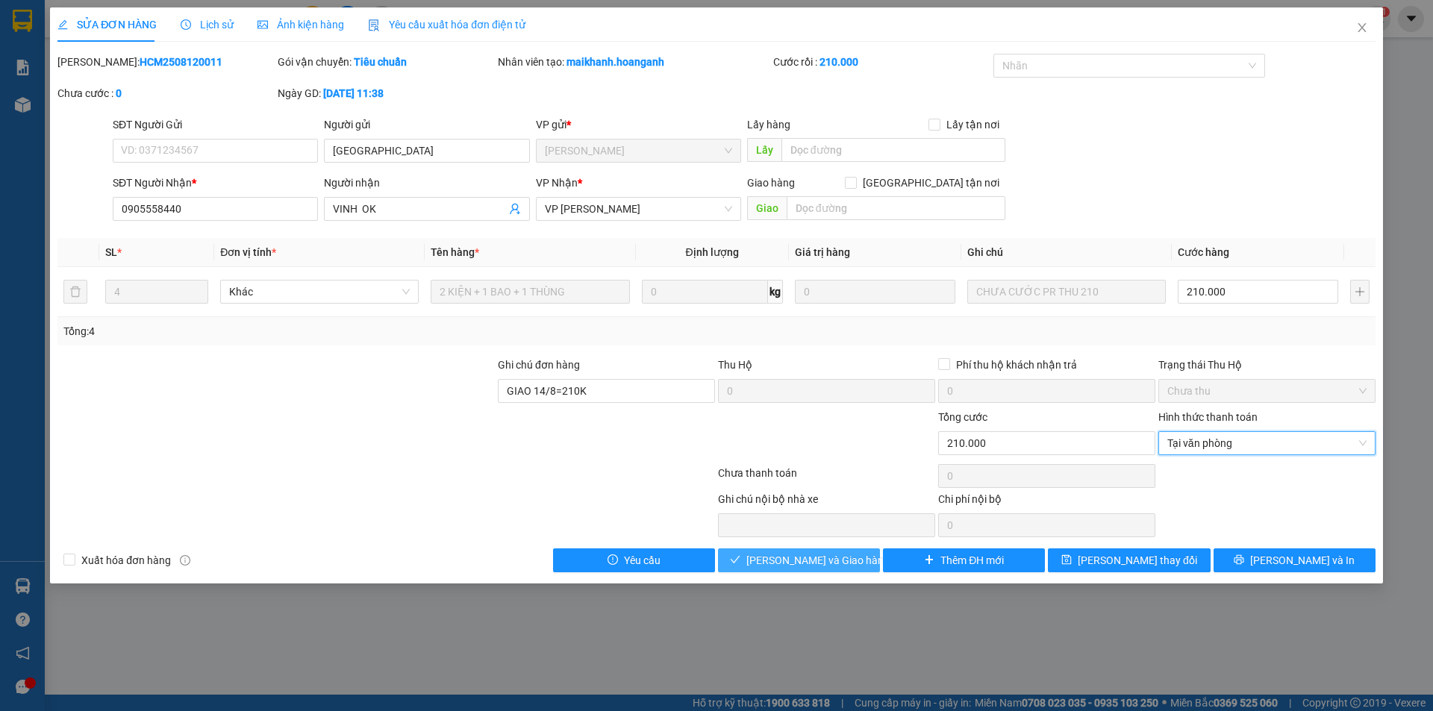
click at [824, 555] on span "[PERSON_NAME] và Giao hàng" at bounding box center [817, 560] width 143 height 16
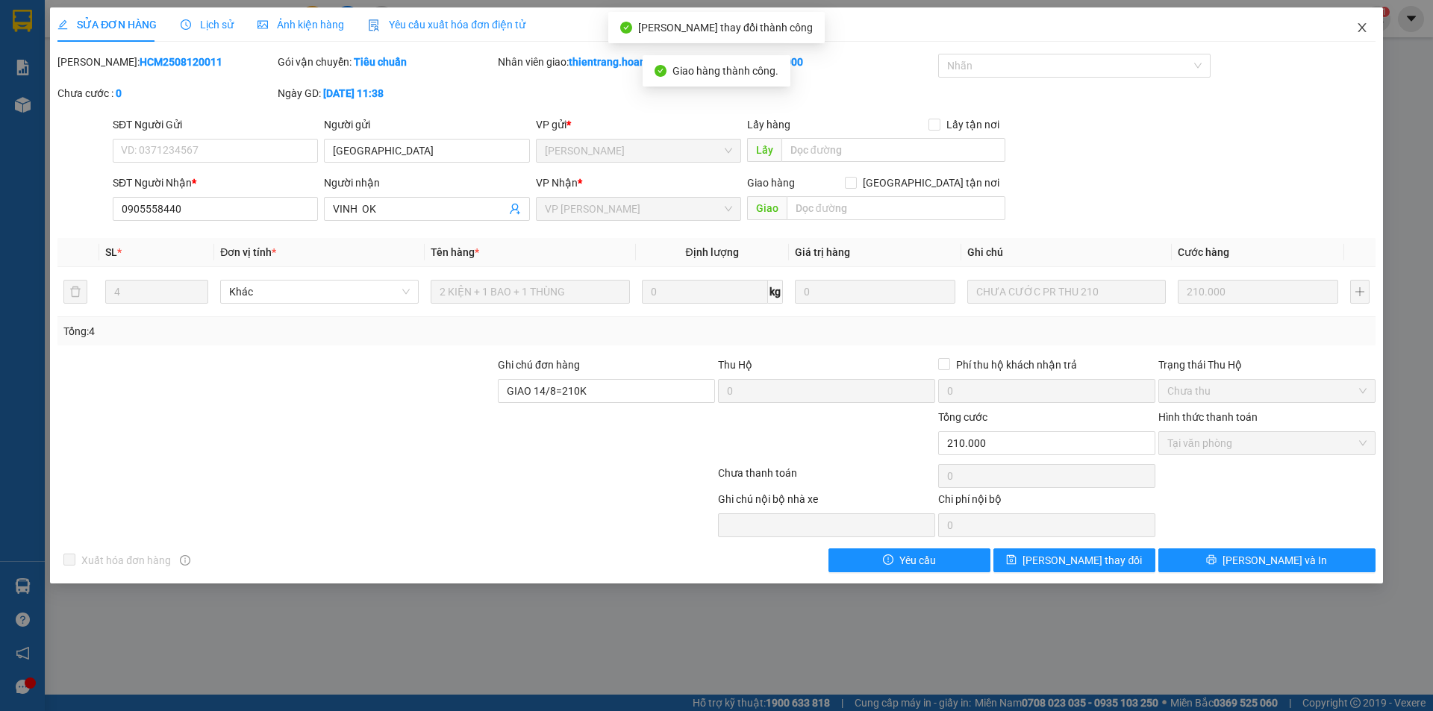
click at [1361, 24] on icon "close" at bounding box center [1362, 28] width 12 height 12
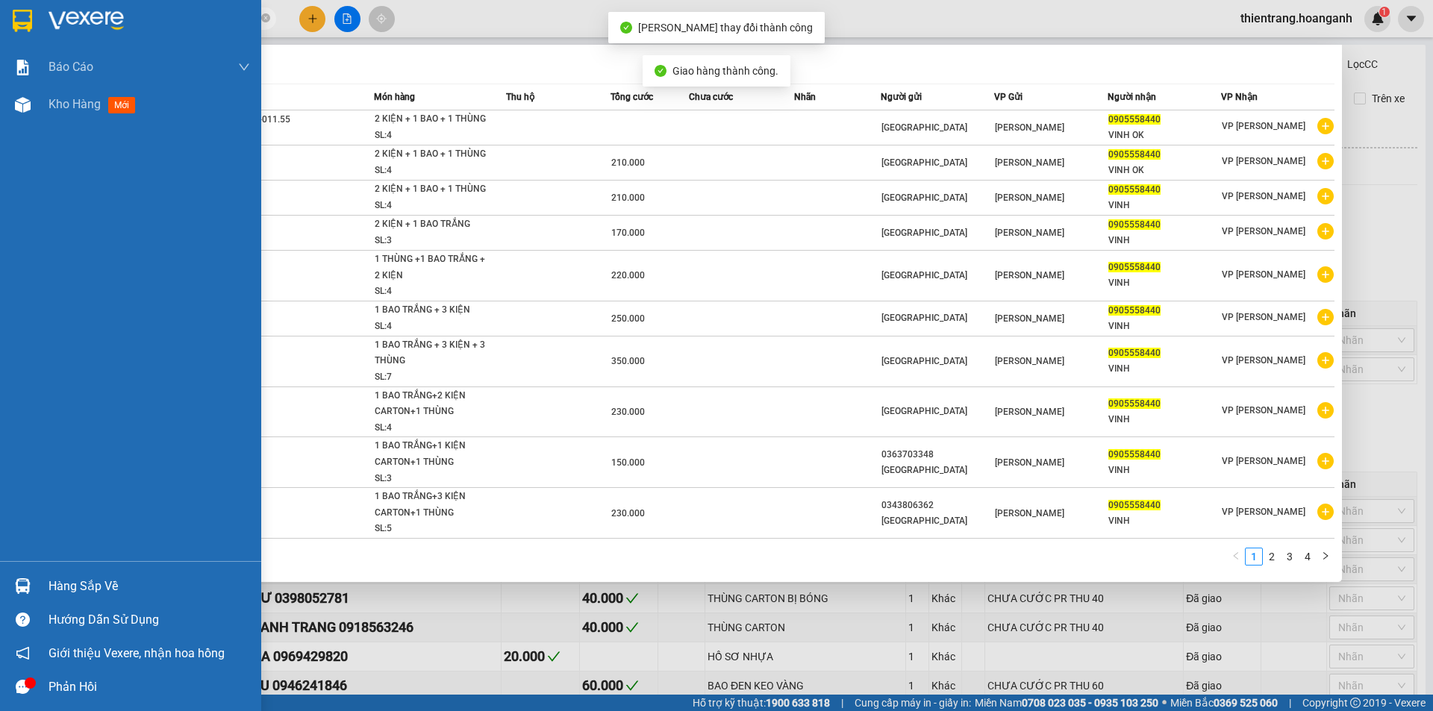
drag, startPoint x: 231, startPoint y: 14, endPoint x: 0, endPoint y: 31, distance: 231.2
click at [0, 31] on section "Kết quả tìm kiếm ( 38 ) Bộ lọc Mã ĐH Trạng thái Món hàng Thu hộ Tổng cước Chưa …" at bounding box center [716, 355] width 1433 height 711
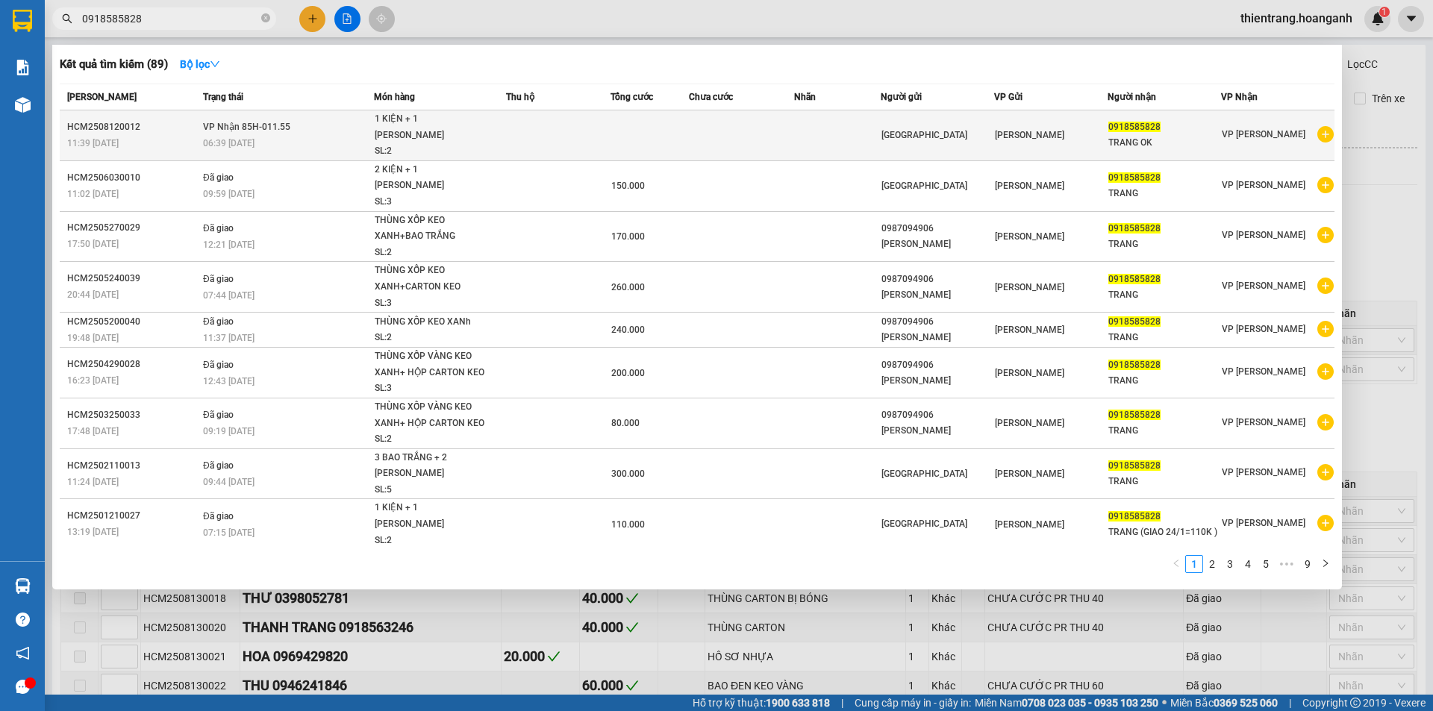
type input "0918585828"
click at [1238, 135] on span "VP [PERSON_NAME]" at bounding box center [1264, 134] width 84 height 10
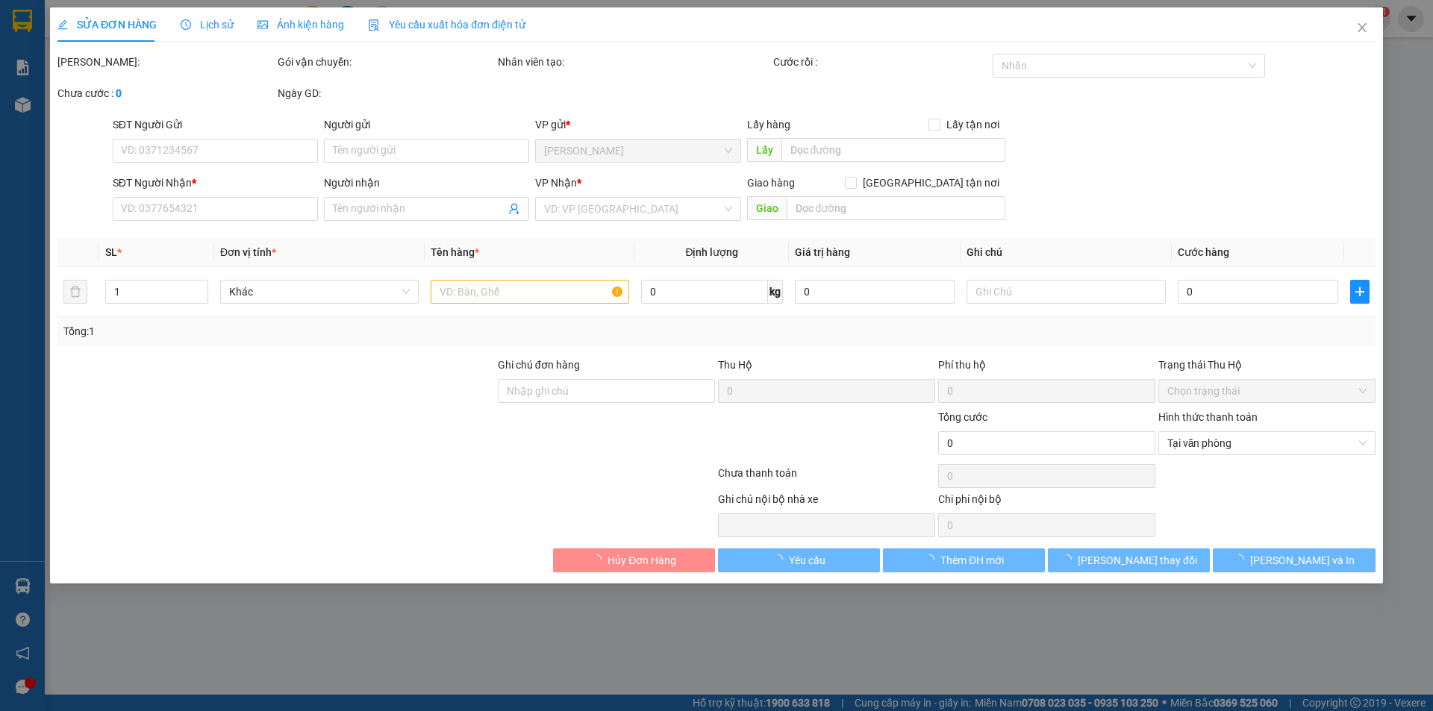
type input "[GEOGRAPHIC_DATA]"
type input "0918585828"
type input "TRANG OK"
type input "GIAO 14/8=100K"
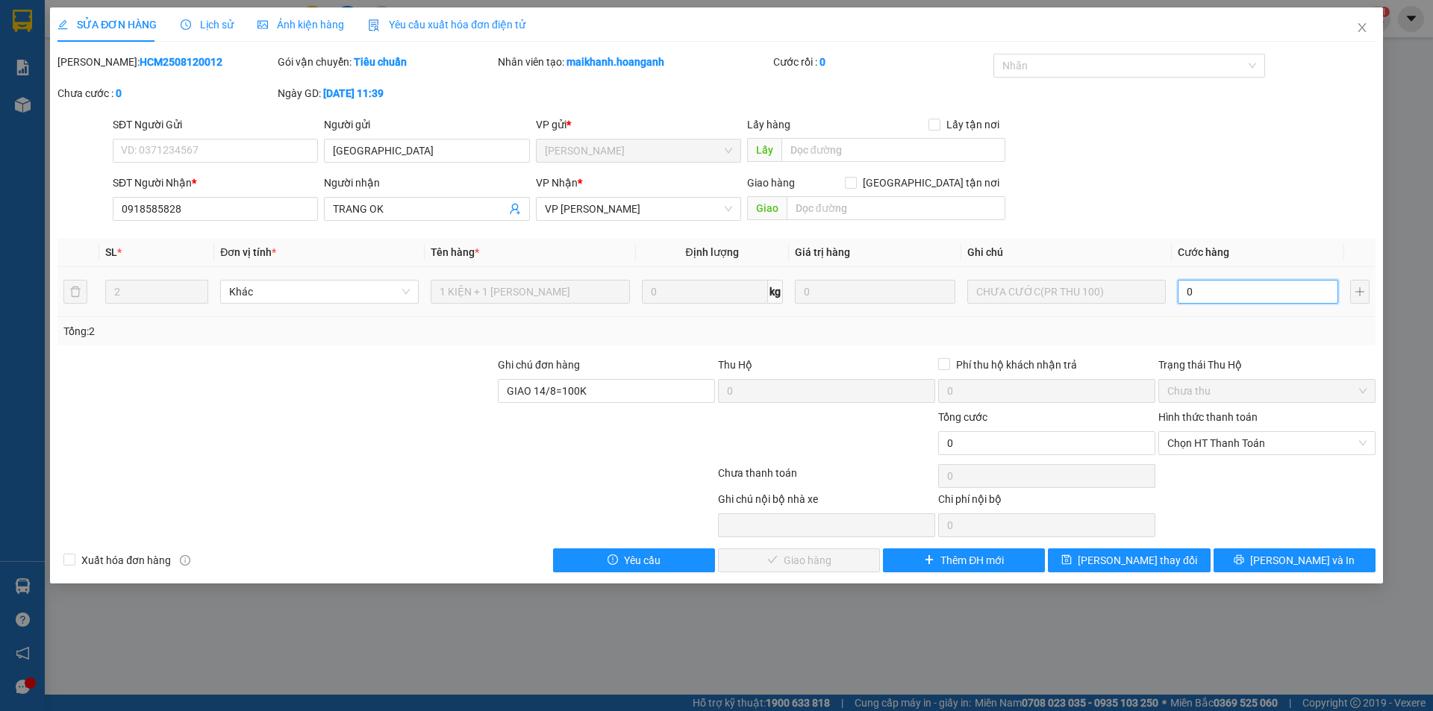
click at [1292, 293] on input "0" at bounding box center [1258, 292] width 160 height 24
type input "1"
type input "10"
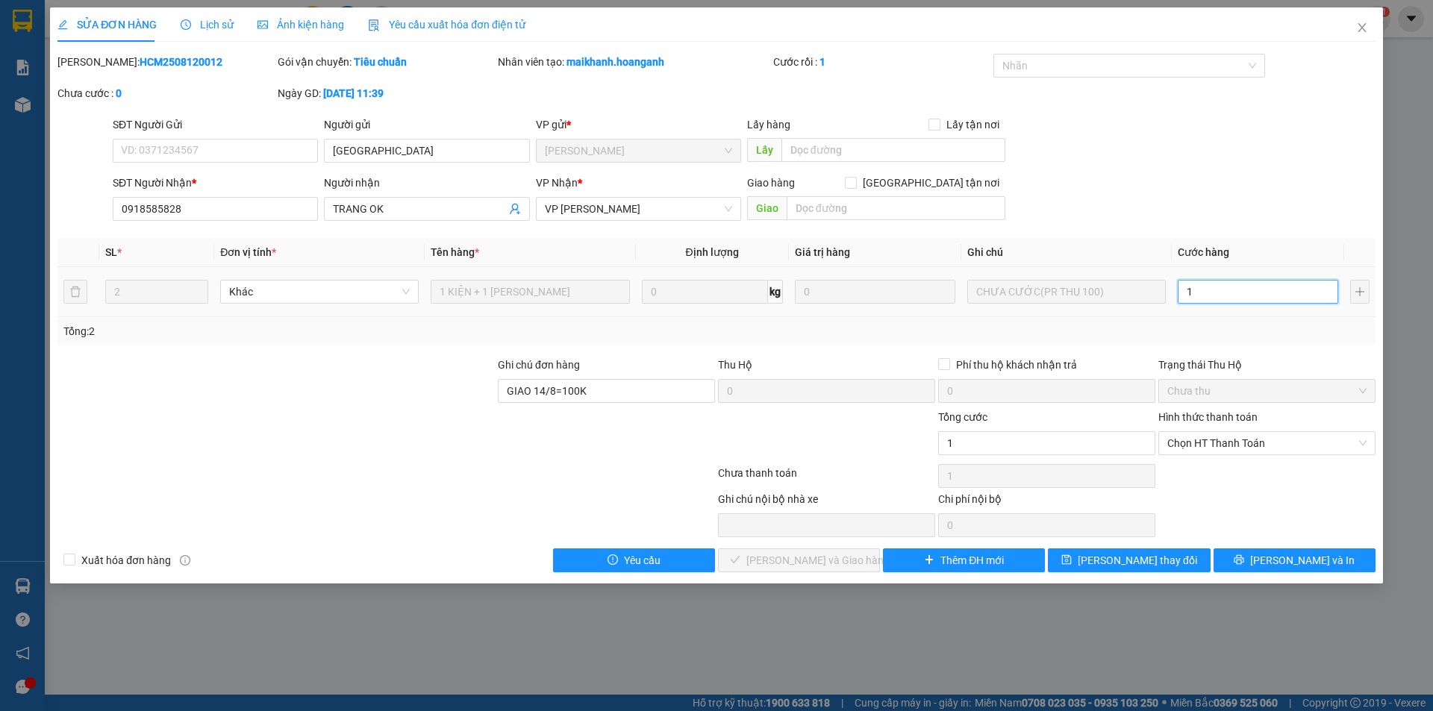
type input "10"
type input "100"
click at [1235, 453] on span "Chọn HT Thanh Toán" at bounding box center [1266, 443] width 199 height 22
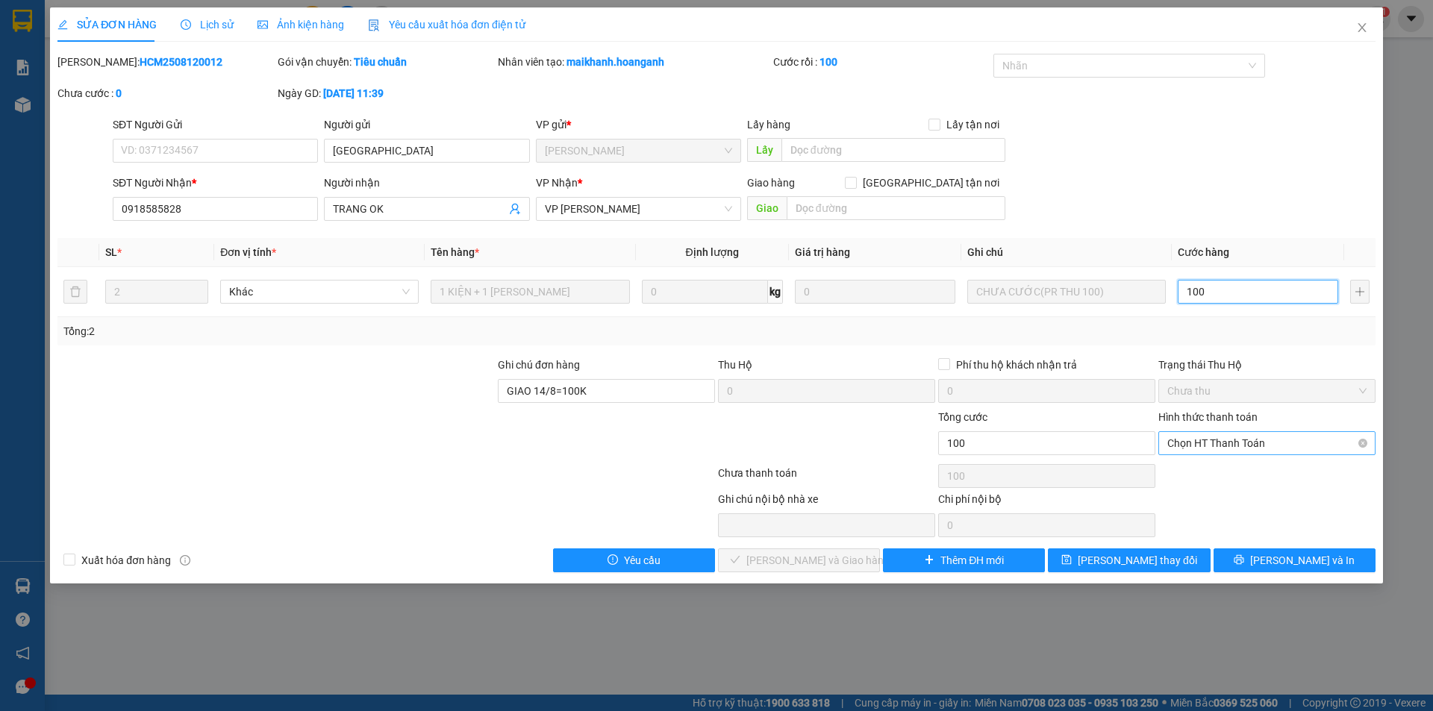
type input "100"
type input "100.000"
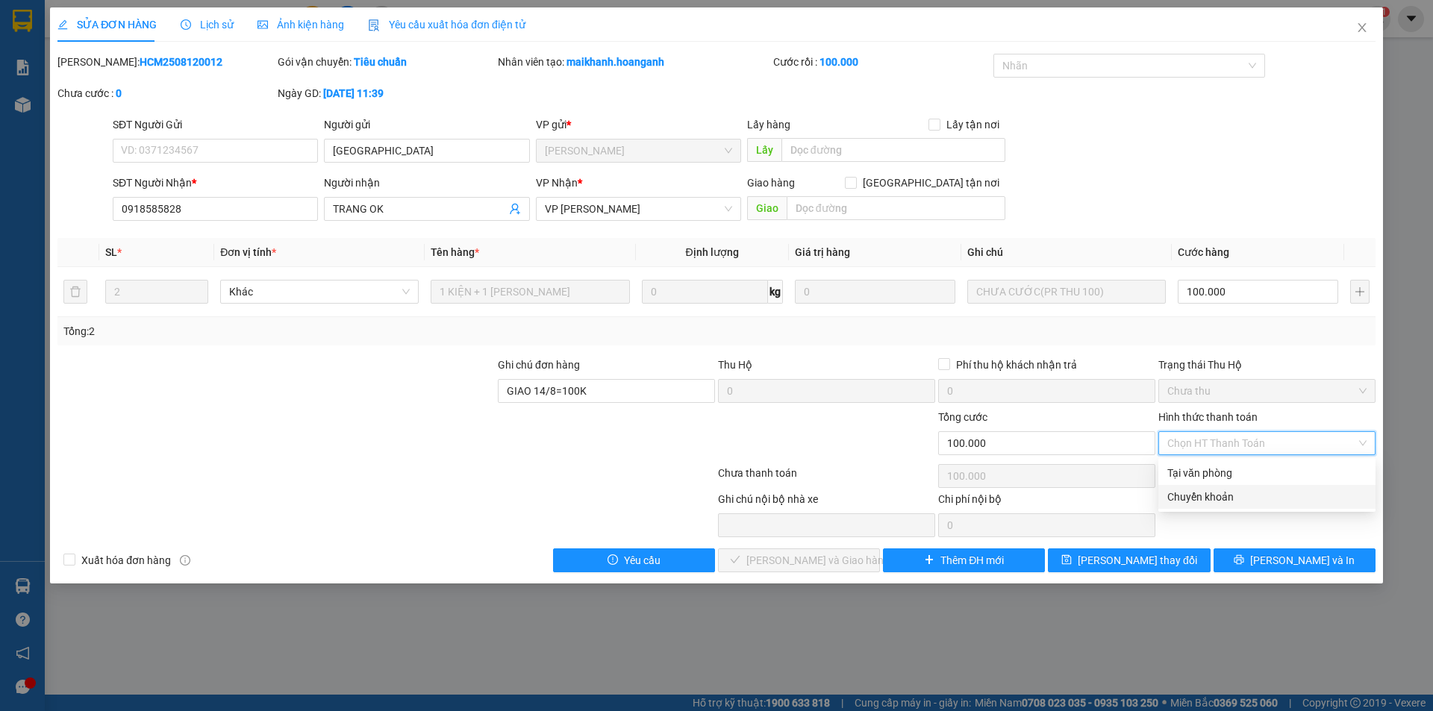
click at [1232, 484] on div "Tại văn phòng" at bounding box center [1266, 473] width 217 height 24
type input "0"
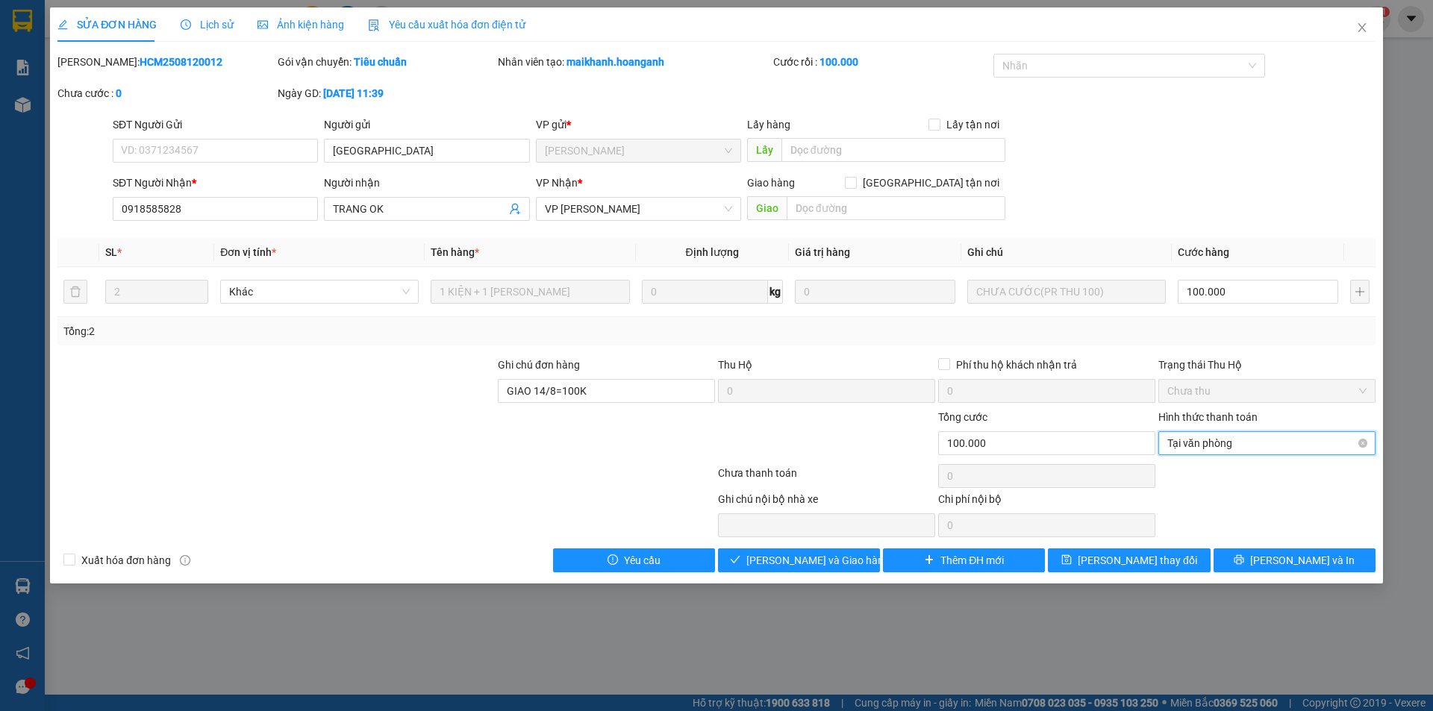
click at [1259, 440] on span "Tại văn phòng" at bounding box center [1266, 443] width 199 height 22
click at [1232, 474] on div "Tại văn phòng" at bounding box center [1266, 473] width 199 height 16
click at [742, 564] on button "[PERSON_NAME] và Giao hàng" at bounding box center [799, 561] width 162 height 24
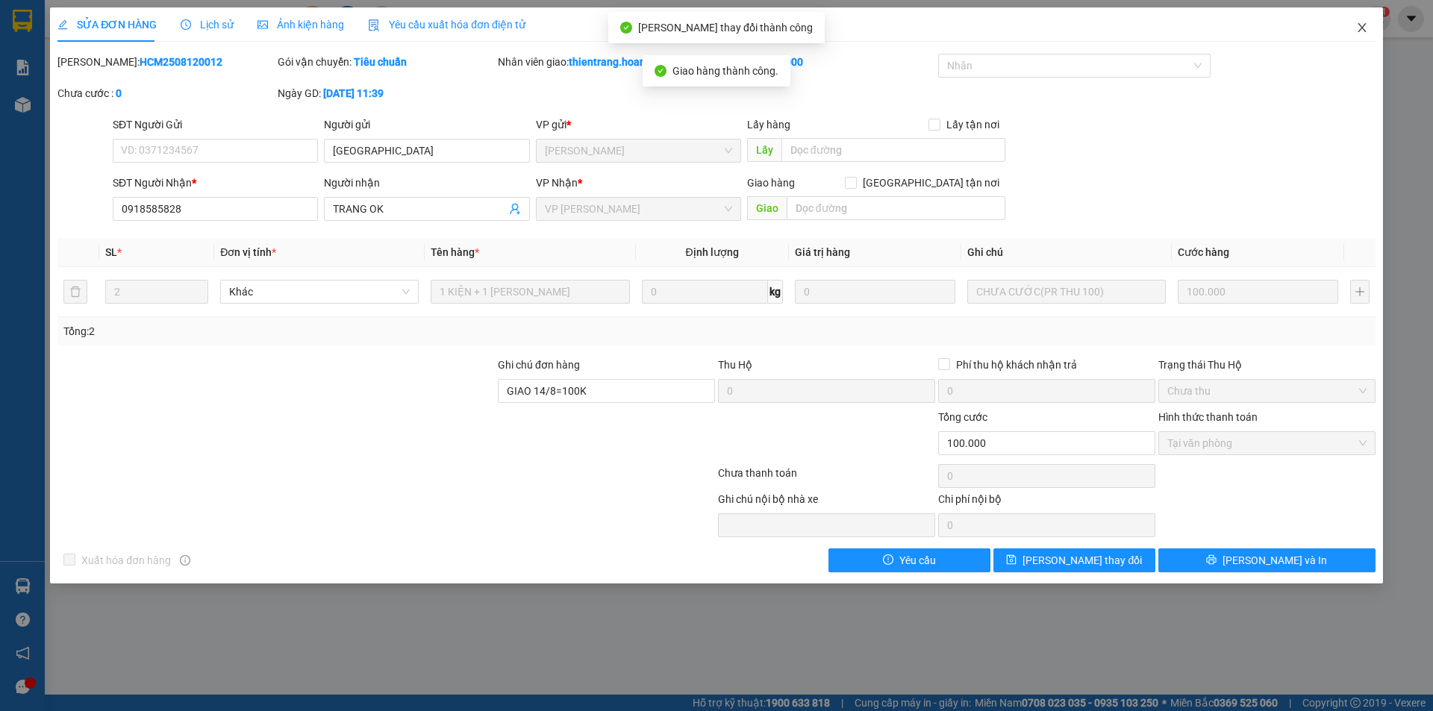
click at [1369, 20] on span "Close" at bounding box center [1362, 28] width 42 height 42
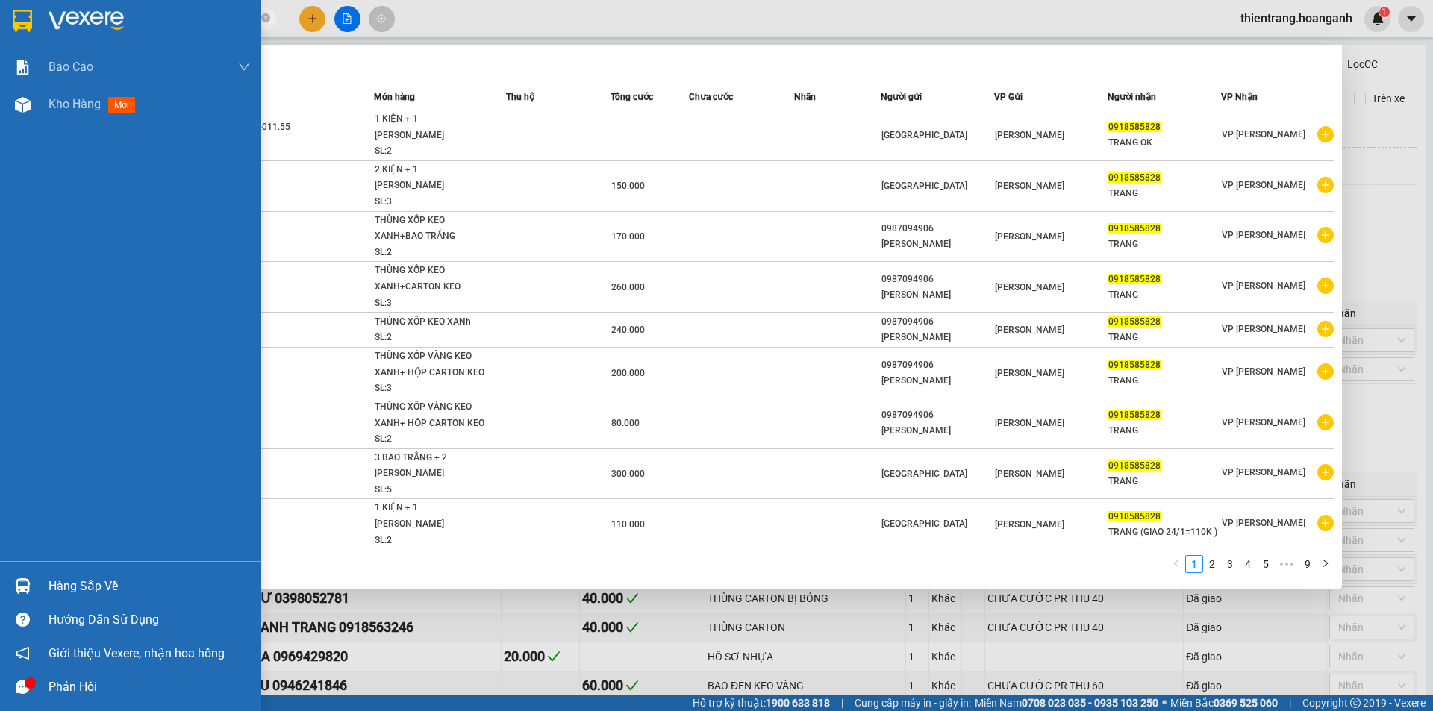
drag, startPoint x: 145, startPoint y: 16, endPoint x: 0, endPoint y: -65, distance: 165.7
click at [0, 0] on html "Kết quả tìm kiếm ( 89 ) Bộ lọc Mã ĐH Trạng thái Món hàng Thu hộ Tổng cước Chưa …" at bounding box center [716, 355] width 1433 height 711
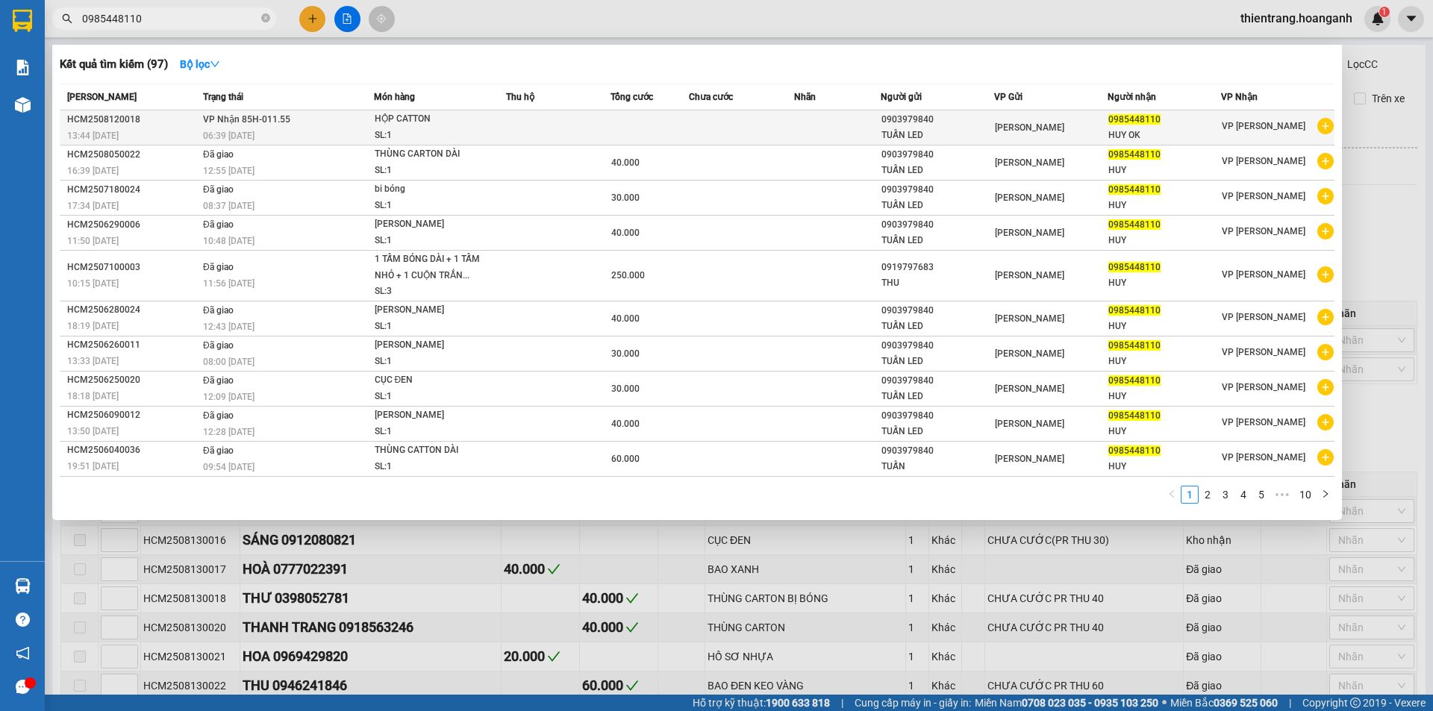
type input "0985448110"
click at [1077, 129] on div "[PERSON_NAME]" at bounding box center [1051, 127] width 112 height 16
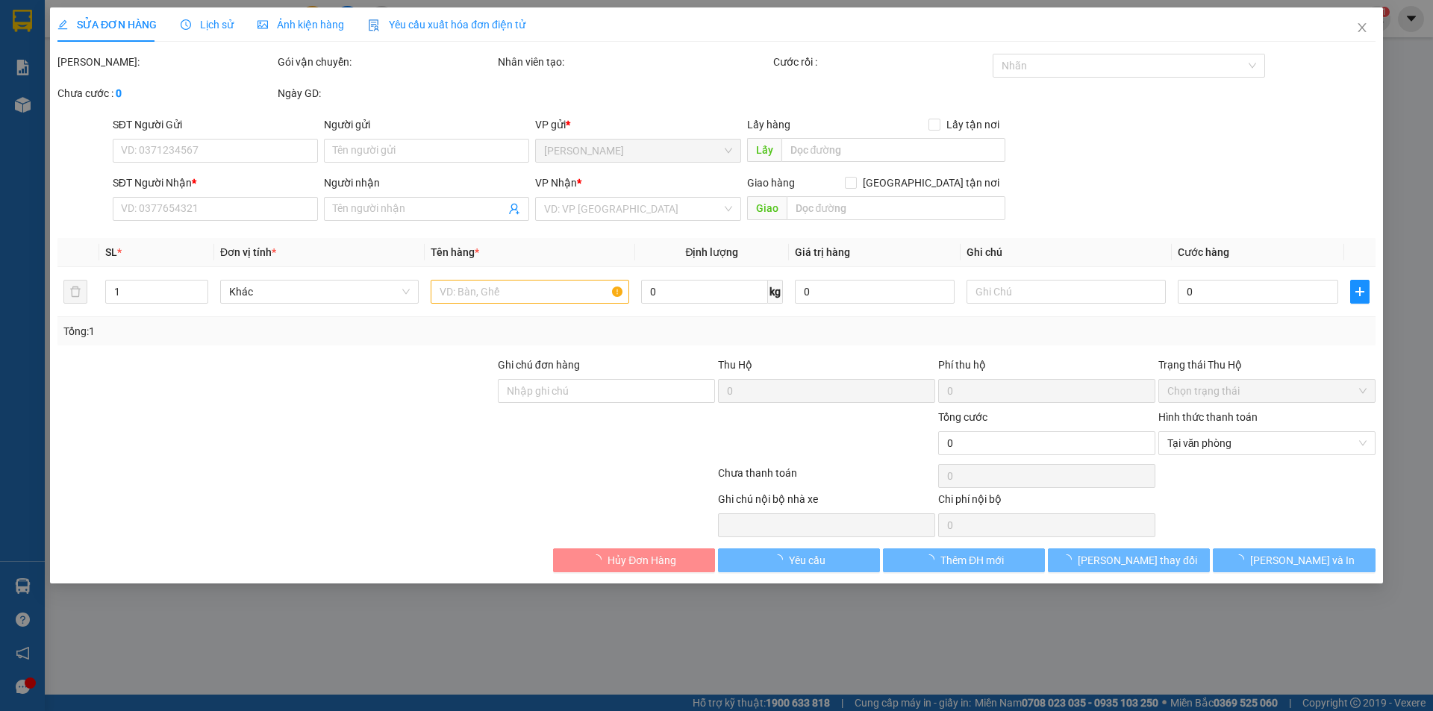
type input "0903979840"
type input "TUẤN LED"
type input "0985448110"
type input "HUY OK"
type input "GIAO 14/8=30K"
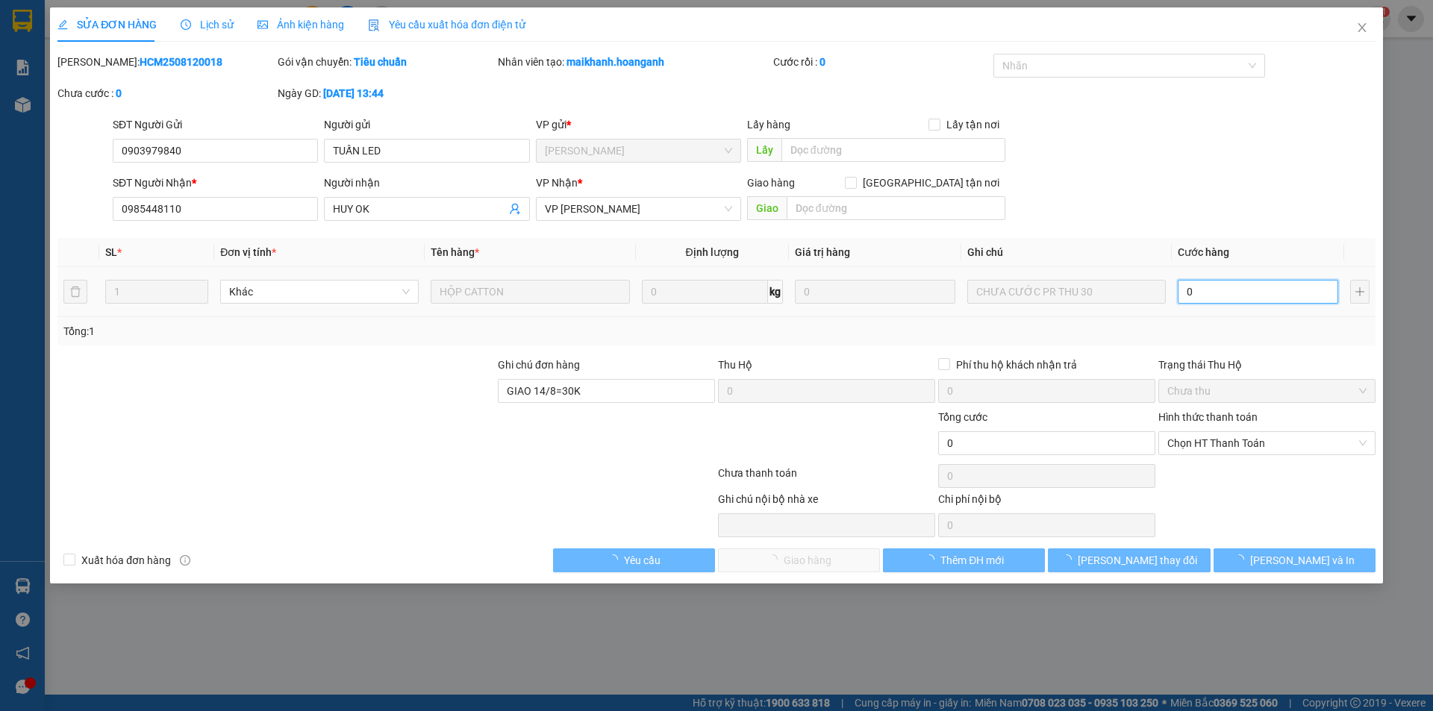
click at [1261, 297] on input "0" at bounding box center [1258, 292] width 160 height 24
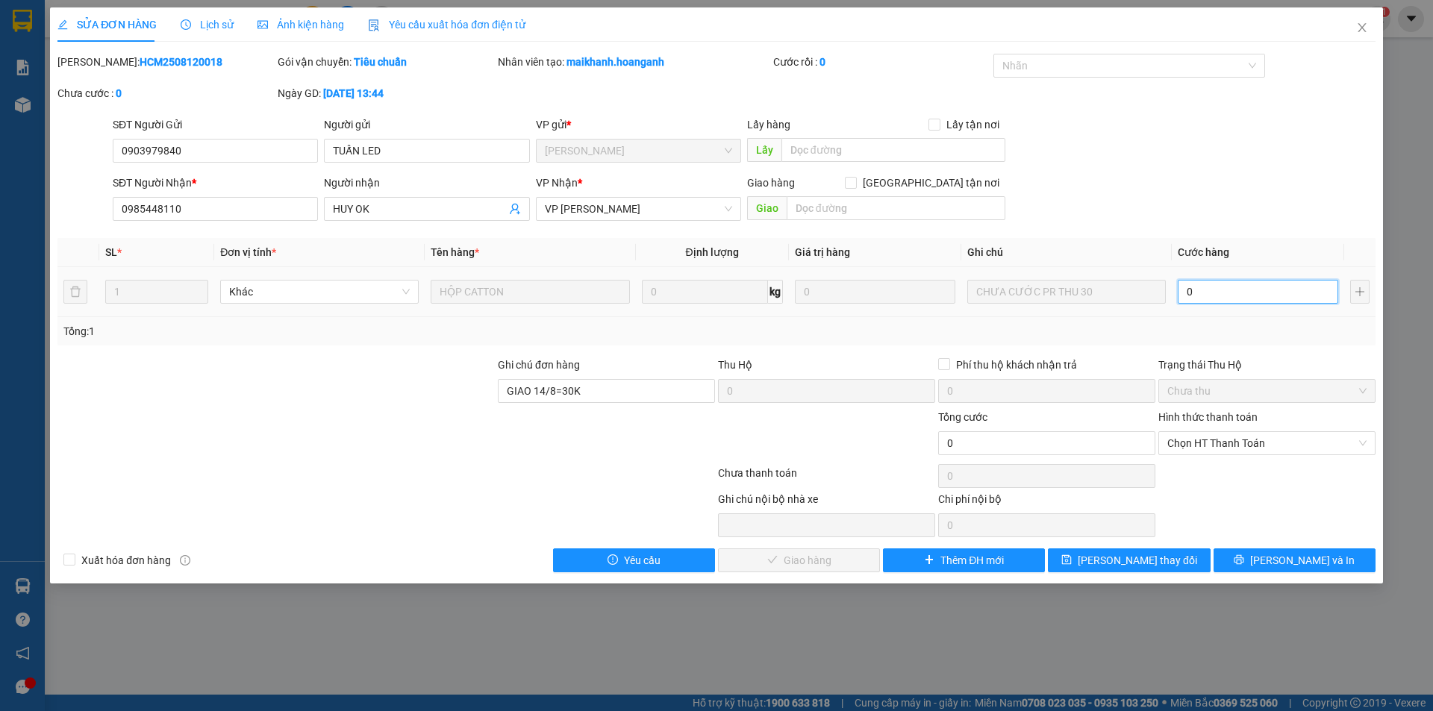
type input "3"
type input "30"
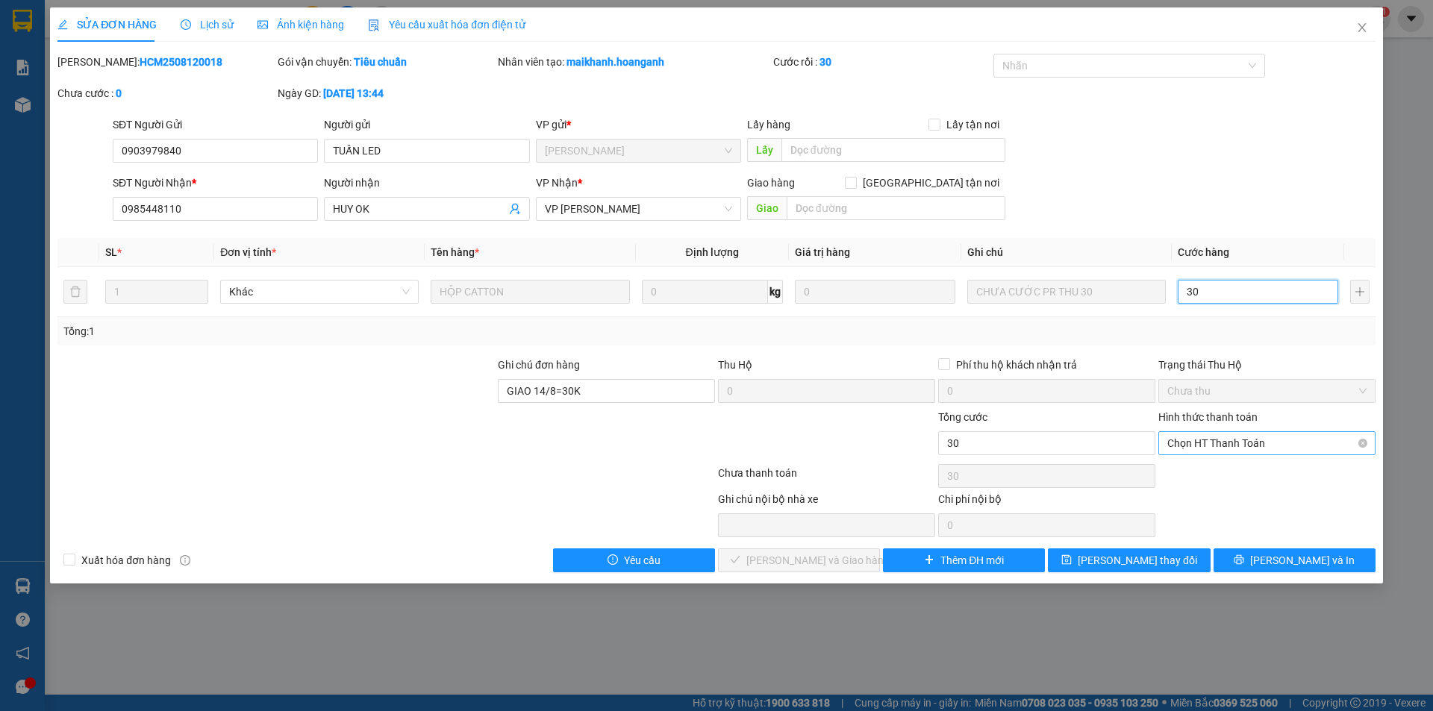
click at [1256, 440] on span "Chọn HT Thanh Toán" at bounding box center [1266, 443] width 199 height 22
type input "30"
type input "30.000"
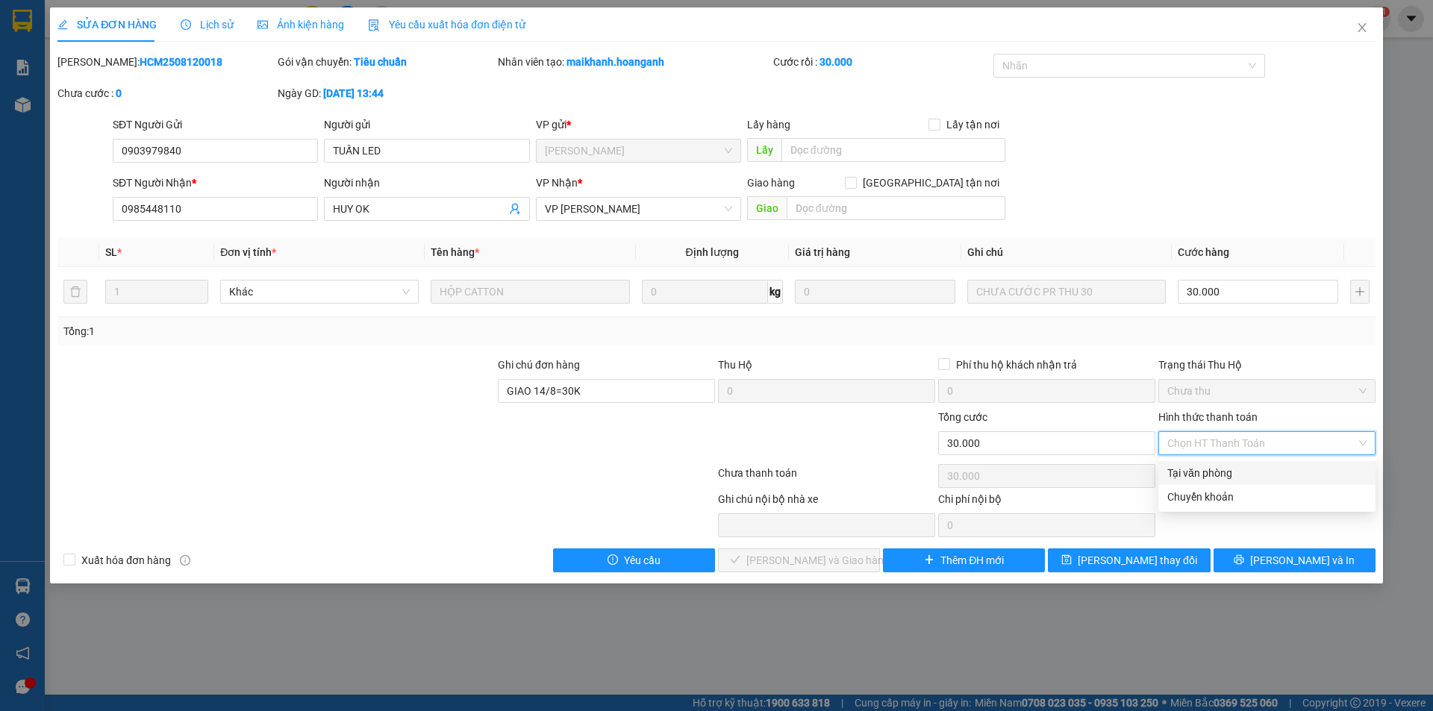
click at [1228, 480] on div "Tại văn phòng" at bounding box center [1266, 473] width 199 height 16
type input "0"
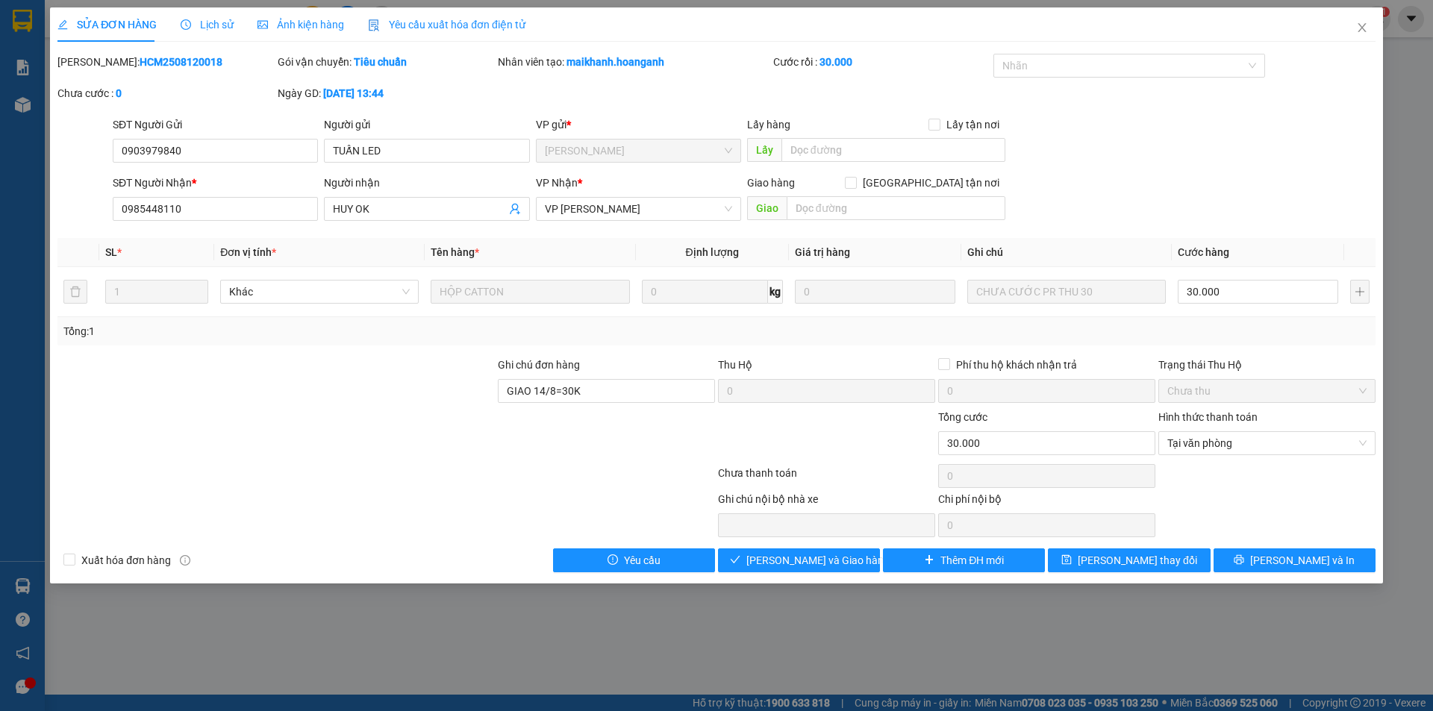
drag, startPoint x: 716, startPoint y: 561, endPoint x: 732, endPoint y: 561, distance: 16.4
click at [719, 561] on div "Xuất hóa đơn hàng Yêu cầu [PERSON_NAME] và [PERSON_NAME] hàng Thêm ĐH mới [PERS…" at bounding box center [716, 561] width 1321 height 24
click at [740, 556] on icon "check" at bounding box center [735, 560] width 10 height 10
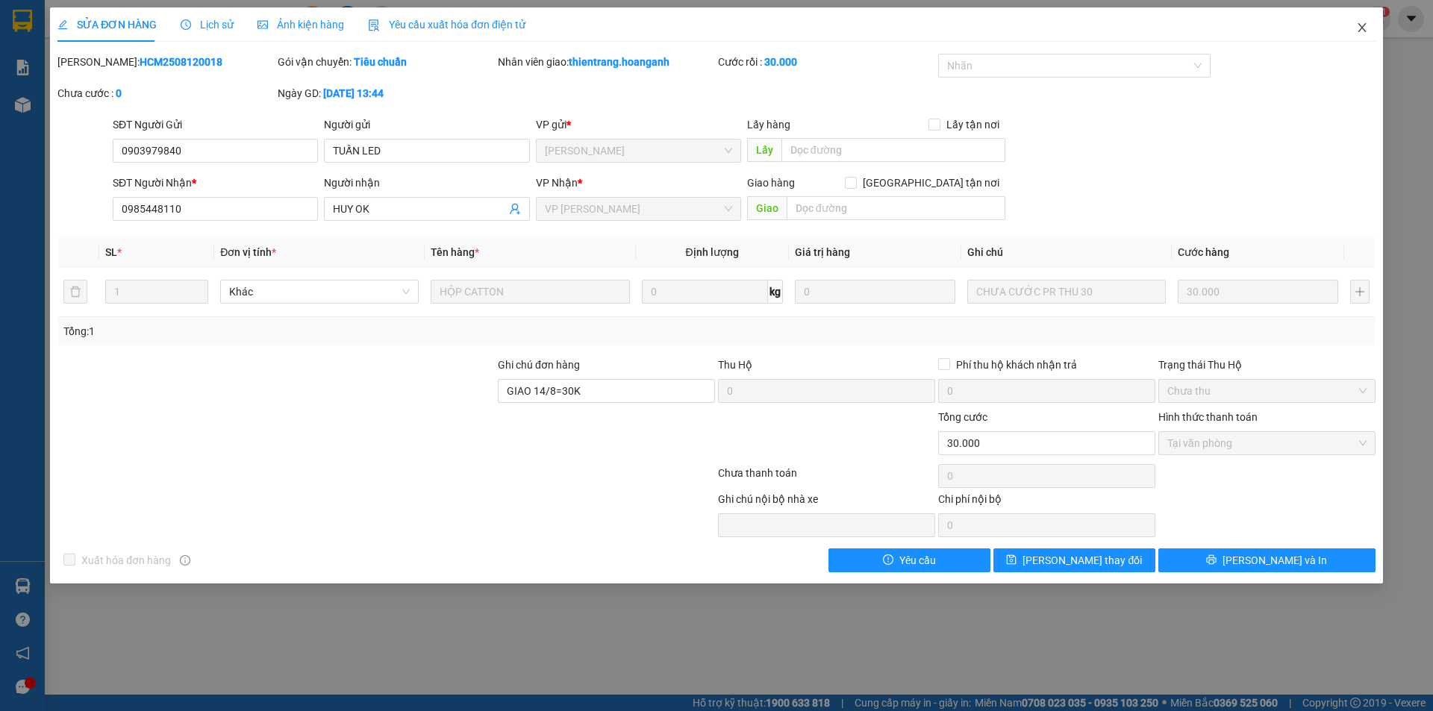
click at [1357, 19] on span "Close" at bounding box center [1362, 28] width 42 height 42
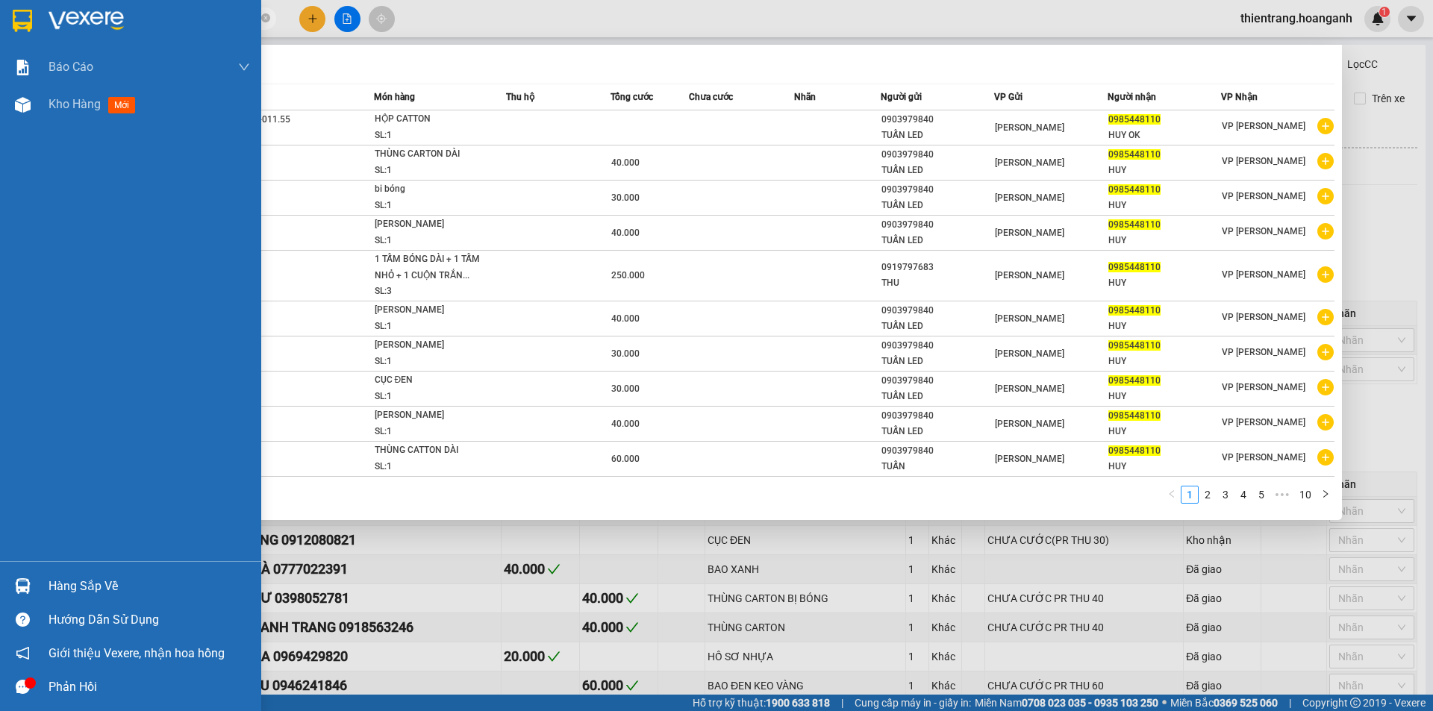
drag, startPoint x: 181, startPoint y: 18, endPoint x: 0, endPoint y: 42, distance: 182.2
click at [0, 42] on section "Kết quả tìm kiếm ( 97 ) Bộ lọc Mã ĐH Trạng thái Món hàng Thu hộ Tổng cước Chưa …" at bounding box center [716, 355] width 1433 height 711
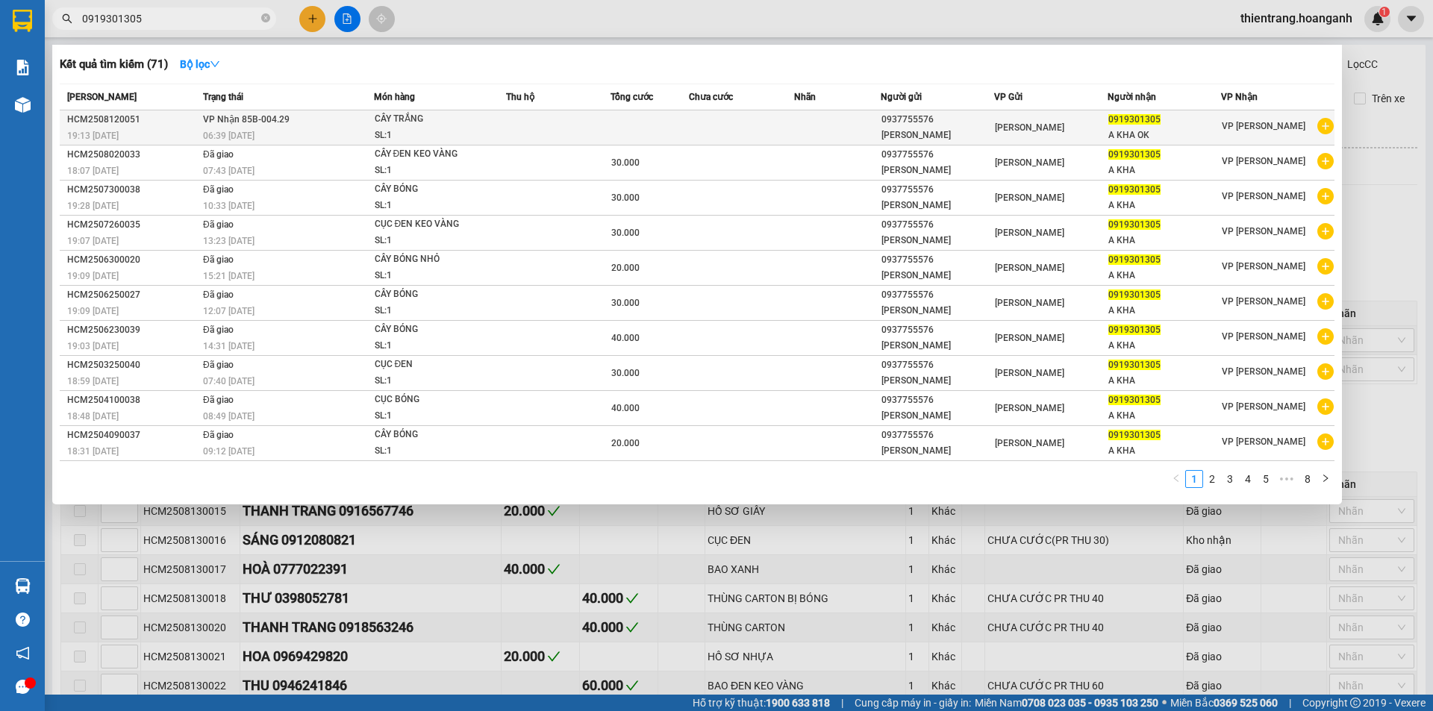
type input "0919301305"
click at [650, 117] on td at bounding box center [650, 127] width 78 height 35
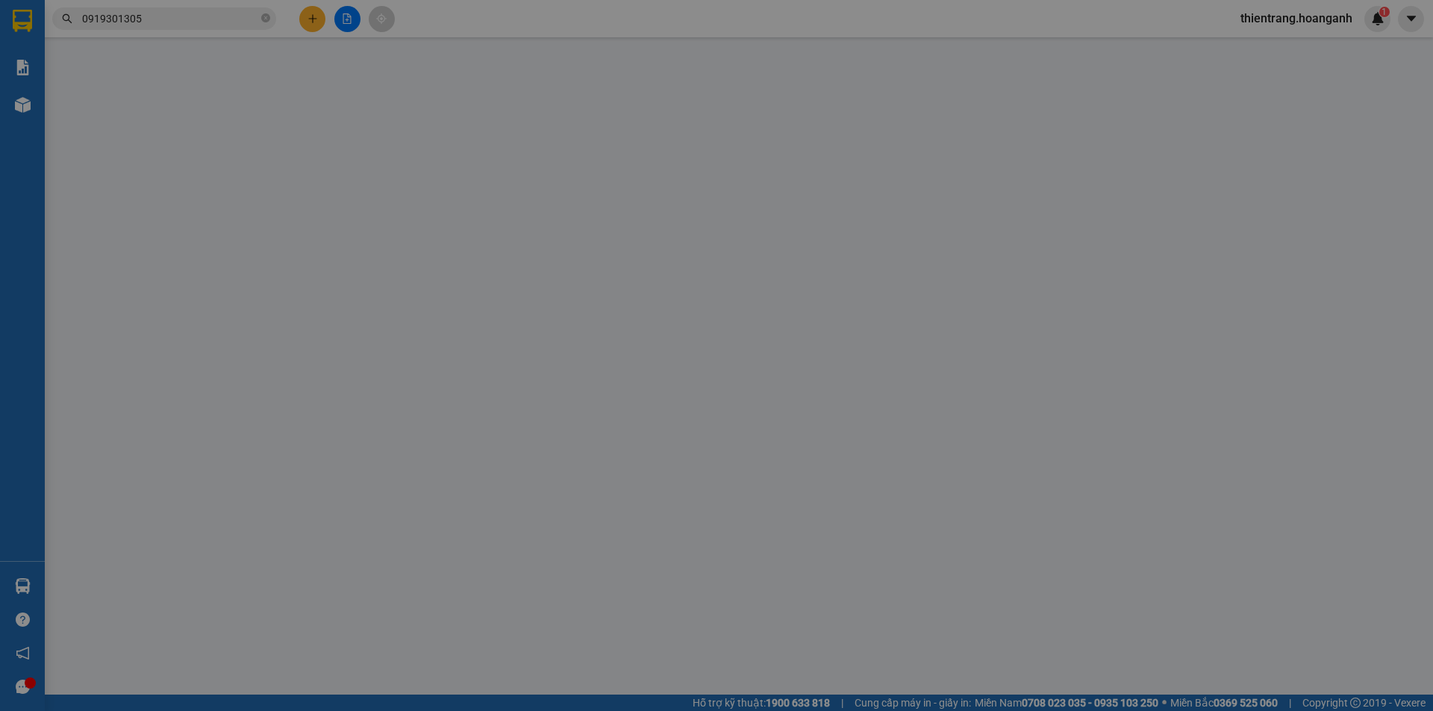
type input "0937755576"
type input "[PERSON_NAME]"
type input "0919301305"
type input "A KHA OK"
type input "GIAO 14/8=40K"
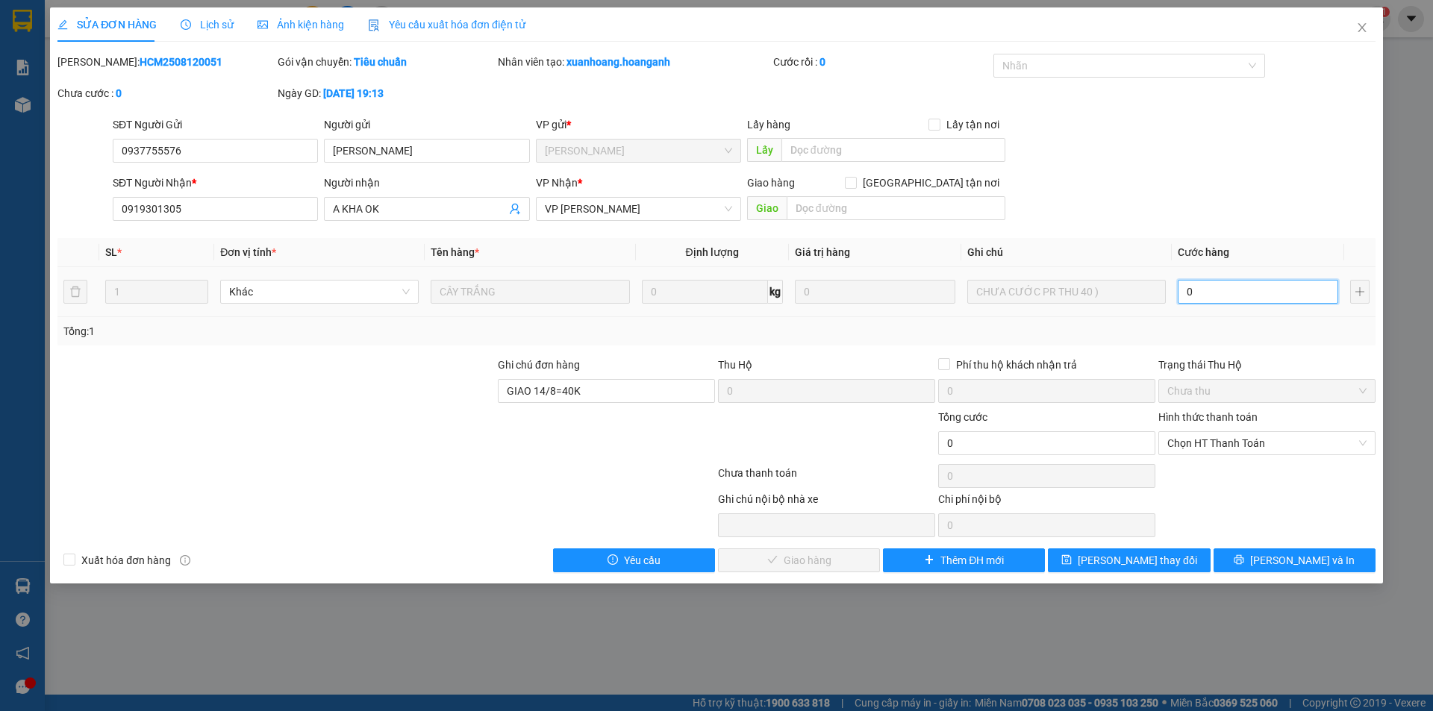
click at [1223, 293] on input "0" at bounding box center [1258, 292] width 160 height 24
type input "4"
type input "40"
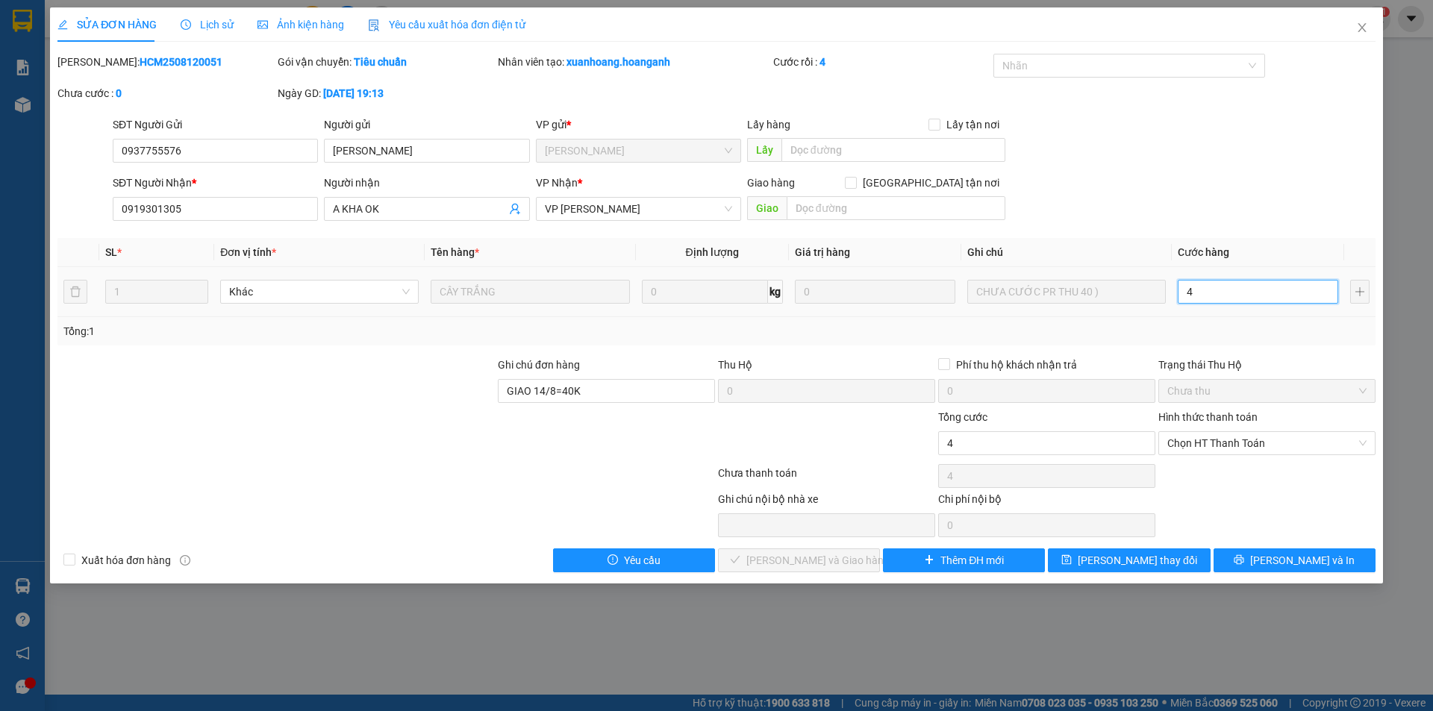
type input "40"
drag, startPoint x: 1238, startPoint y: 446, endPoint x: 1208, endPoint y: 459, distance: 32.4
click at [1238, 447] on span "Chọn HT Thanh Toán" at bounding box center [1266, 443] width 199 height 22
type input "40"
type input "40.000"
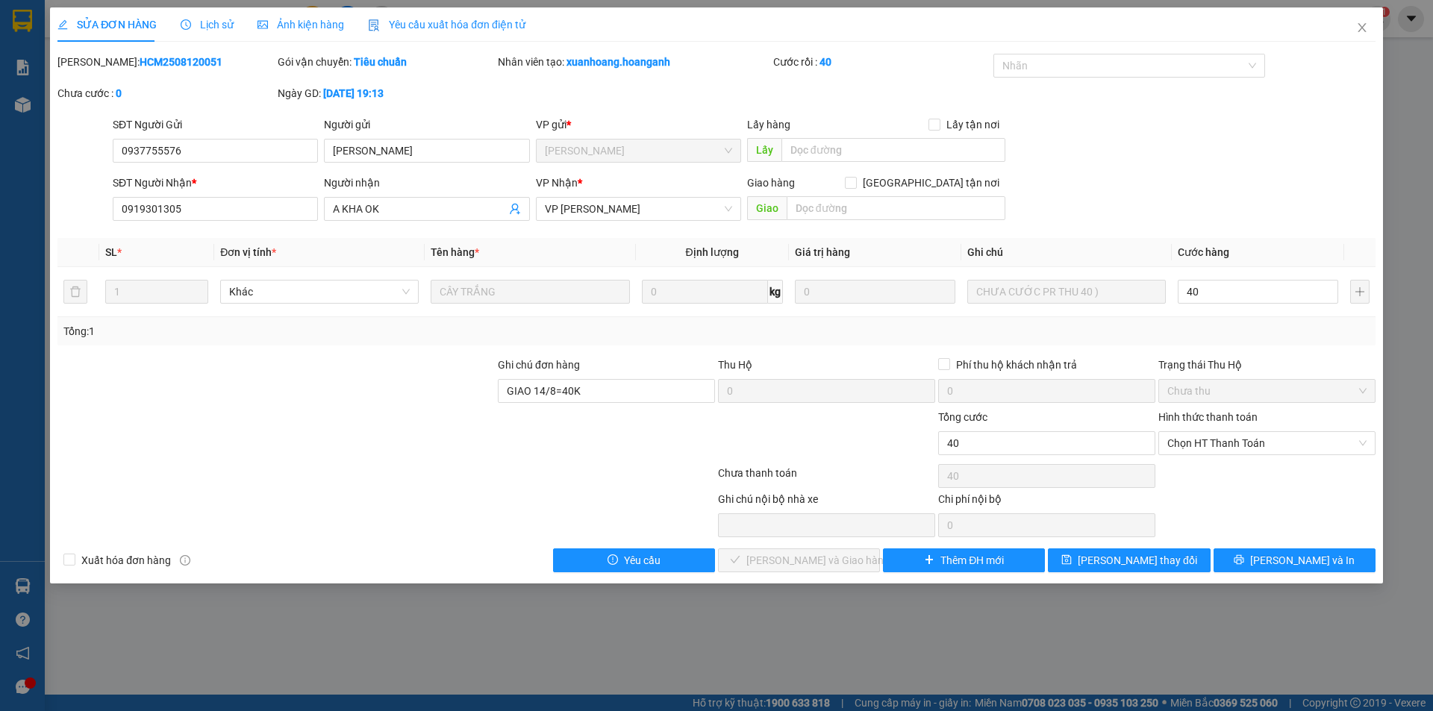
type input "40.000"
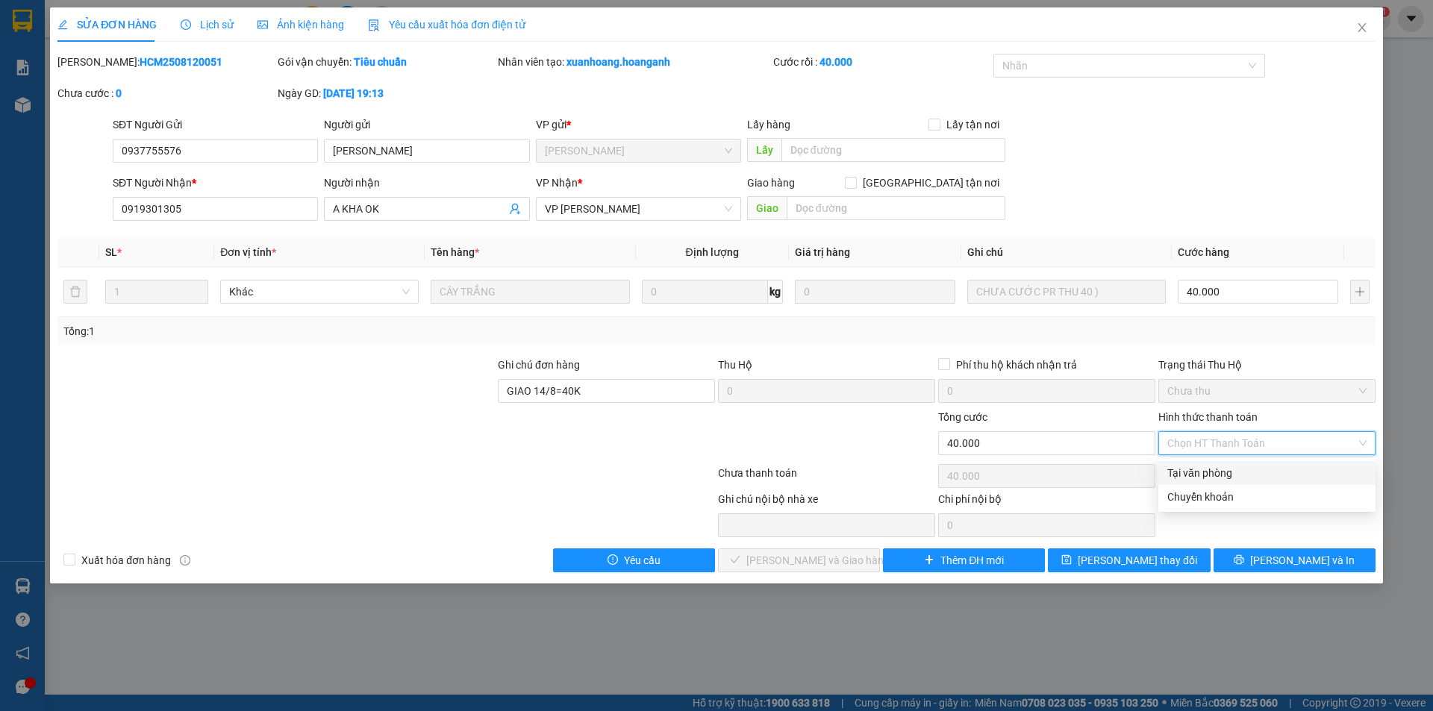
click at [1186, 469] on div "Tại văn phòng" at bounding box center [1266, 473] width 199 height 16
type input "0"
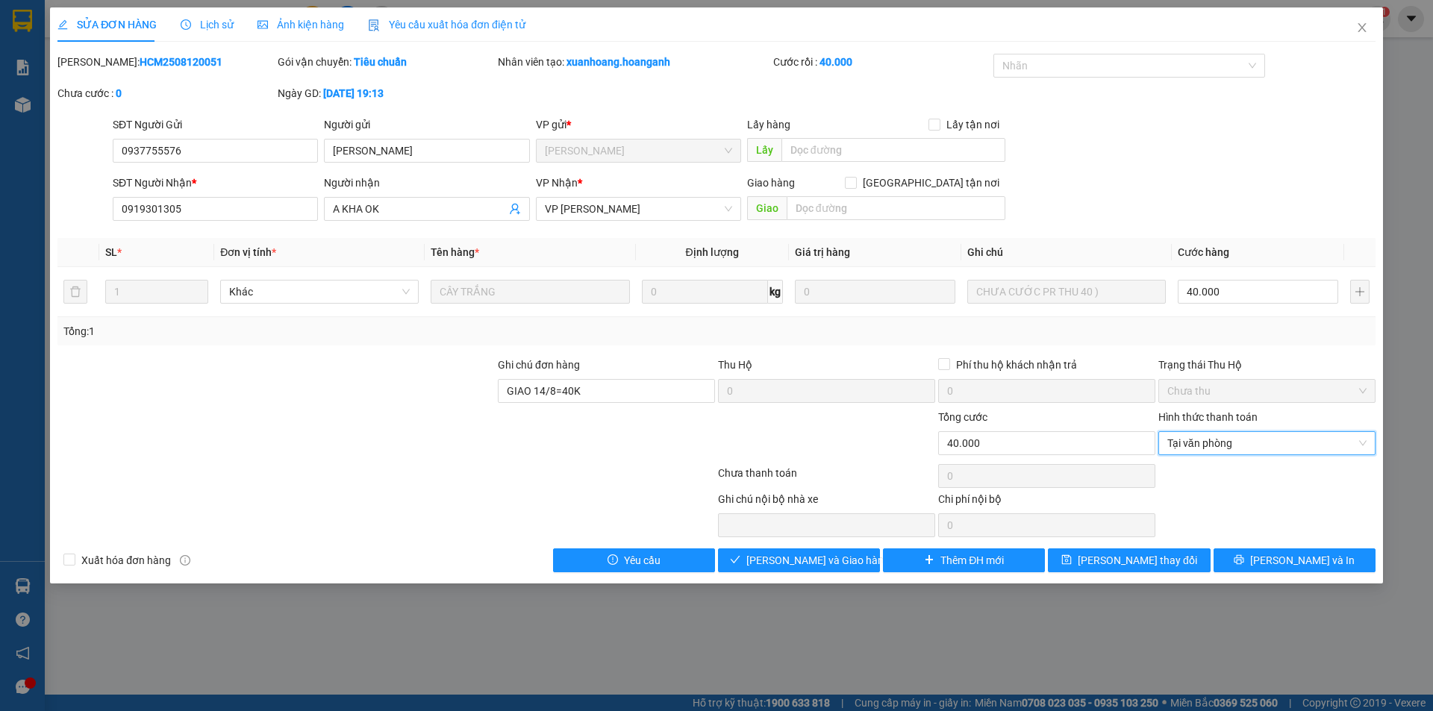
click at [768, 583] on div "SỬA ĐƠN HÀNG Lịch sử Ảnh kiện hàng Yêu cầu xuất hóa đơn điện tử Total Paid Fee …" at bounding box center [716, 295] width 1333 height 576
click at [795, 553] on span "[PERSON_NAME] và Giao hàng" at bounding box center [817, 560] width 143 height 16
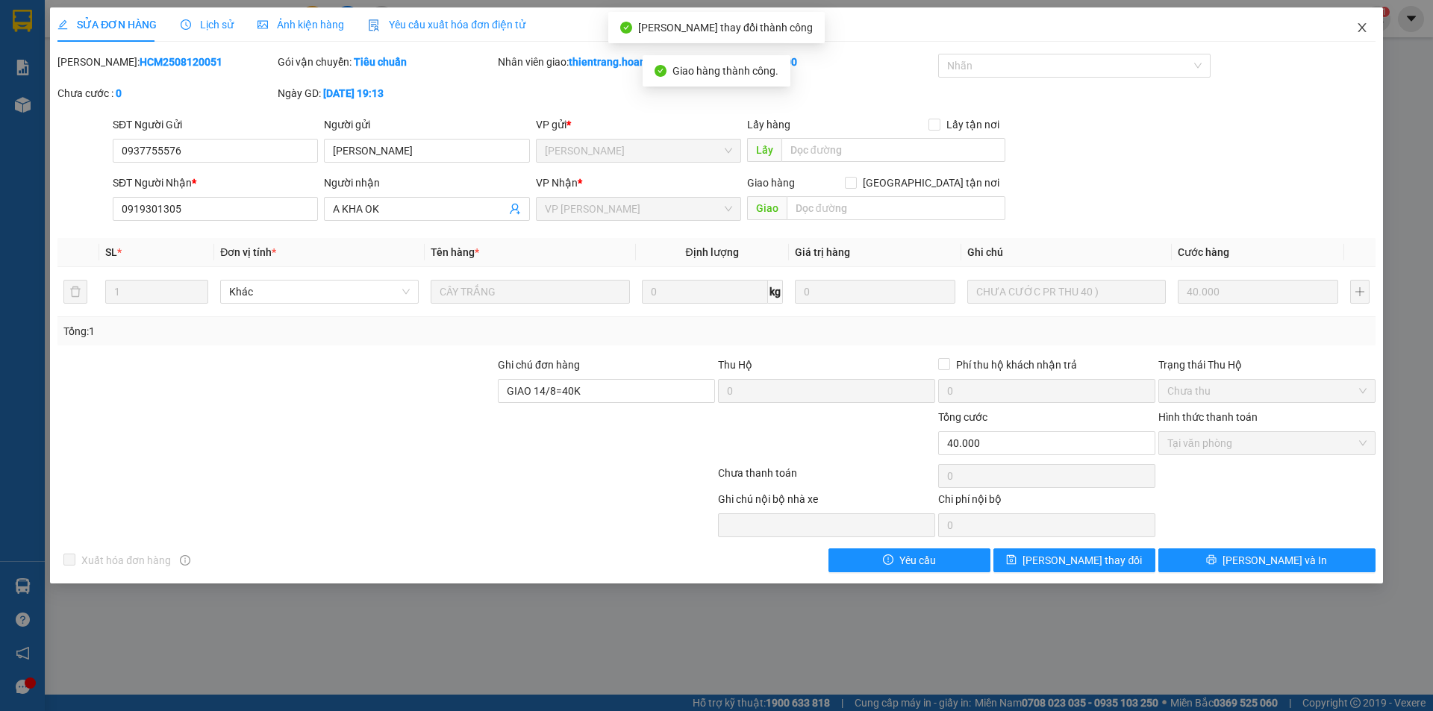
click at [1362, 34] on icon "close" at bounding box center [1362, 28] width 12 height 12
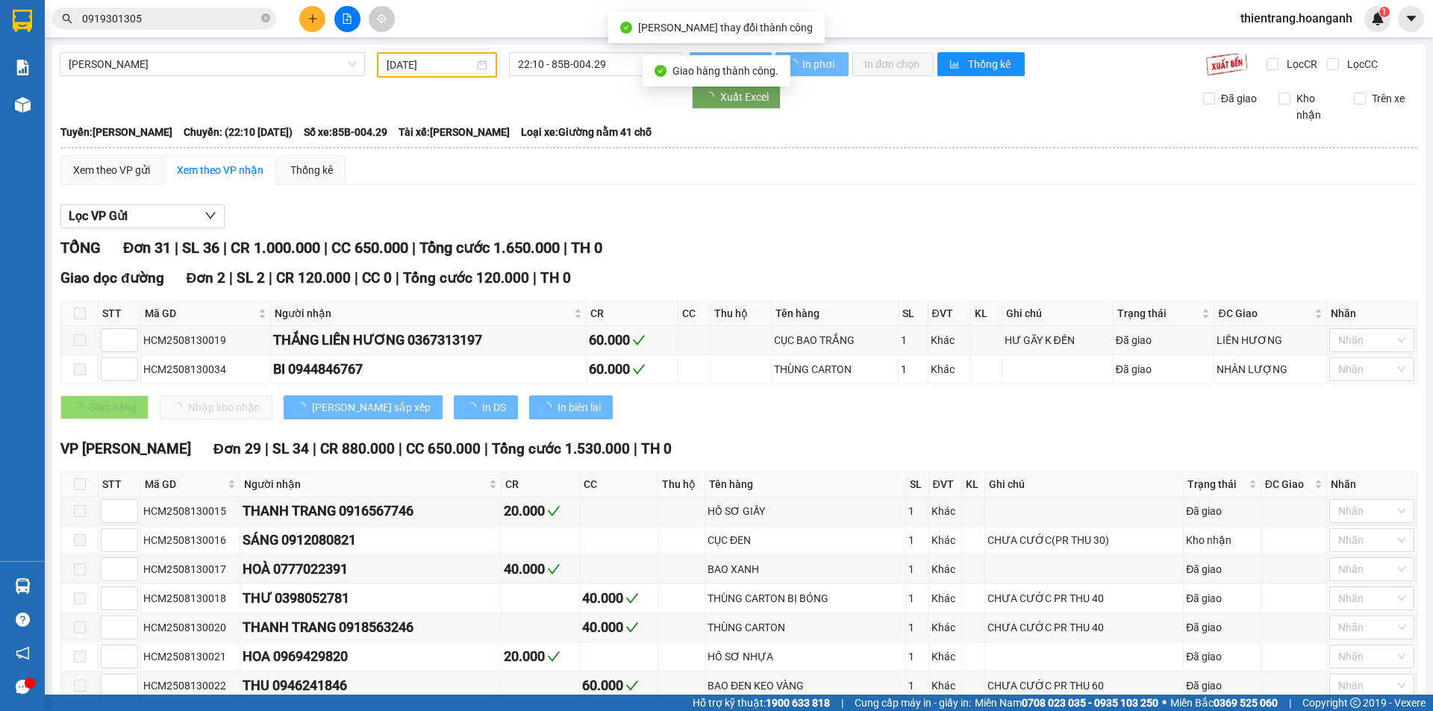
click at [260, 21] on span "0919301305" at bounding box center [164, 18] width 224 height 22
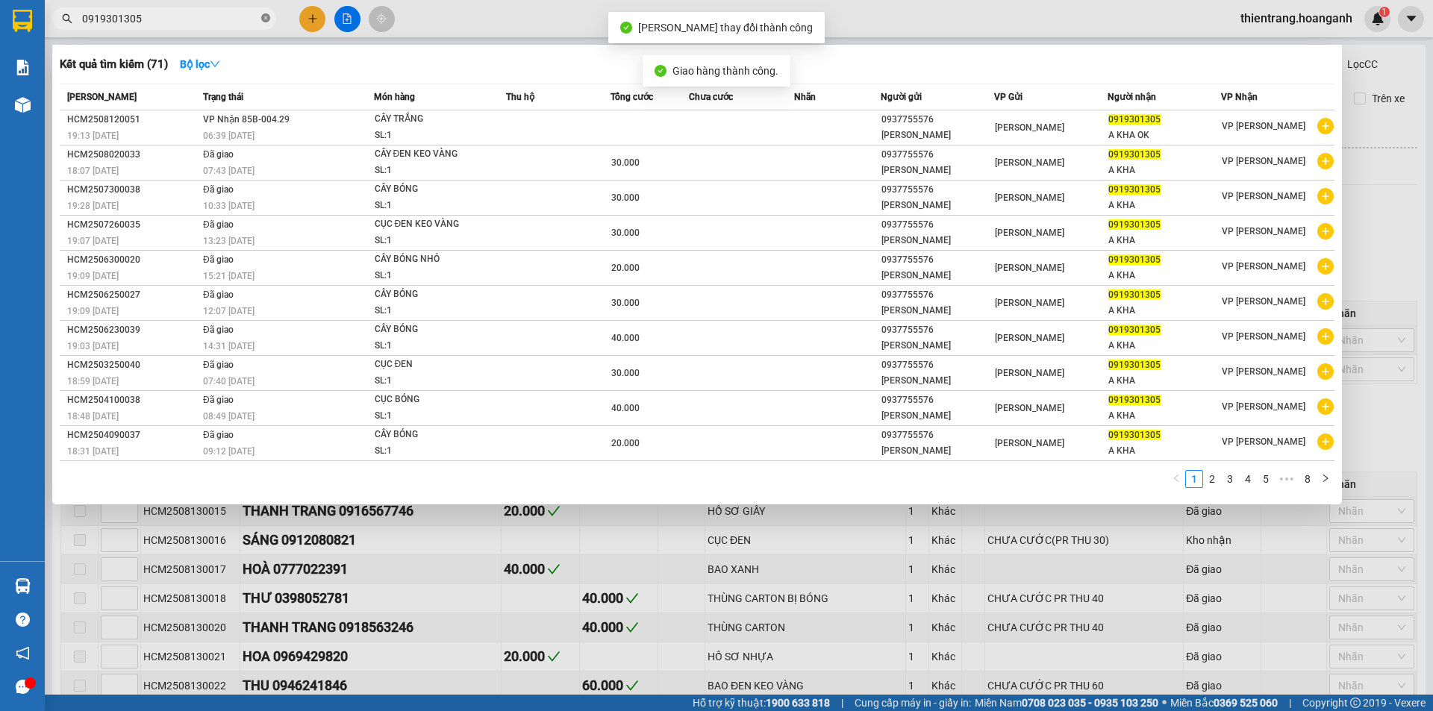
click at [264, 21] on icon "close-circle" at bounding box center [265, 17] width 9 height 9
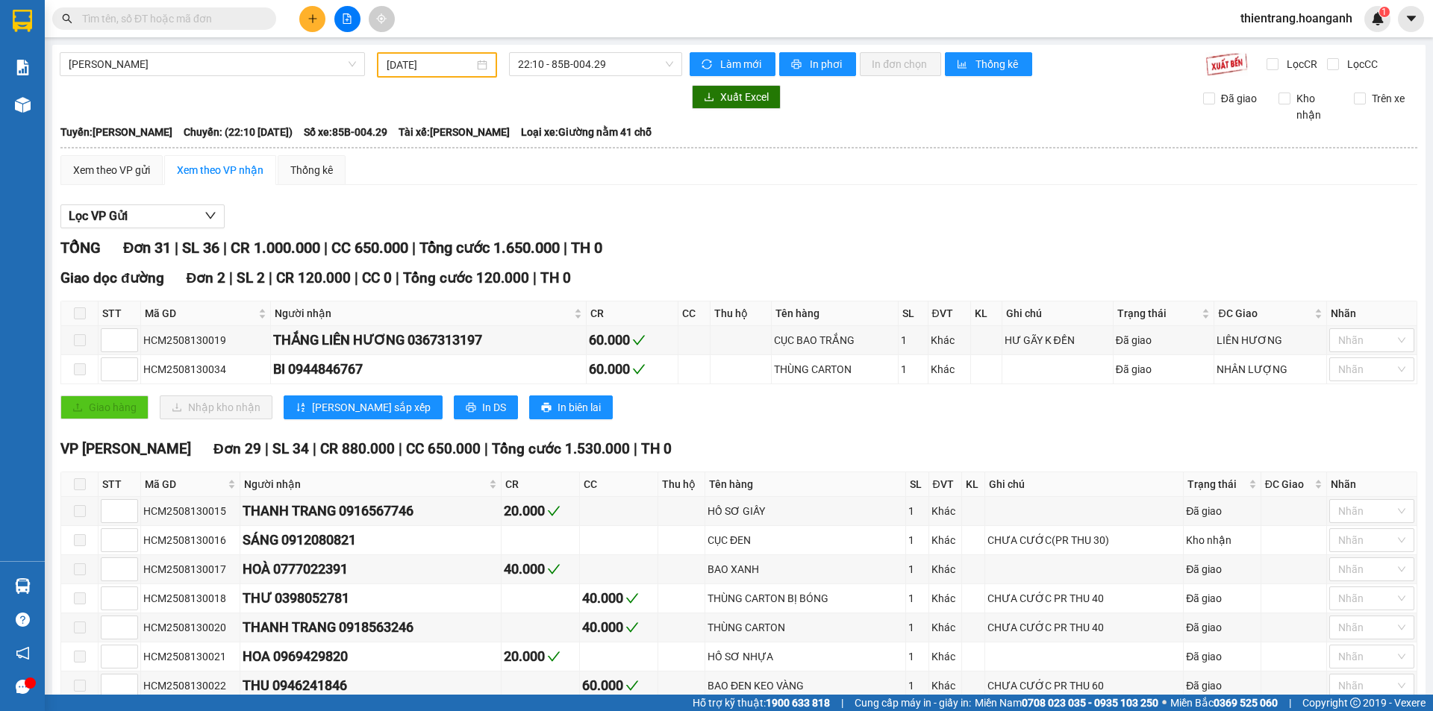
click at [204, 19] on input "text" at bounding box center [170, 18] width 176 height 16
type input "D"
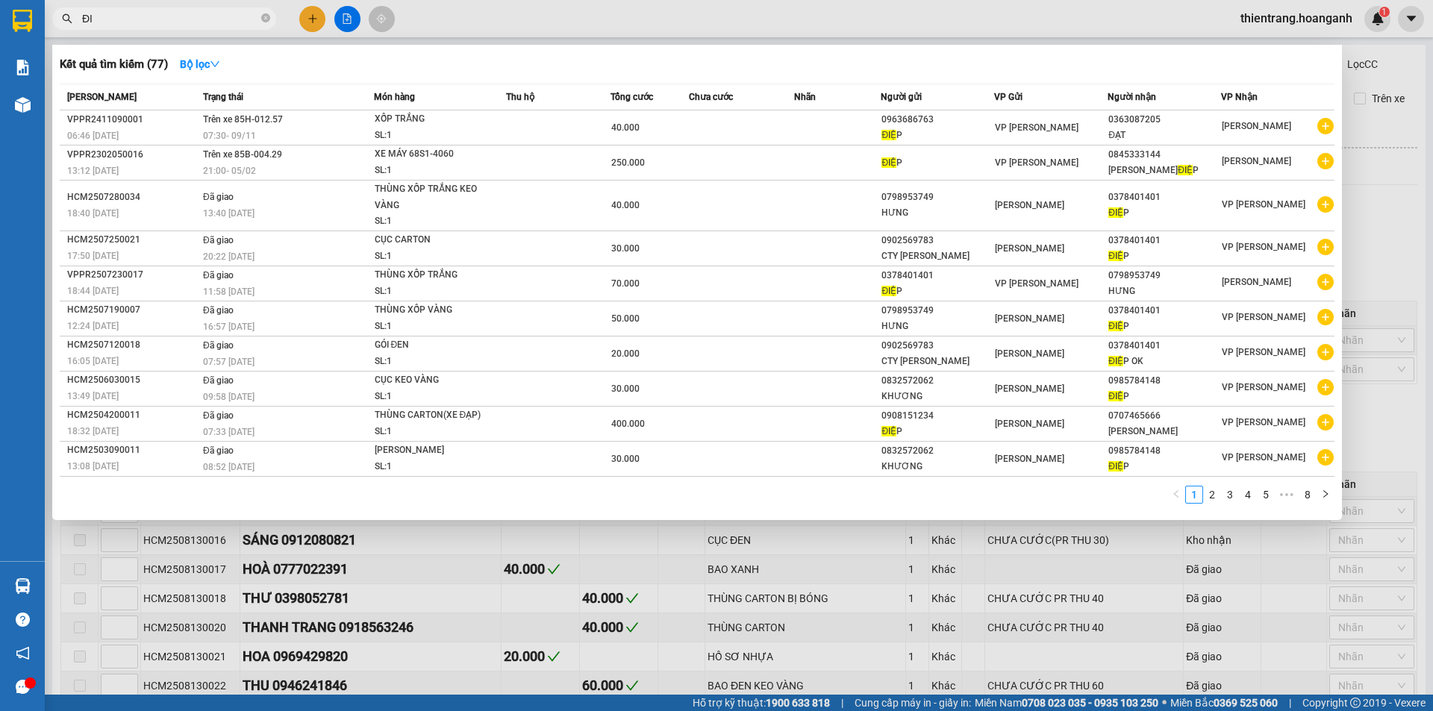
type input "Đ"
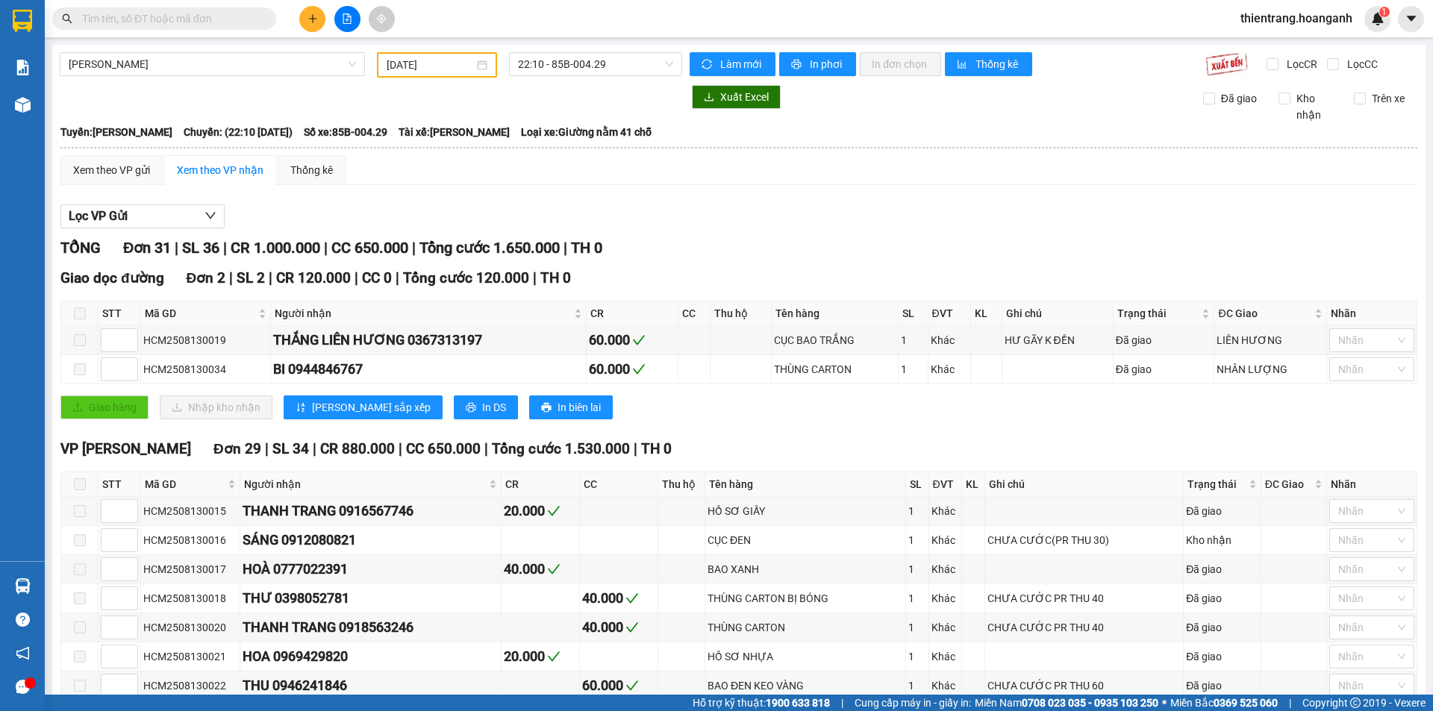
type input "D"
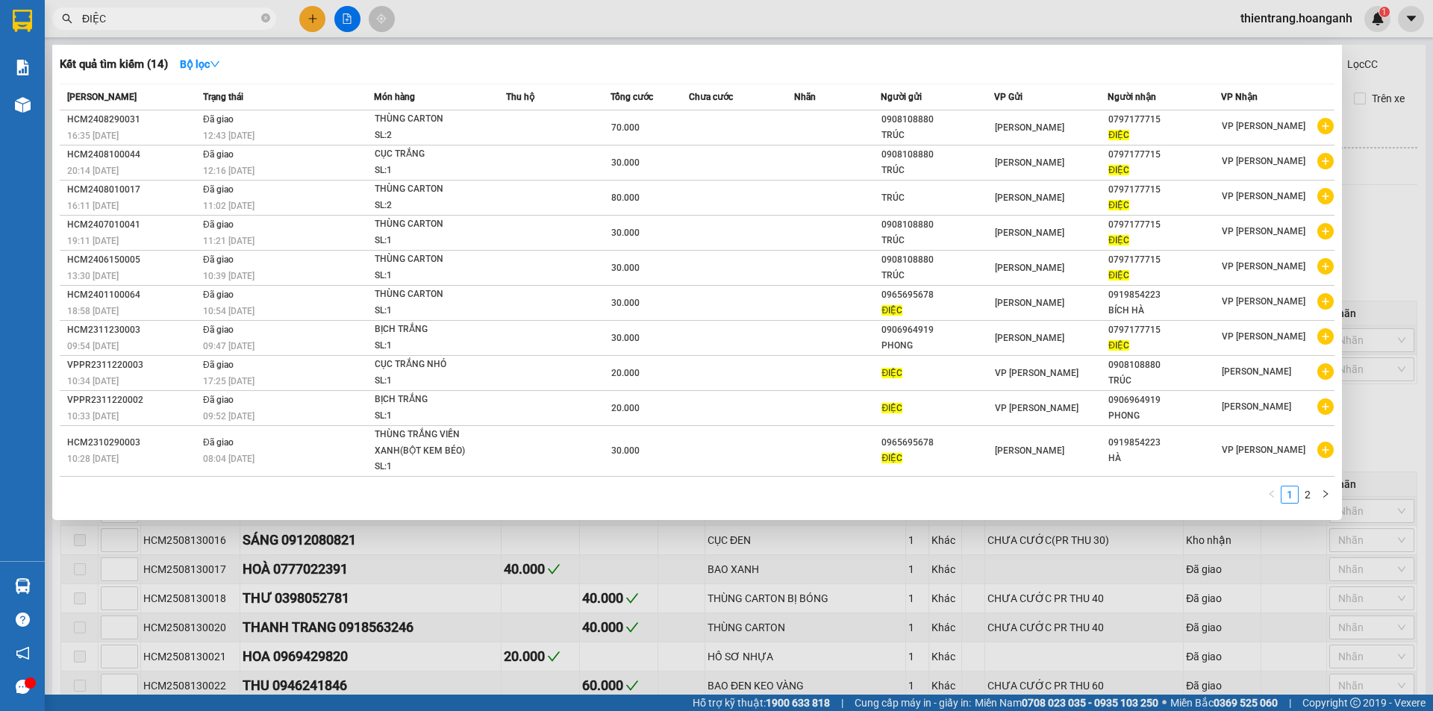
drag, startPoint x: 216, startPoint y: 22, endPoint x: 190, endPoint y: 2, distance: 32.5
click at [53, 19] on span "ĐIỆC" at bounding box center [164, 18] width 224 height 22
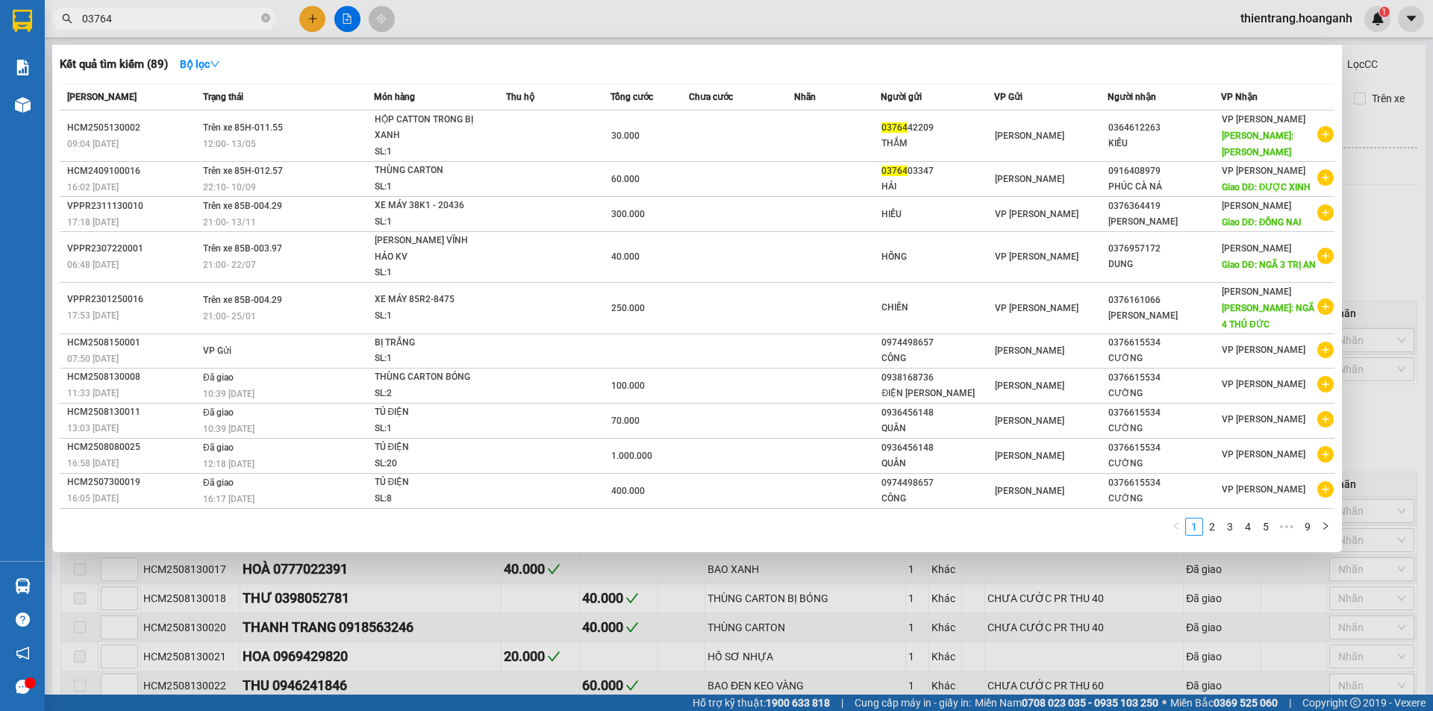
type input "03764"
